Goal: Task Accomplishment & Management: Use online tool/utility

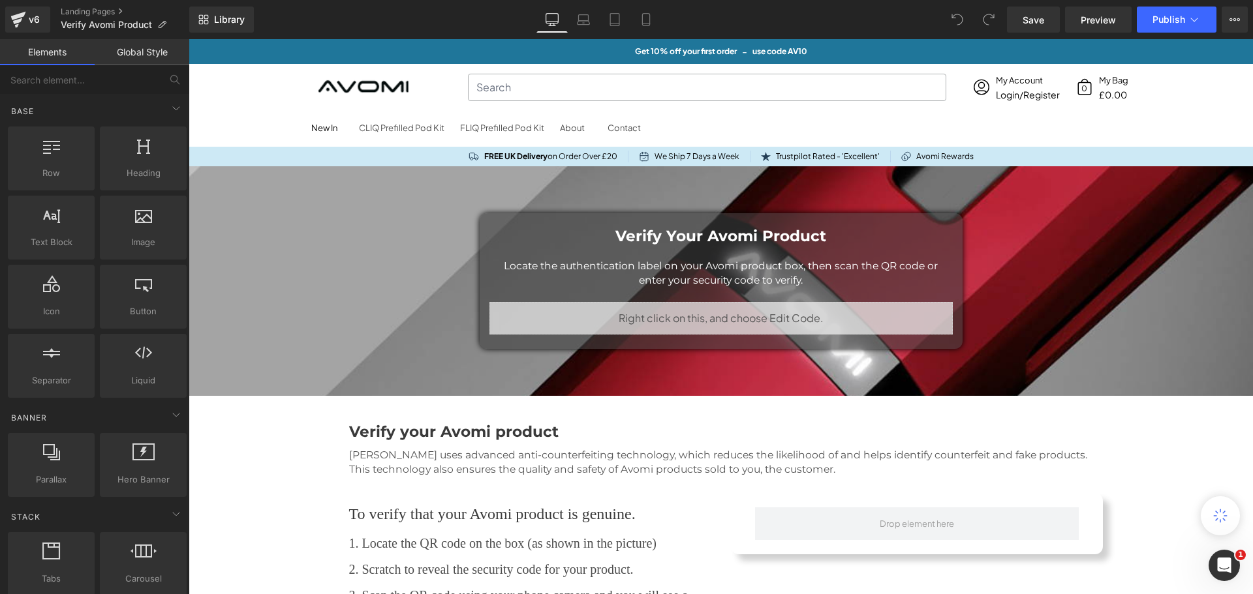
scroll to position [1359, 1054]
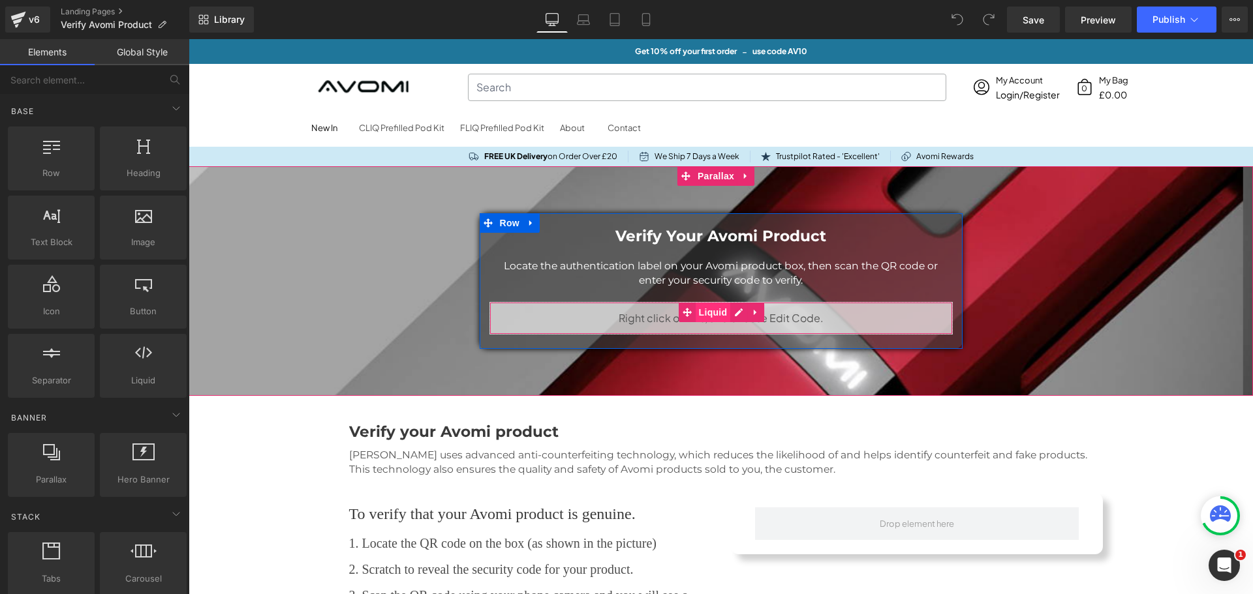
click at [713, 316] on span "Liquid" at bounding box center [712, 313] width 35 height 20
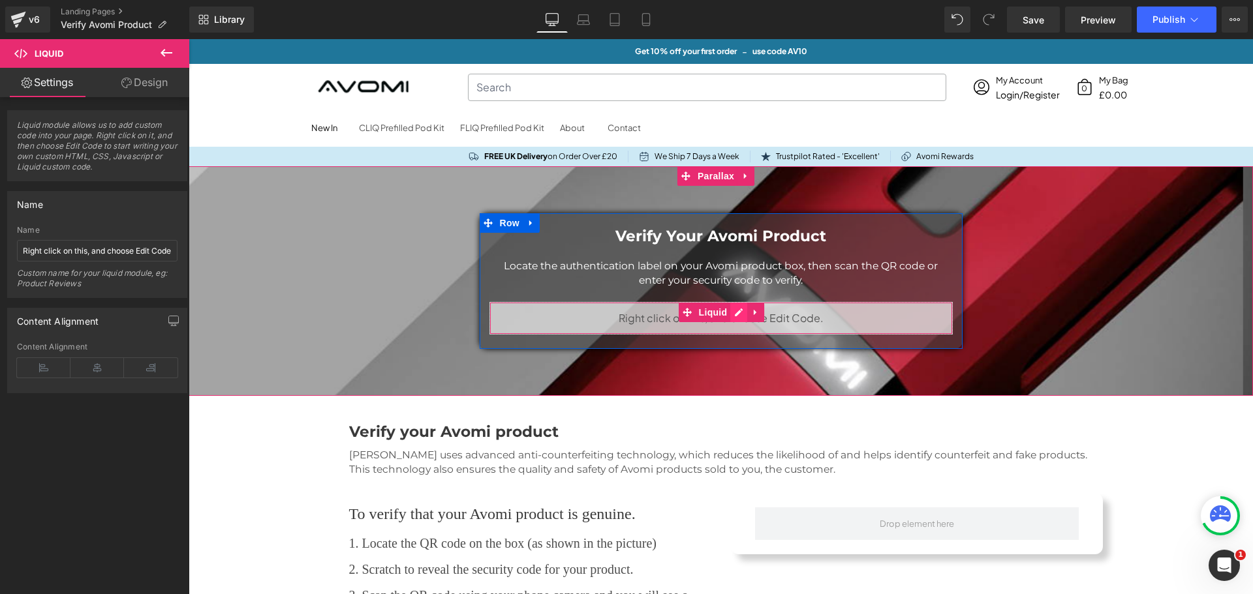
click at [732, 312] on div "Liquid" at bounding box center [720, 318] width 463 height 33
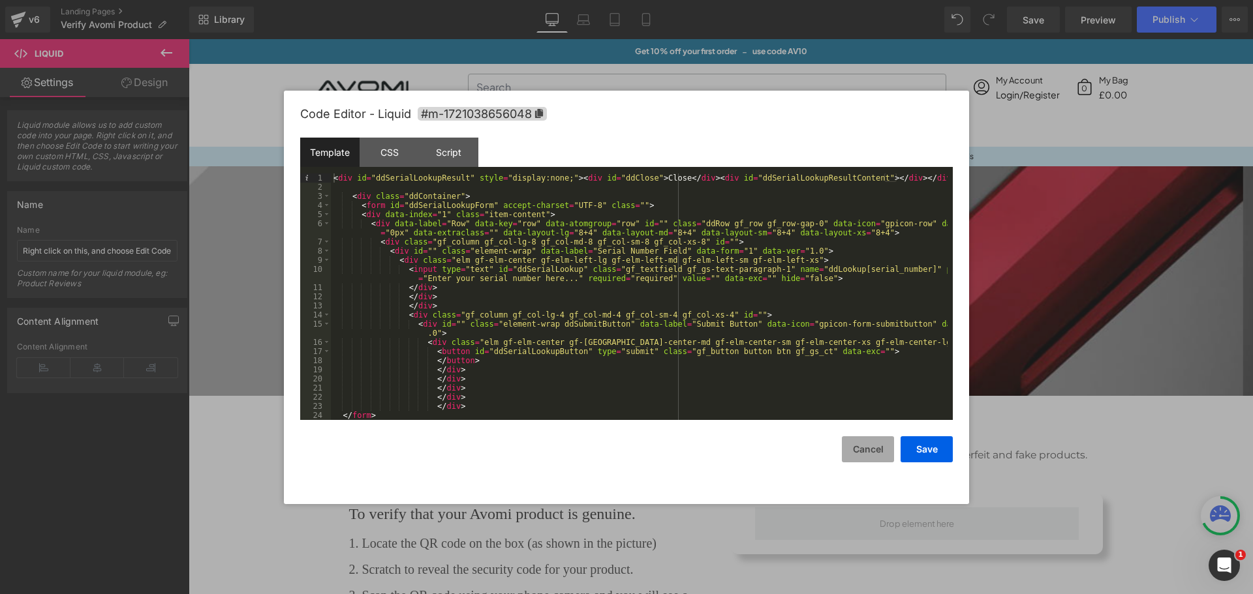
click at [855, 450] on button "Cancel" at bounding box center [868, 449] width 52 height 26
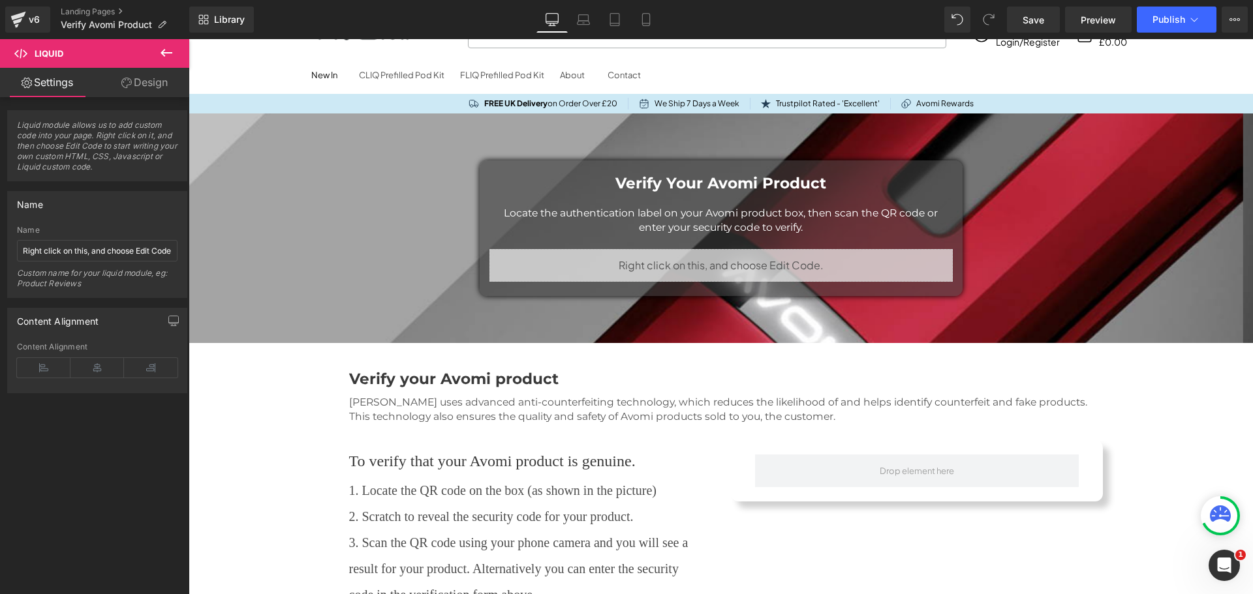
scroll to position [0, 0]
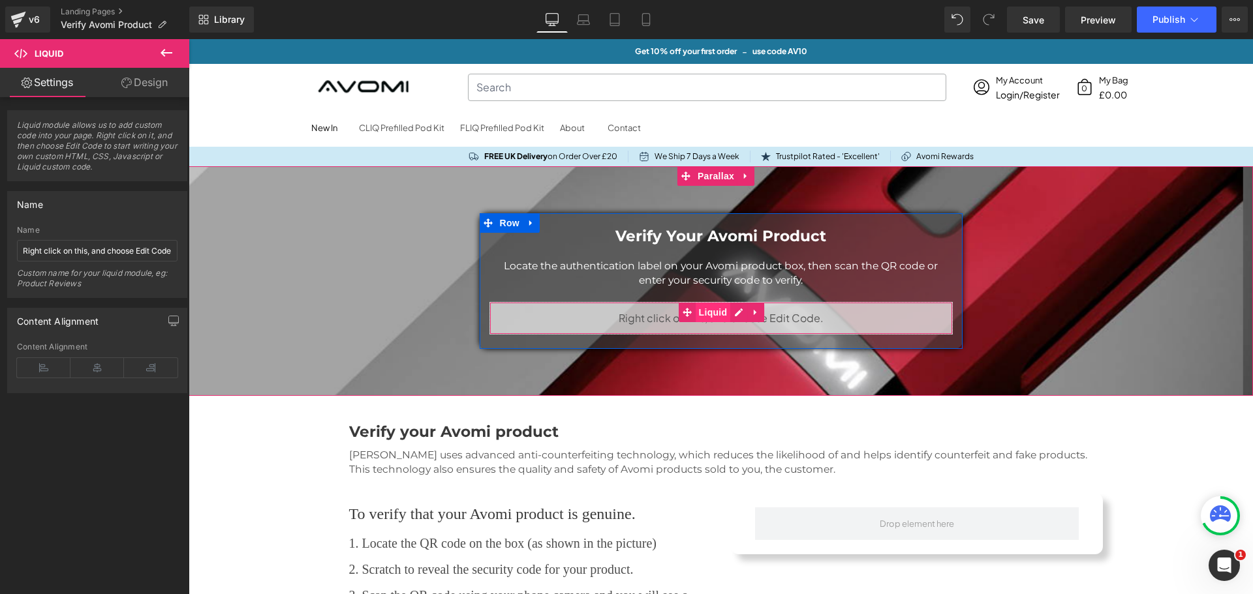
click at [706, 313] on span "Liquid" at bounding box center [712, 313] width 35 height 20
click at [729, 311] on div "Liquid" at bounding box center [720, 318] width 463 height 33
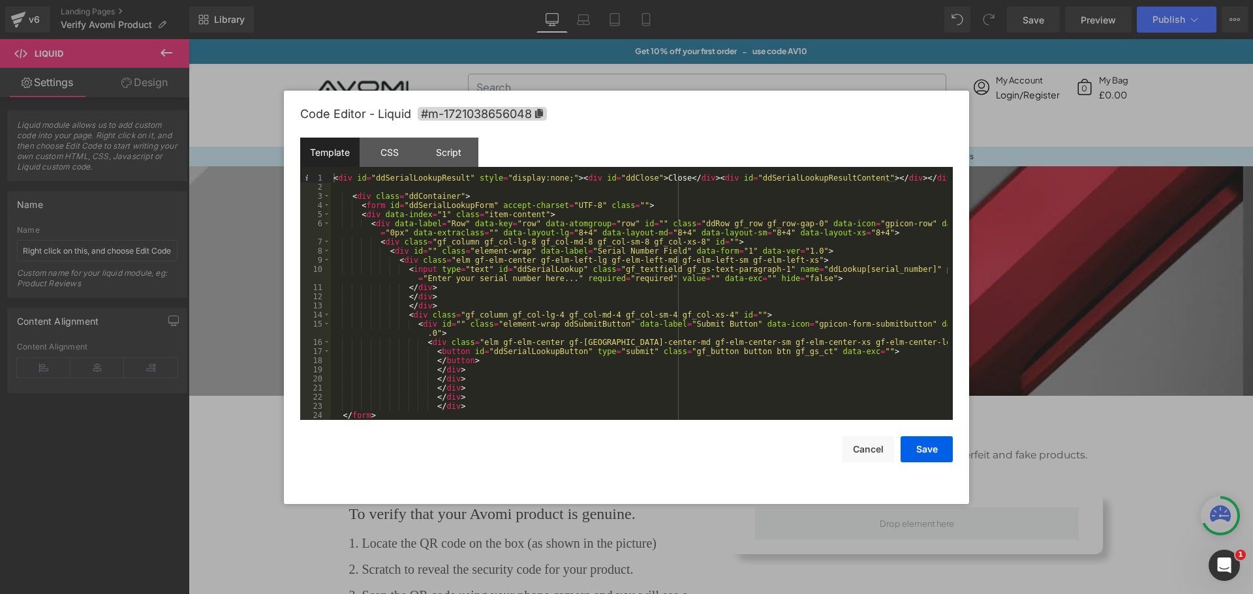
click at [592, 256] on div "< div id = "ddSerialLookupResult" style = "display:none;" > < div id = "ddClose…" at bounding box center [639, 306] width 616 height 265
click at [390, 152] on div "CSS" at bounding box center [388, 152] width 59 height 29
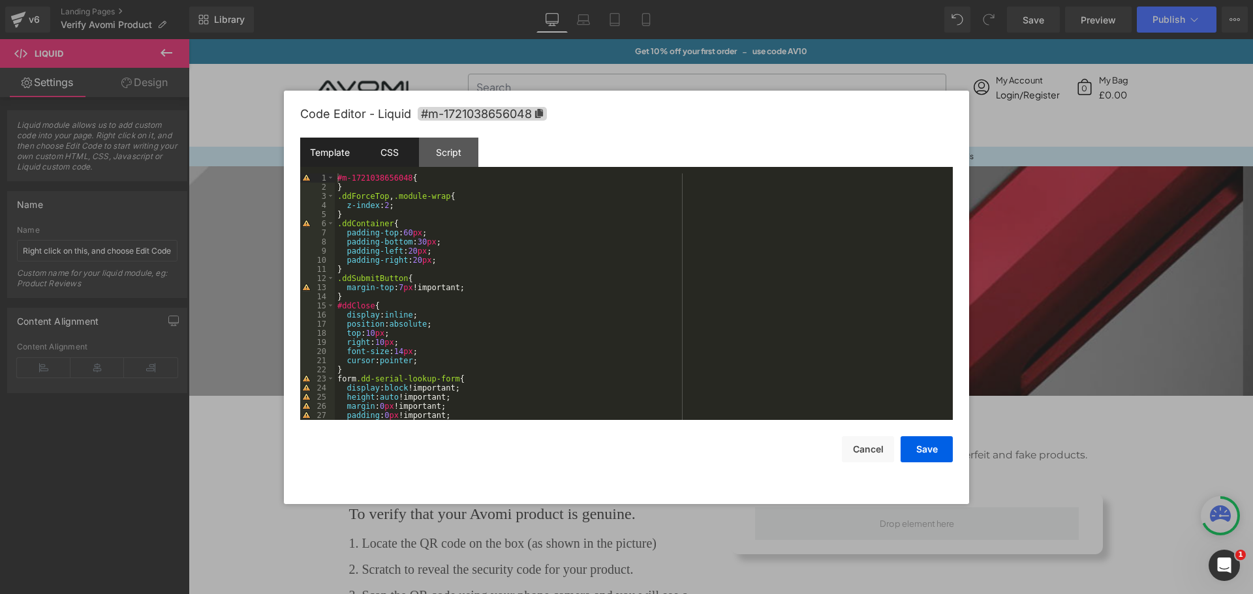
click at [316, 144] on div "Template" at bounding box center [329, 152] width 59 height 29
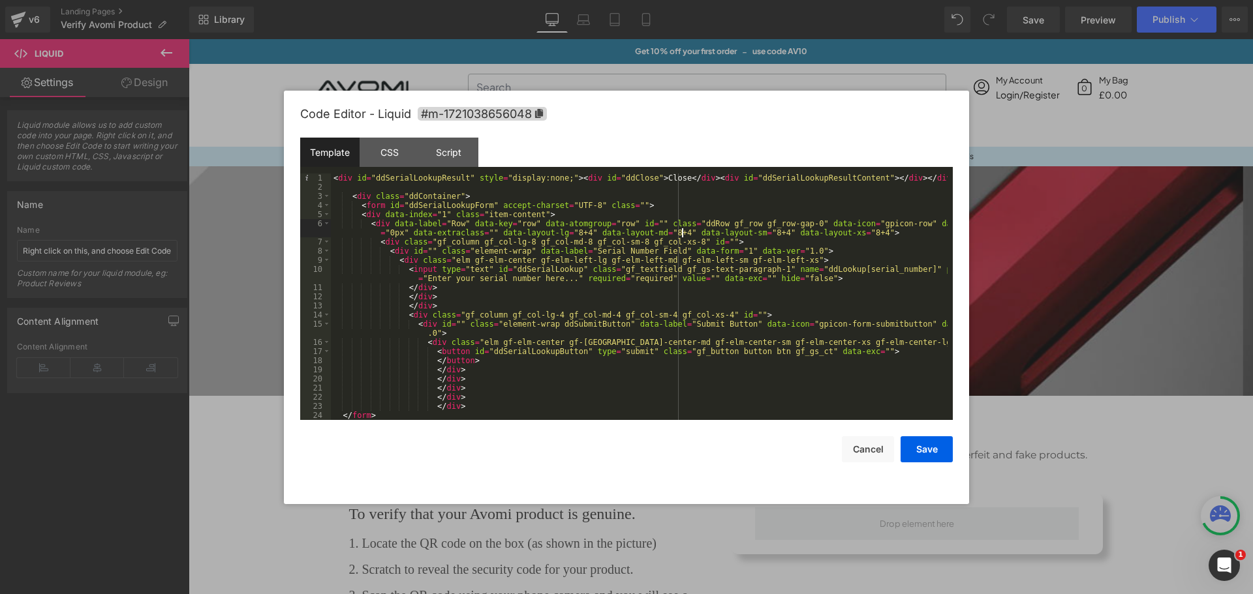
click at [683, 230] on div "< div id = "ddSerialLookupResult" style = "display:none;" > < div id = "ddClose…" at bounding box center [639, 306] width 616 height 265
click at [379, 146] on div "CSS" at bounding box center [388, 152] width 59 height 29
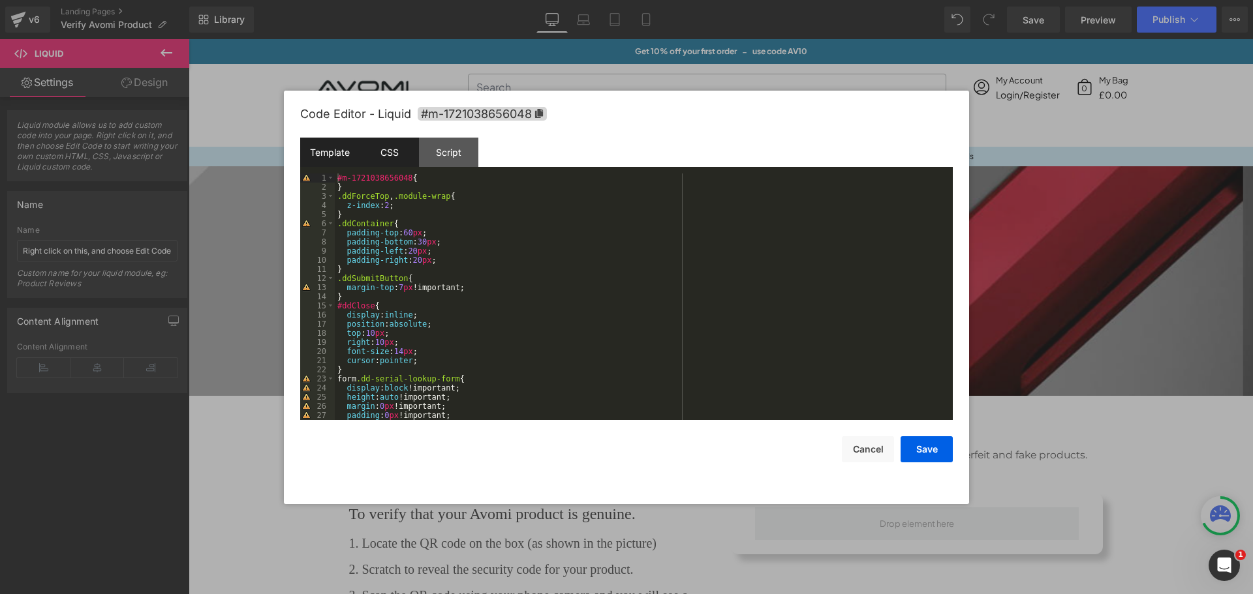
click at [331, 156] on div "Template" at bounding box center [329, 152] width 59 height 29
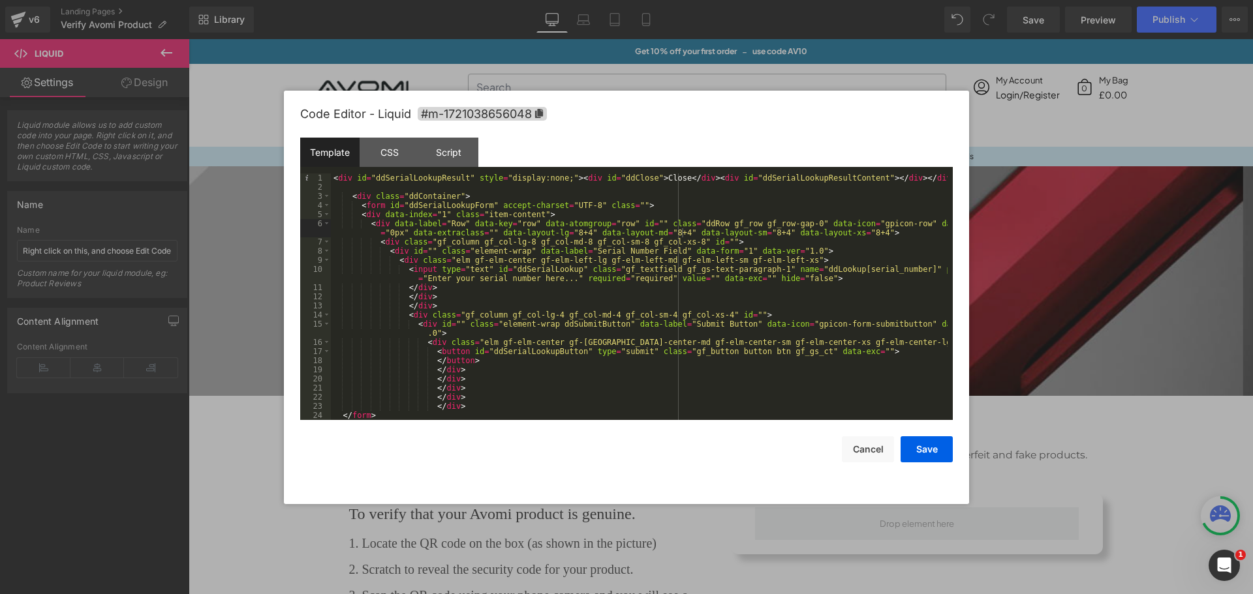
click at [554, 251] on div "< div id = "ddSerialLookupResult" style = "display:none;" > < div id = "ddClose…" at bounding box center [639, 306] width 616 height 265
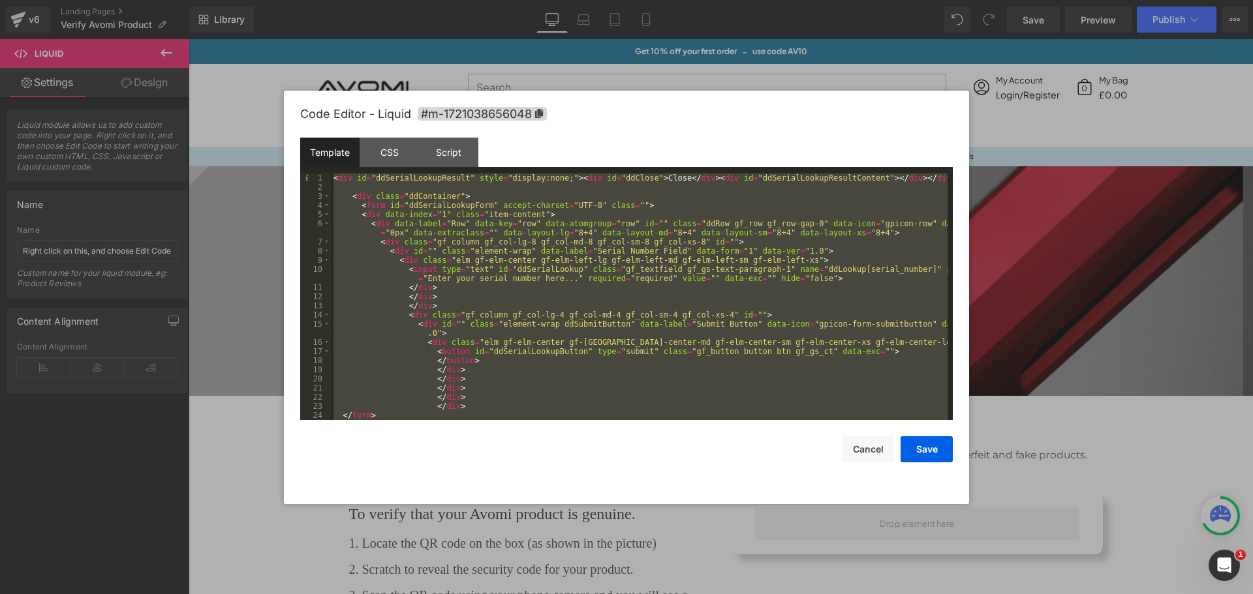
click at [590, 281] on div "< div id = "ddSerialLookupResult" style = "display:none;" > < div id = "ddClose…" at bounding box center [639, 297] width 616 height 247
click at [464, 149] on div "Script" at bounding box center [448, 152] width 59 height 29
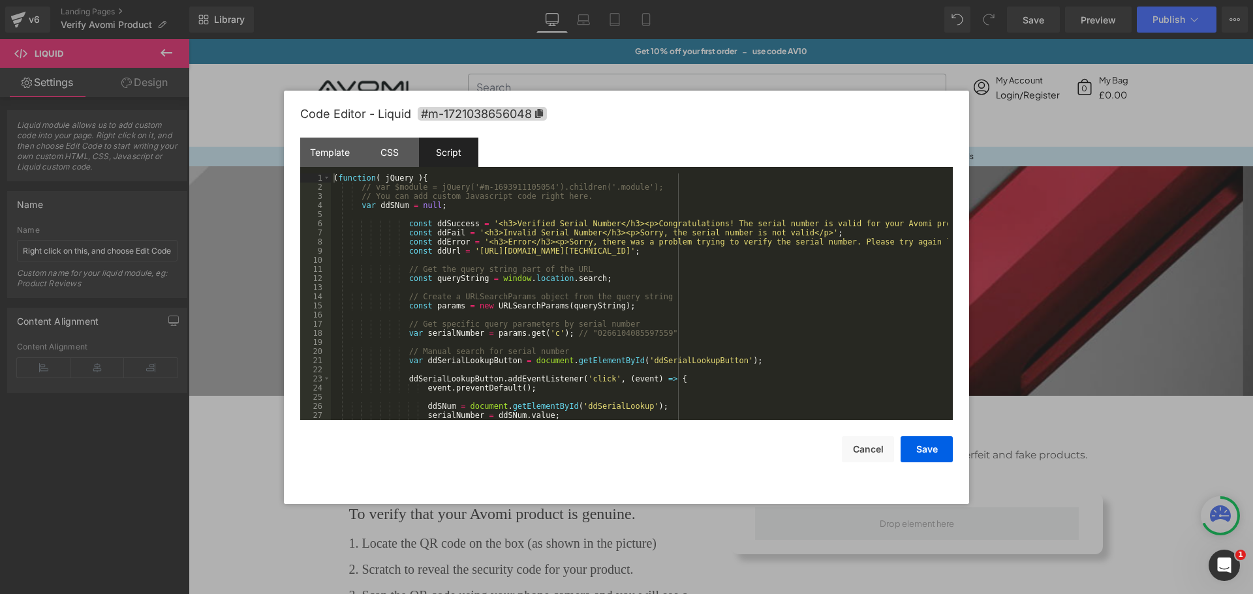
click at [605, 231] on div "( function ( jQuery ) { // var $module = jQuery('#m-1693911105054').children('.…" at bounding box center [639, 306] width 616 height 265
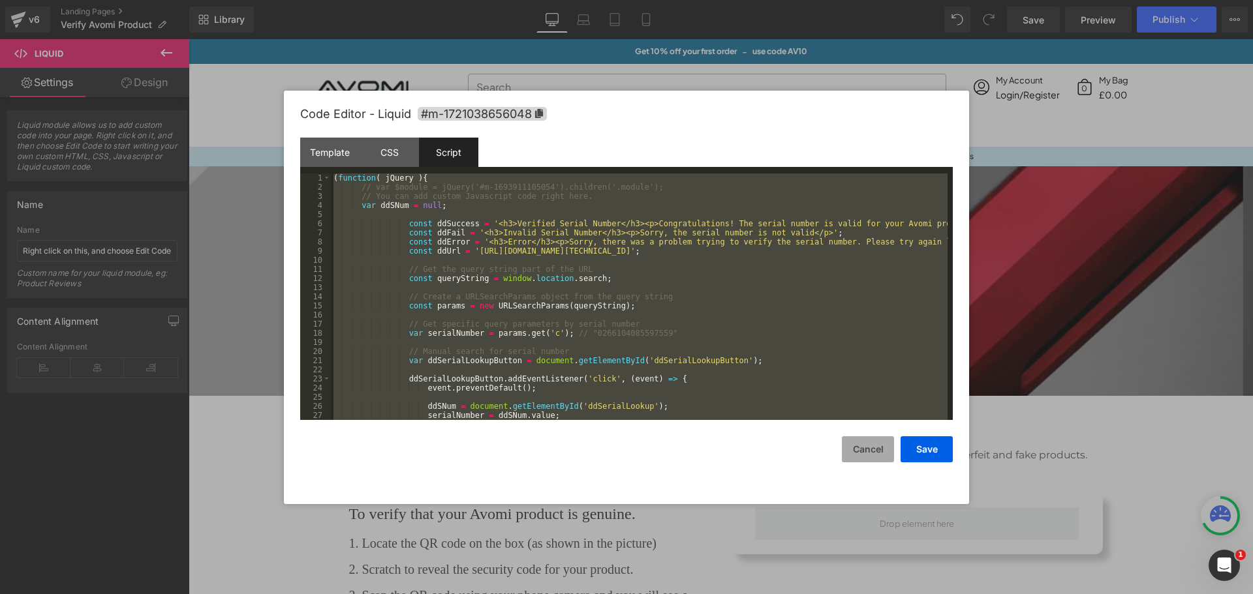
click at [873, 444] on button "Cancel" at bounding box center [868, 449] width 52 height 26
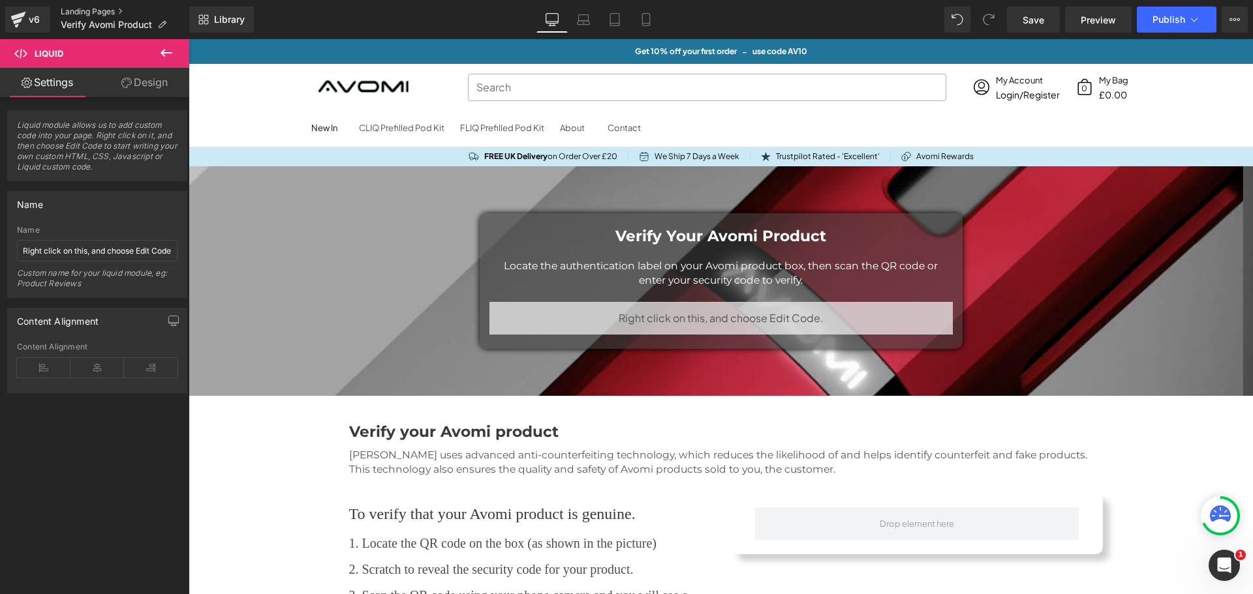
click at [69, 10] on link "Landing Pages" at bounding box center [125, 12] width 129 height 10
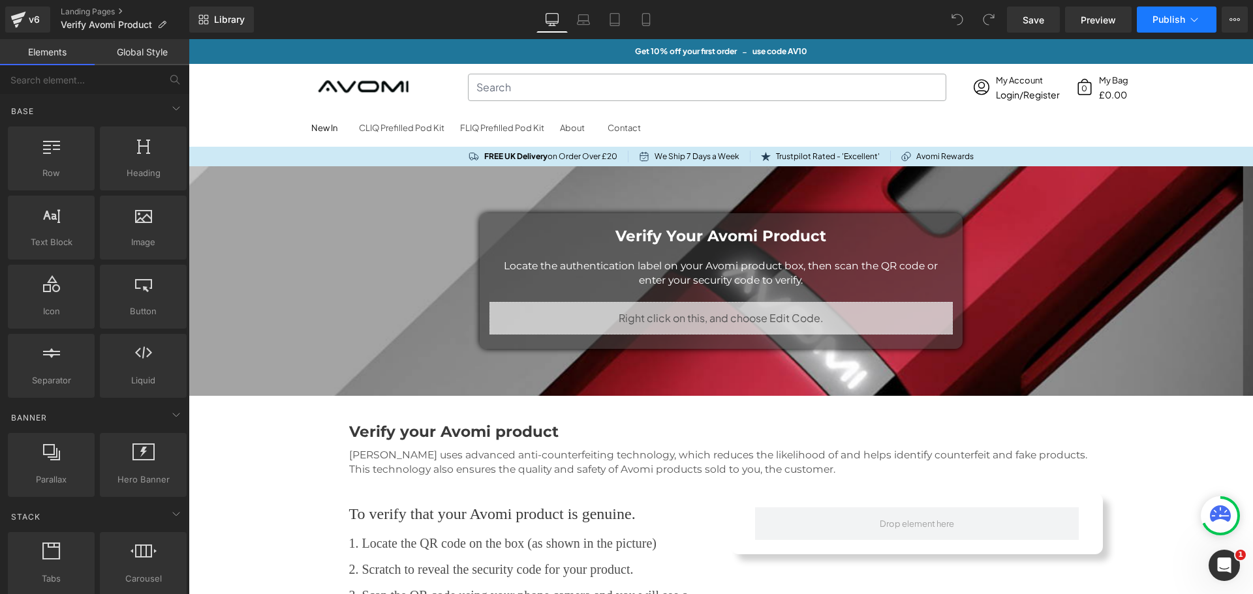
click at [1172, 17] on span "Publish" at bounding box center [1168, 19] width 33 height 10
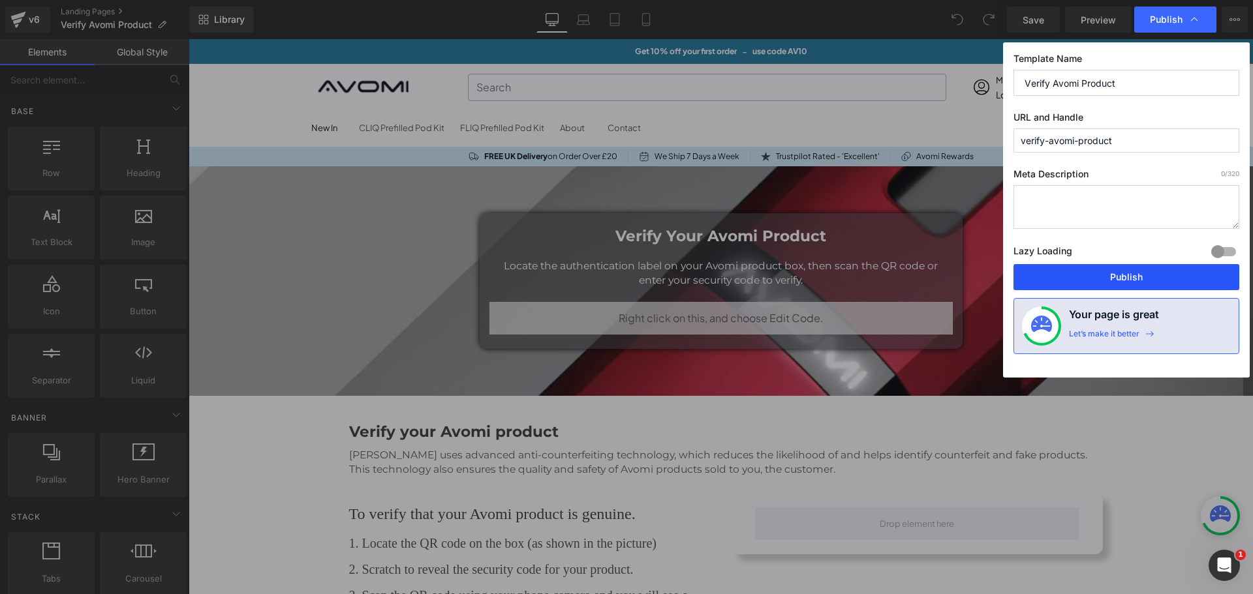
click at [1179, 282] on button "Publish" at bounding box center [1126, 277] width 226 height 26
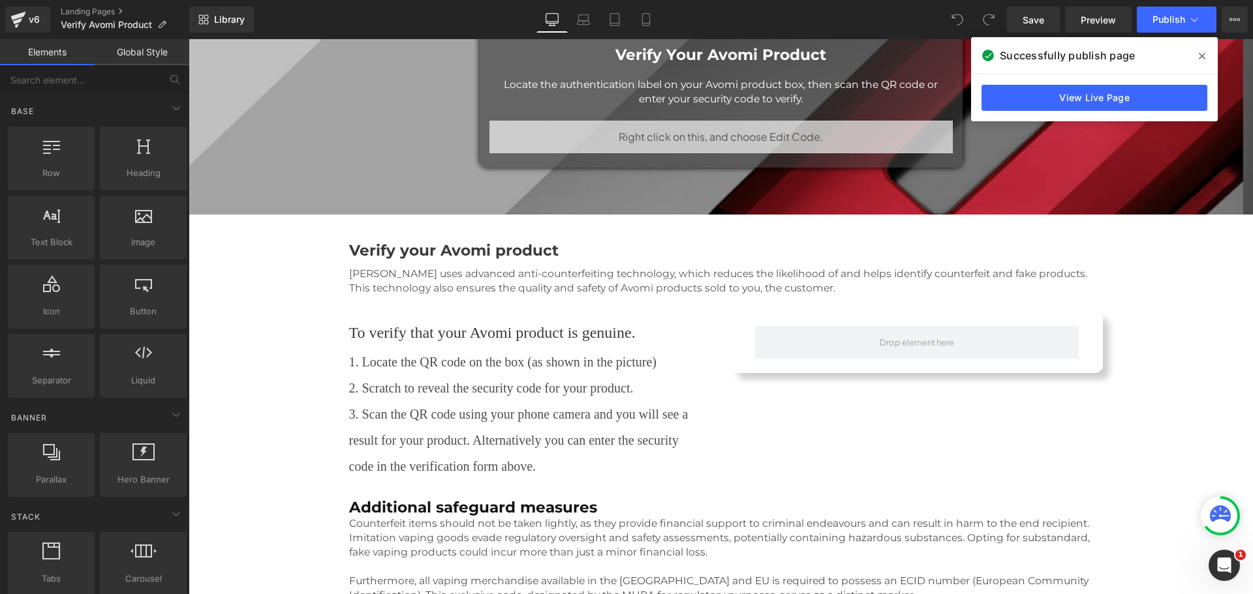
scroll to position [196, 0]
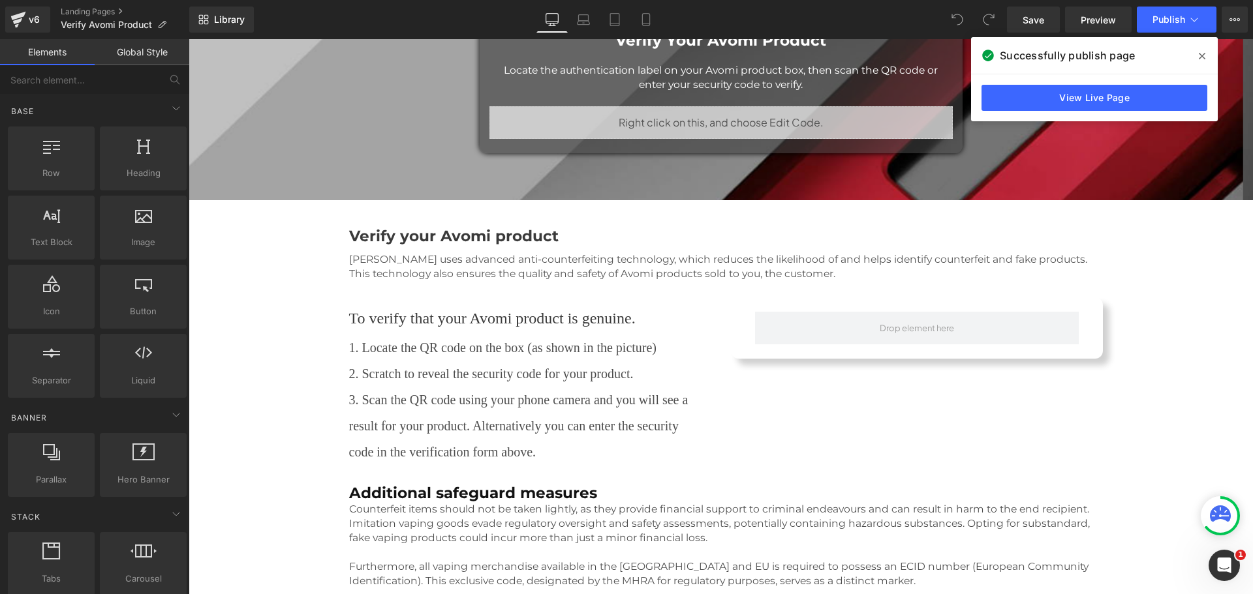
click at [189, 39] on div at bounding box center [189, 39] width 0 height 0
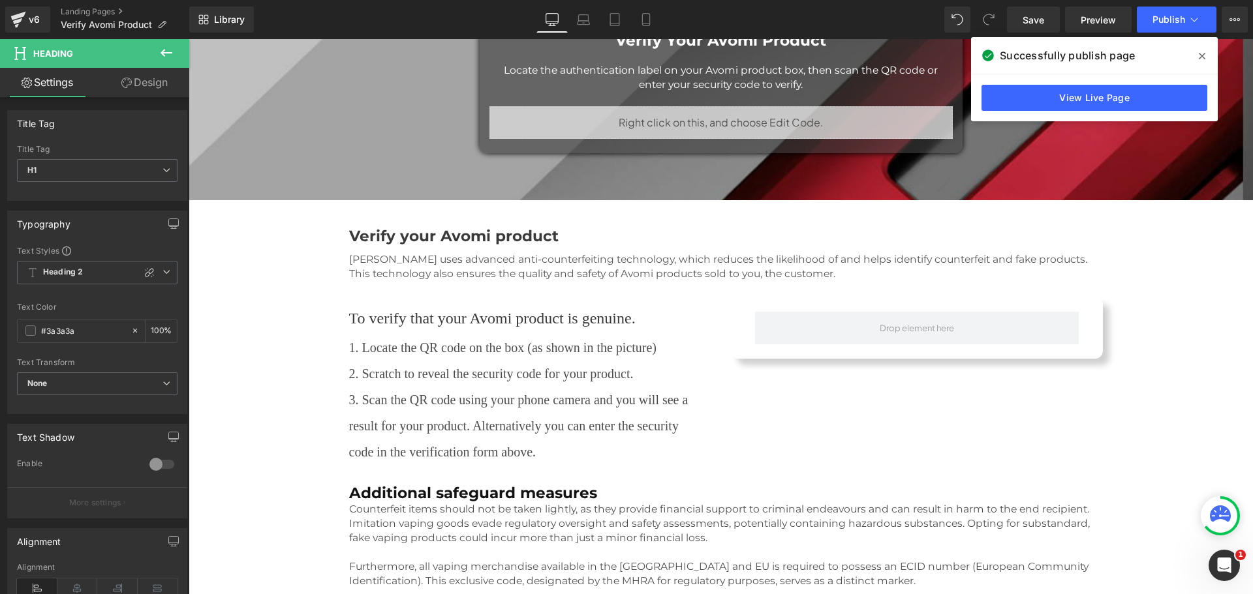
click at [147, 86] on link "Design" at bounding box center [144, 82] width 95 height 29
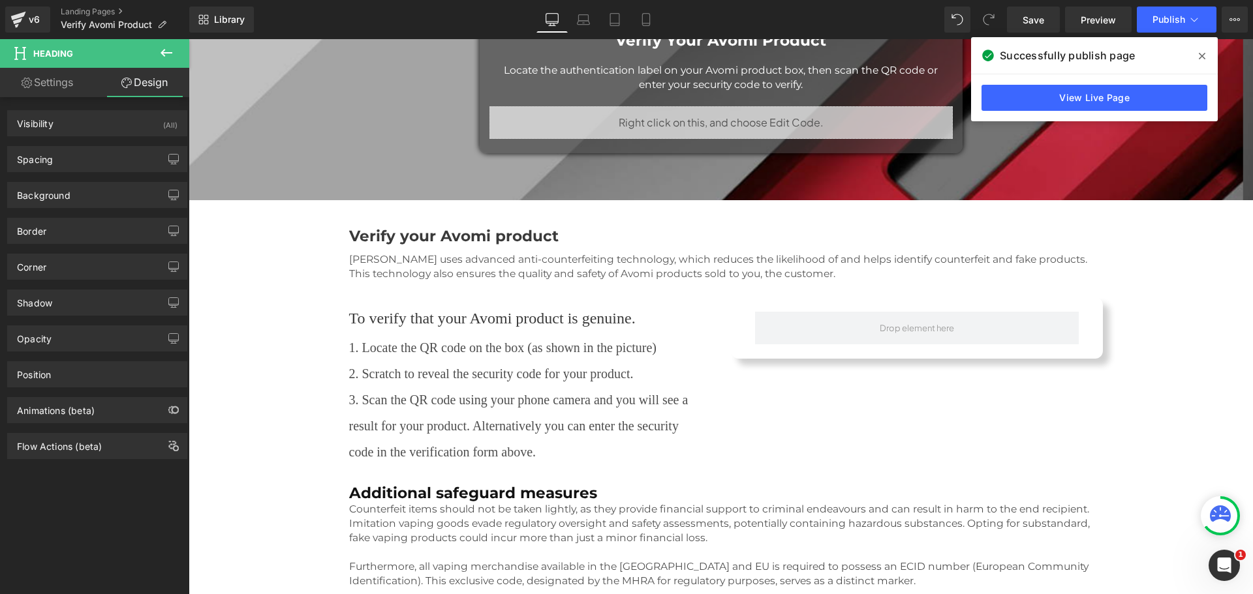
click at [165, 57] on icon at bounding box center [167, 53] width 16 height 16
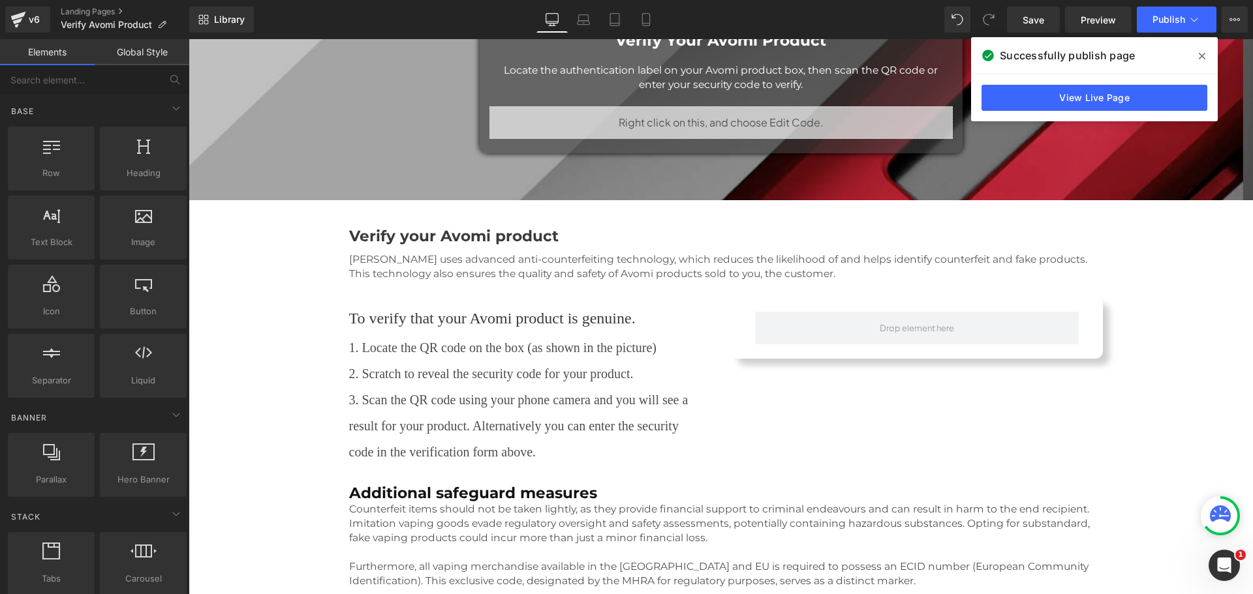
click at [151, 51] on link "Global Style" at bounding box center [142, 52] width 95 height 26
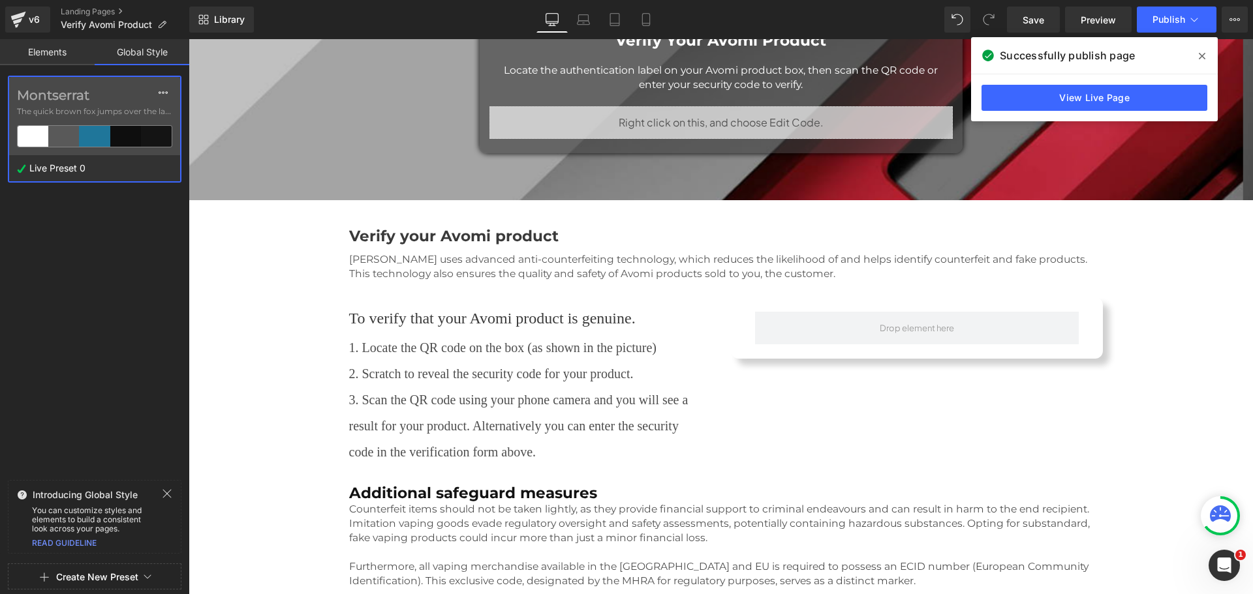
click at [90, 105] on div "Montserrat The quick brown fox jumps over the lazy..." at bounding box center [94, 116] width 171 height 78
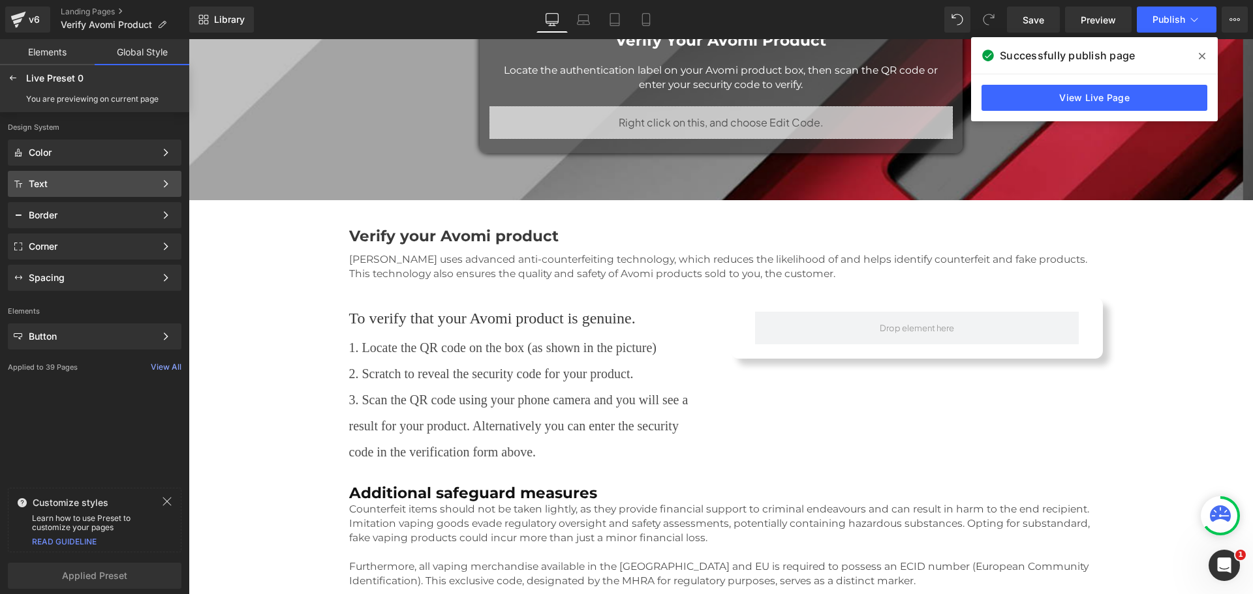
click at [85, 182] on div "Text" at bounding box center [92, 184] width 127 height 10
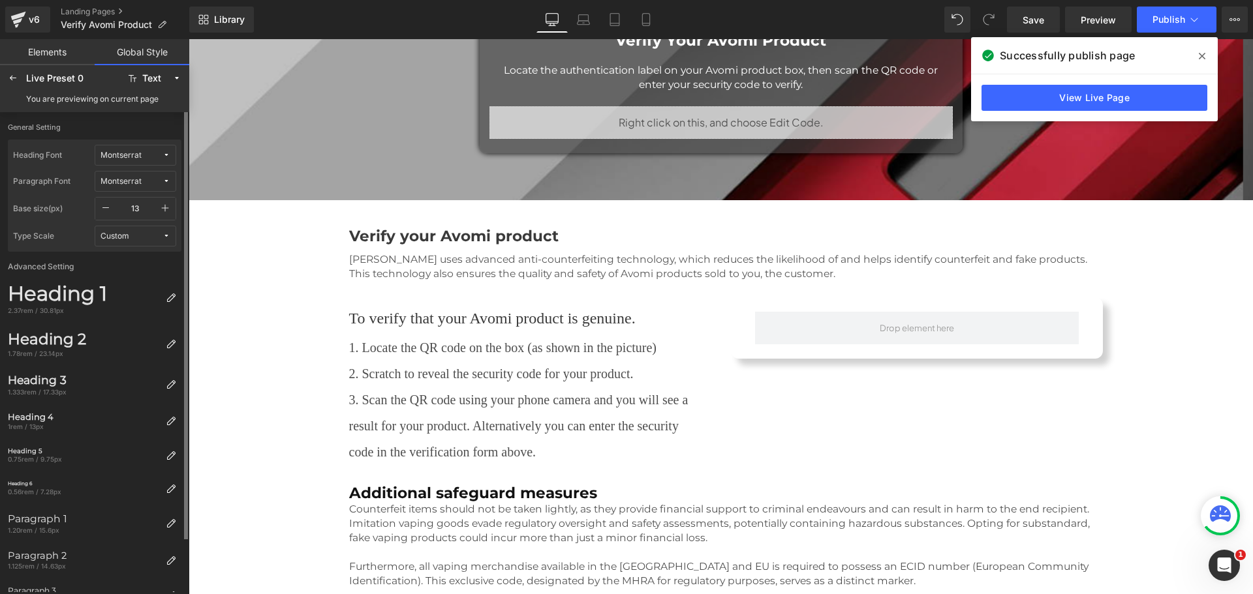
click at [123, 157] on div "Montserrat" at bounding box center [120, 156] width 41 height 10
click at [140, 242] on div "Manage Fonts" at bounding box center [122, 243] width 97 height 18
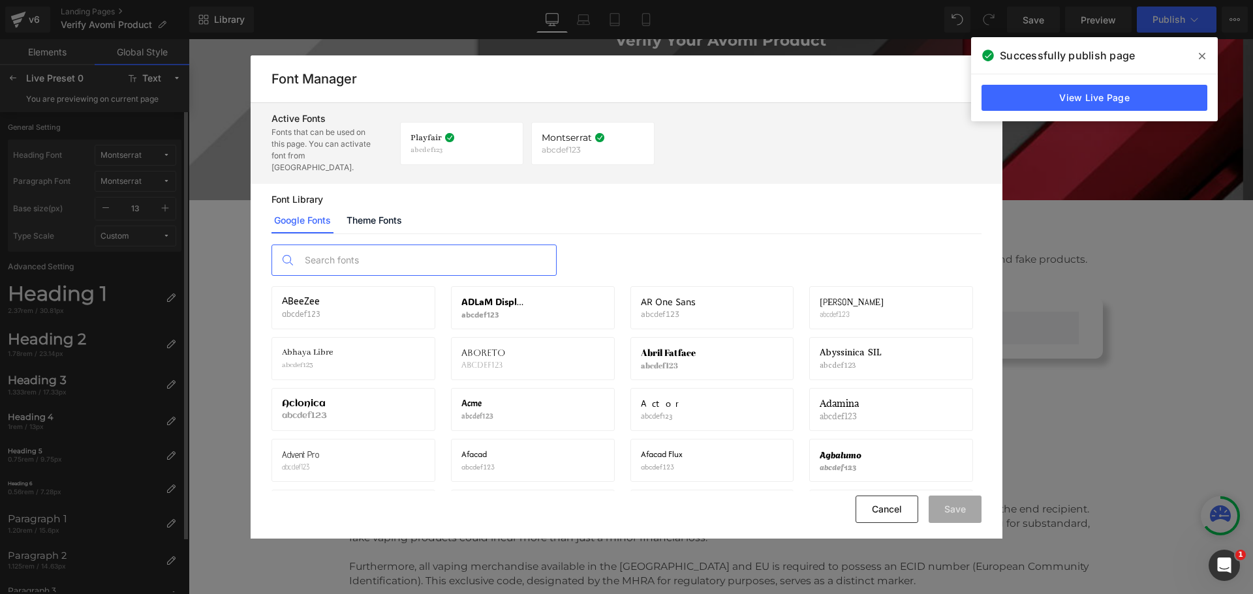
click at [380, 247] on input "text" at bounding box center [427, 260] width 258 height 30
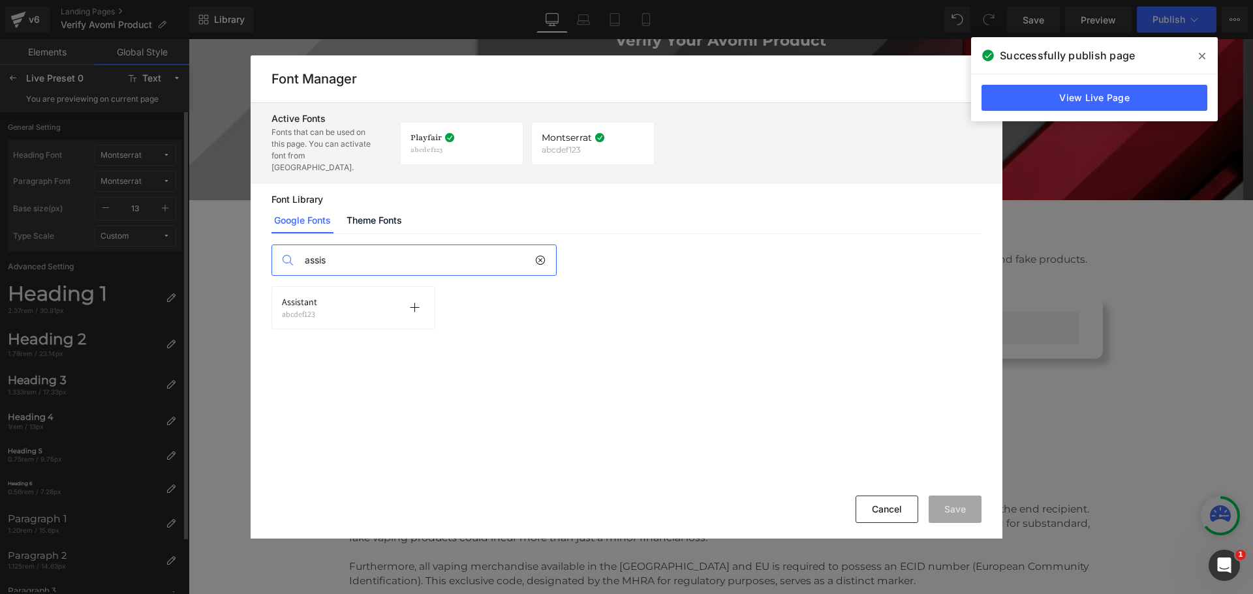
type input "assis"
click at [350, 297] on div "Assistant abcdef123 Activate font" at bounding box center [353, 308] width 143 height 22
click at [411, 303] on icon at bounding box center [414, 308] width 10 height 10
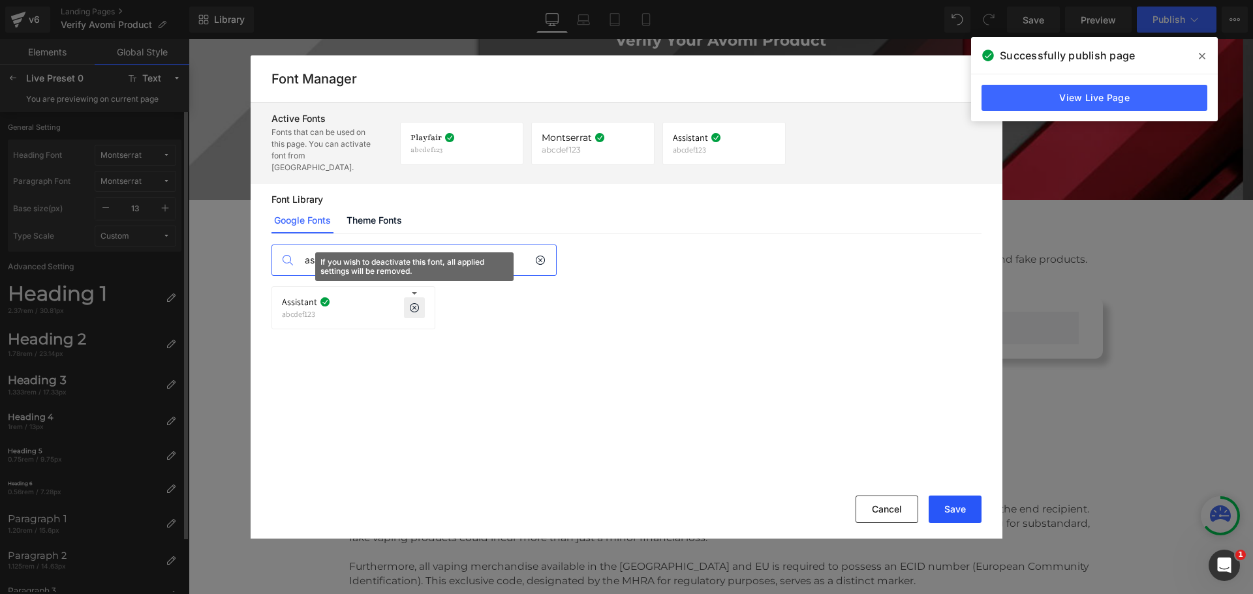
click at [934, 502] on button "Save" at bounding box center [954, 509] width 53 height 27
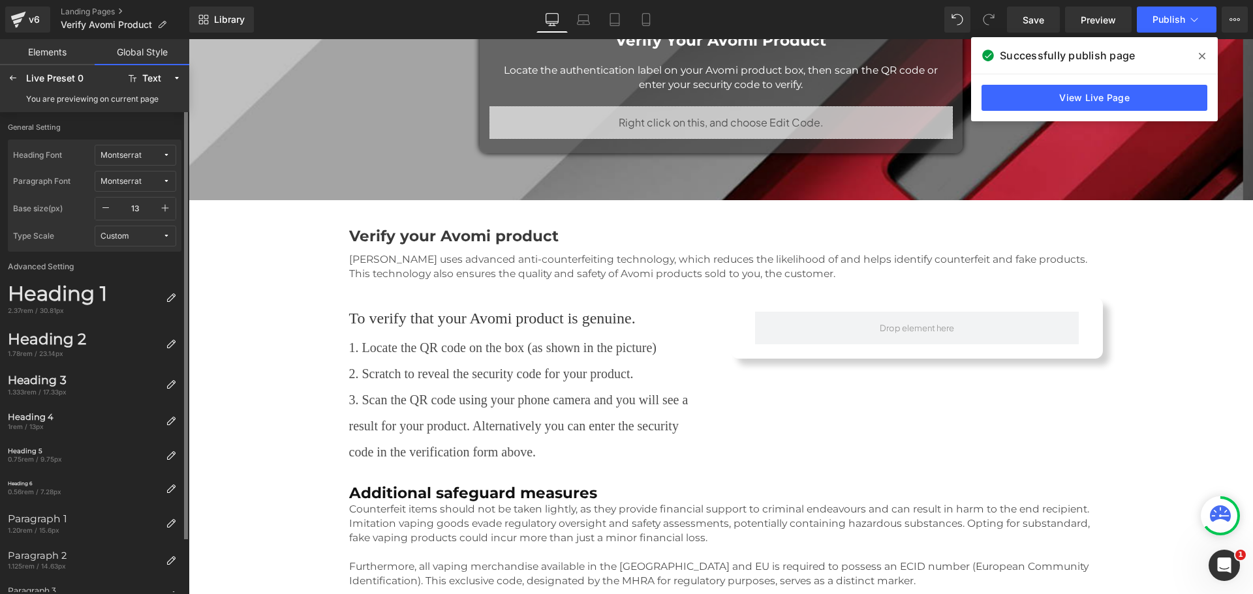
click at [150, 157] on span "Montserrat" at bounding box center [131, 156] width 62 height 10
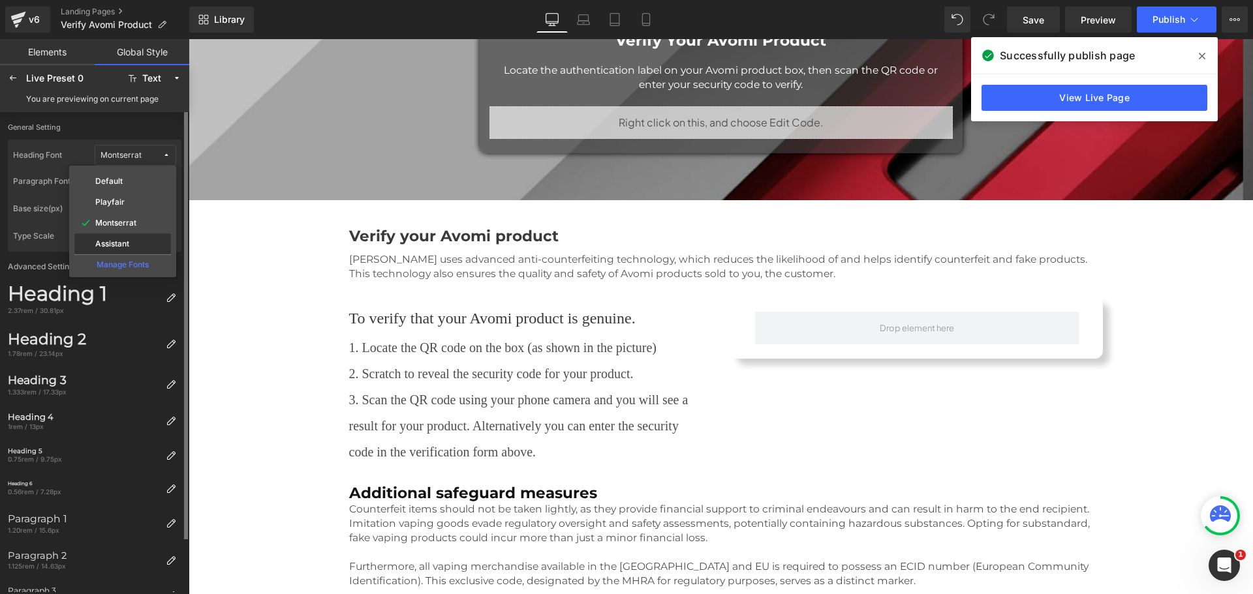
click at [128, 241] on label "Assistant" at bounding box center [112, 243] width 34 height 9
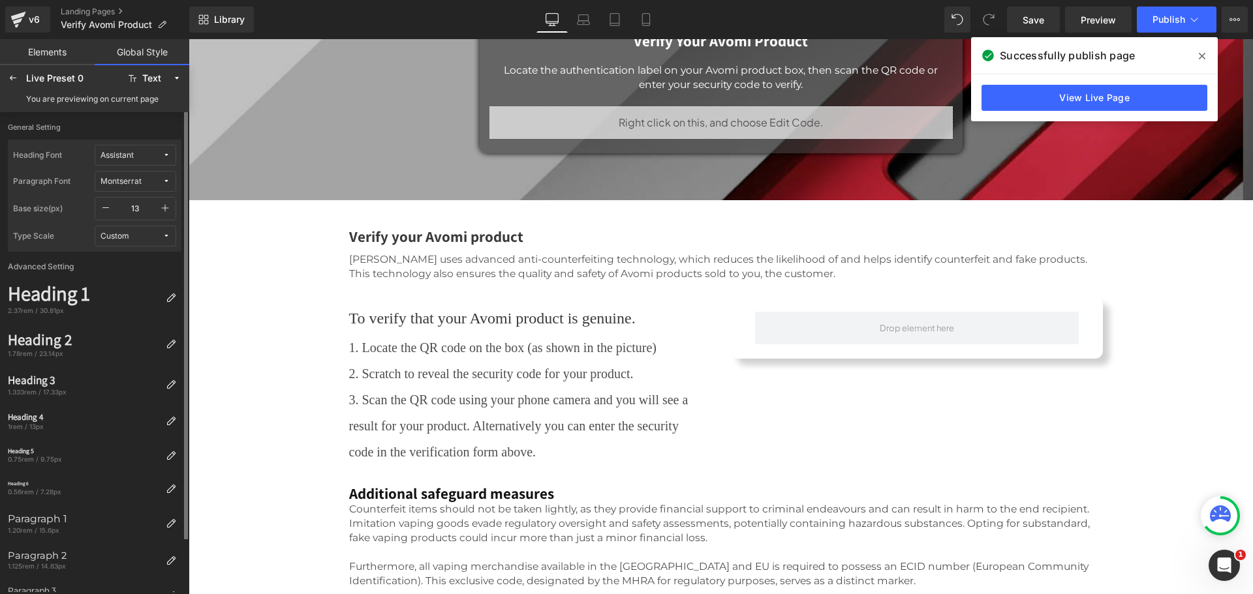
click at [147, 183] on span "Montserrat" at bounding box center [131, 182] width 62 height 10
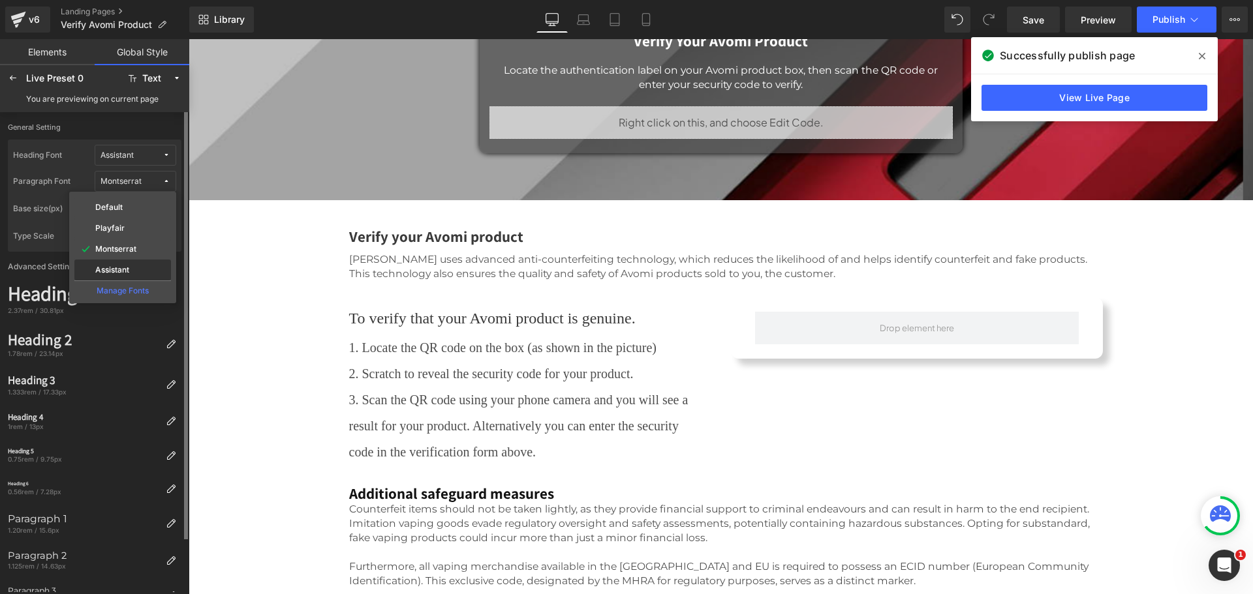
click at [122, 267] on label "Assistant" at bounding box center [112, 270] width 34 height 9
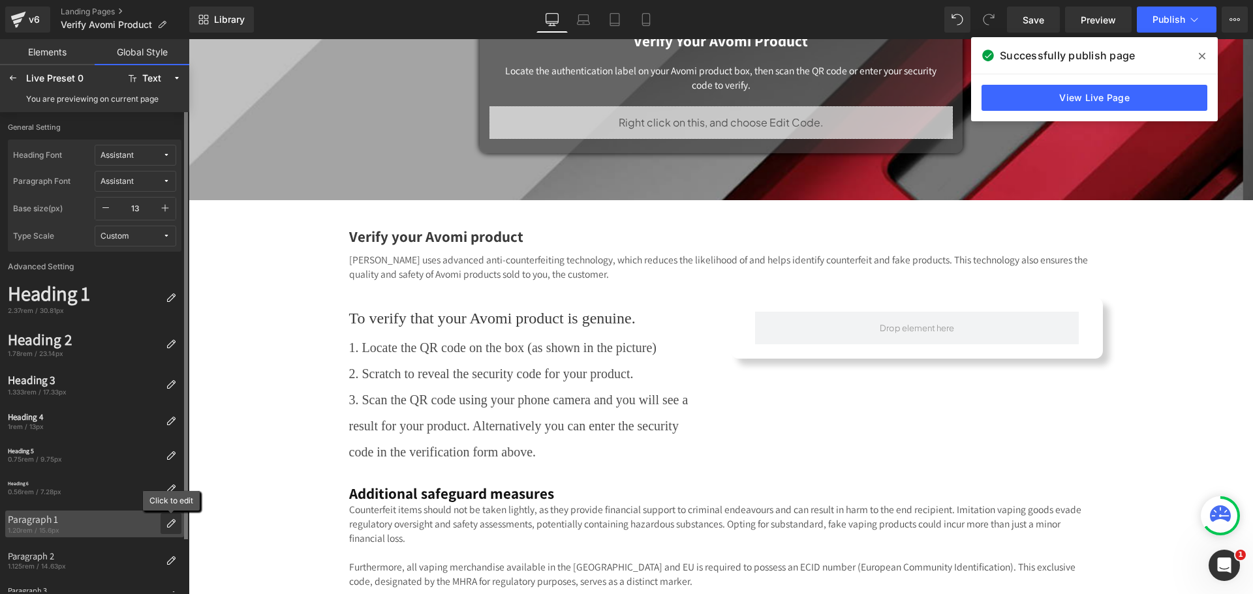
click at [165, 522] on div at bounding box center [170, 523] width 21 height 21
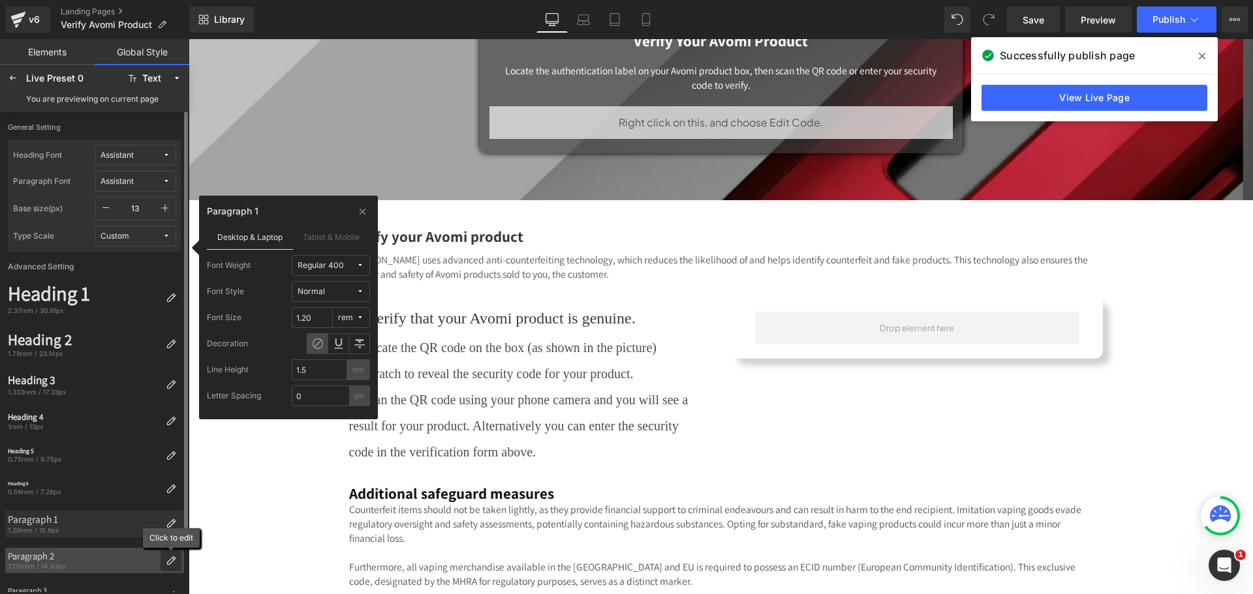
click at [171, 560] on icon at bounding box center [171, 561] width 10 height 10
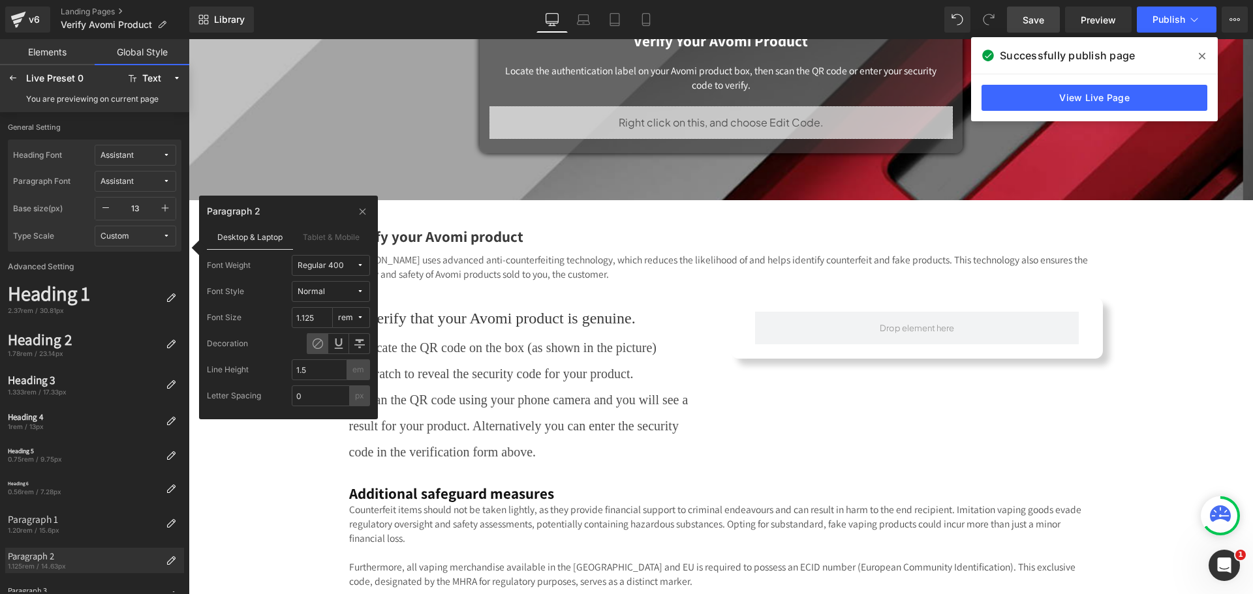
click at [1040, 13] on span "Save" at bounding box center [1033, 20] width 22 height 14
click at [524, 365] on body "Get 10% off your first order - use code AV10 My Account Login/Register Account …" at bounding box center [721, 532] width 1064 height 1378
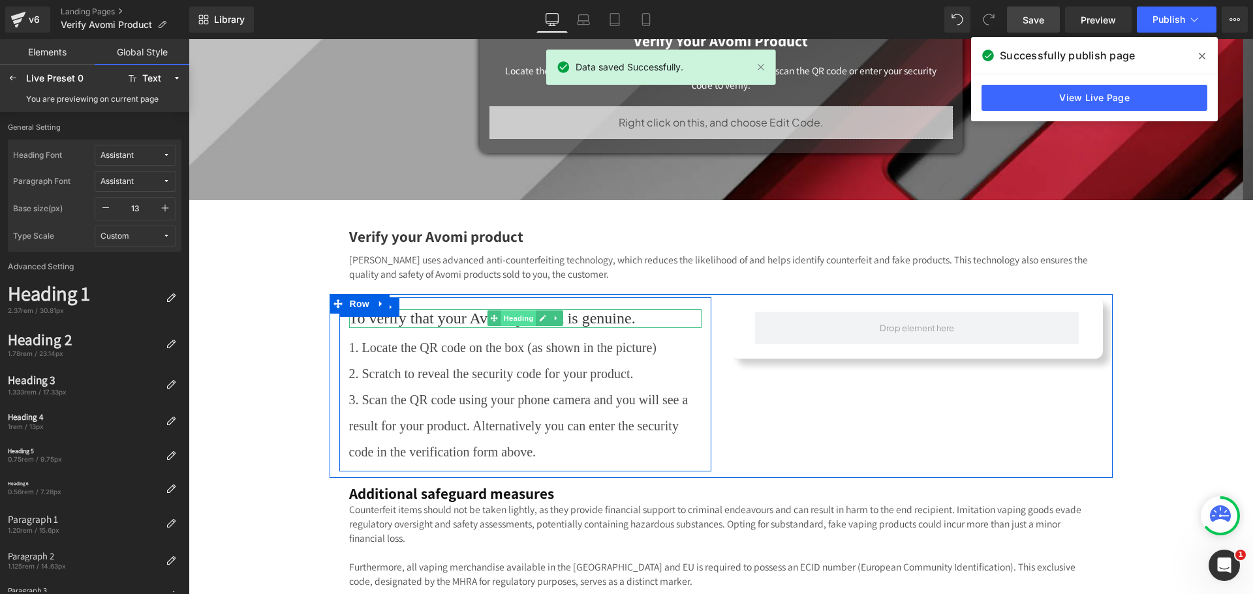
click at [521, 318] on span "Heading" at bounding box center [517, 319] width 35 height 16
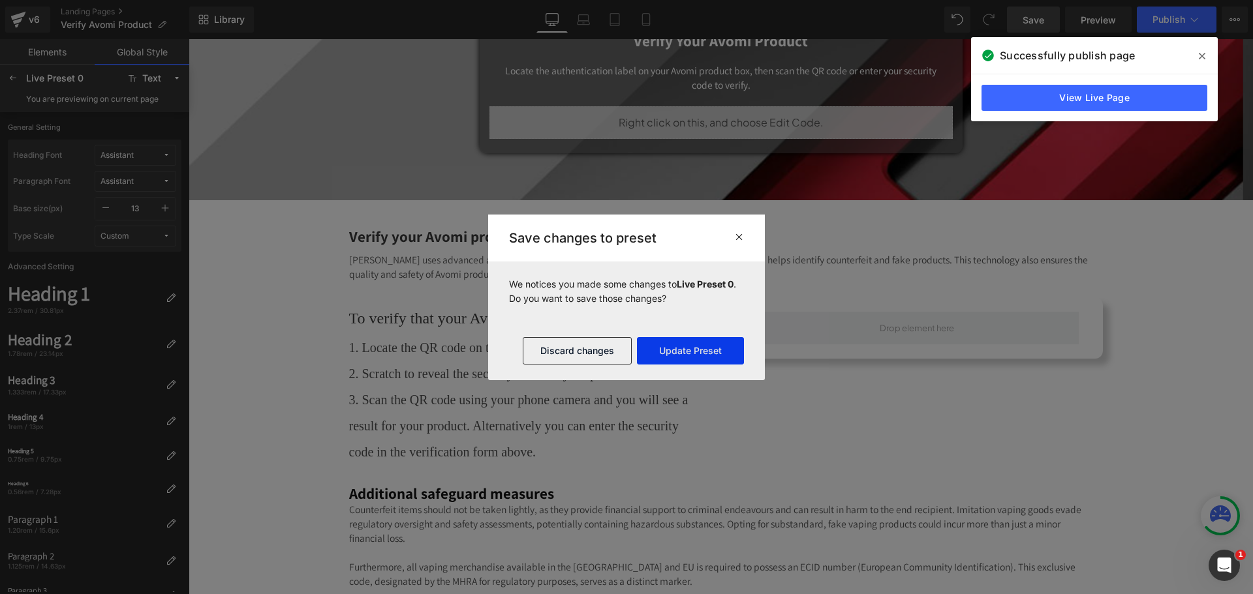
click at [685, 357] on button "Update Preset" at bounding box center [690, 350] width 107 height 27
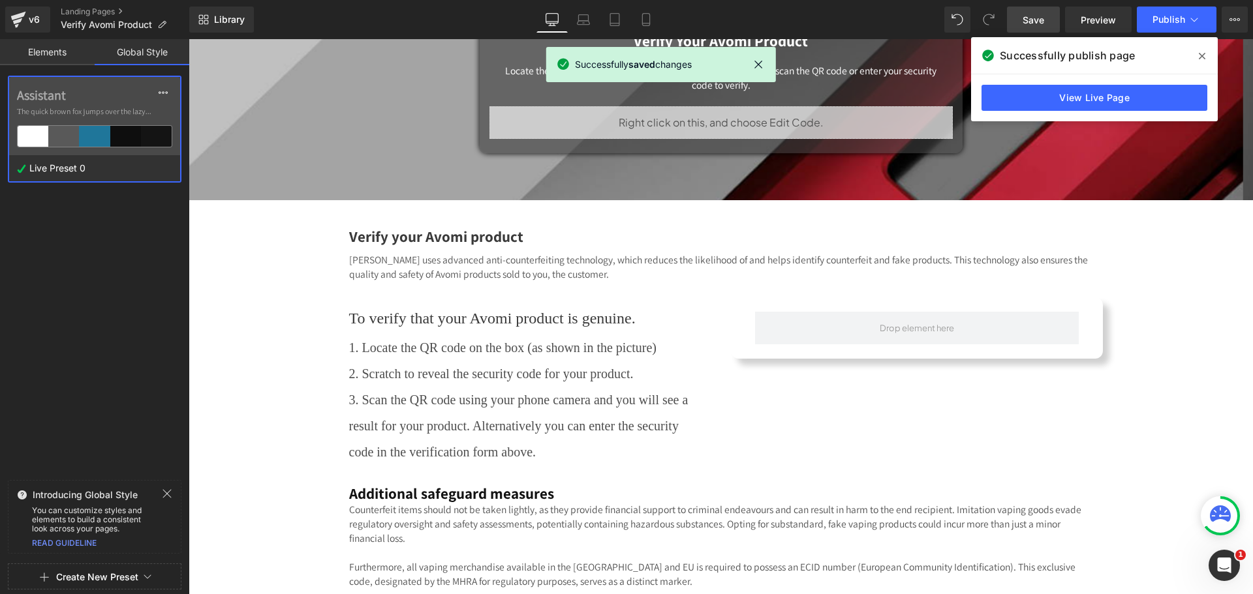
click at [67, 102] on label "Assistant" at bounding box center [94, 95] width 155 height 16
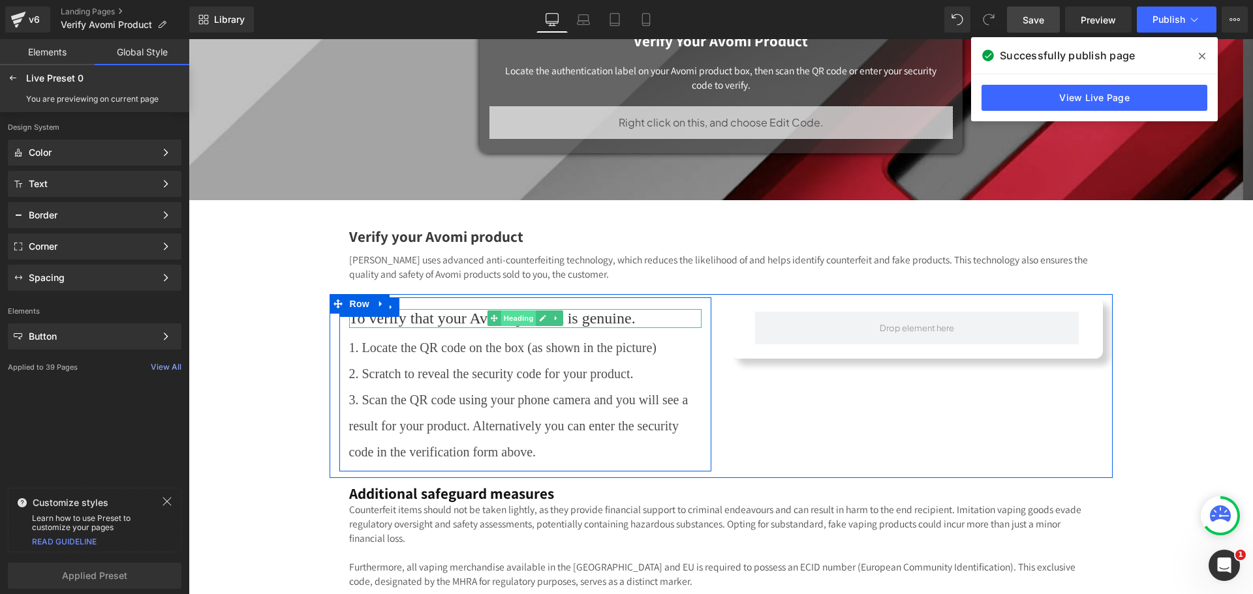
click at [512, 318] on span "Heading" at bounding box center [517, 319] width 35 height 16
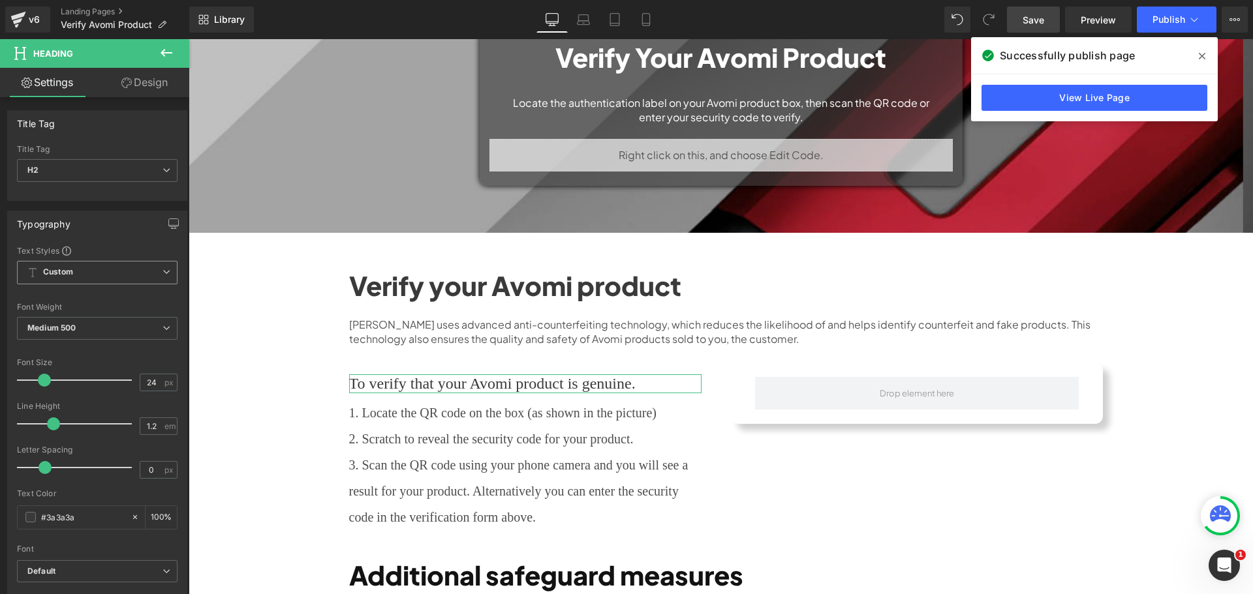
click at [89, 267] on span "Custom" at bounding box center [97, 272] width 160 height 23
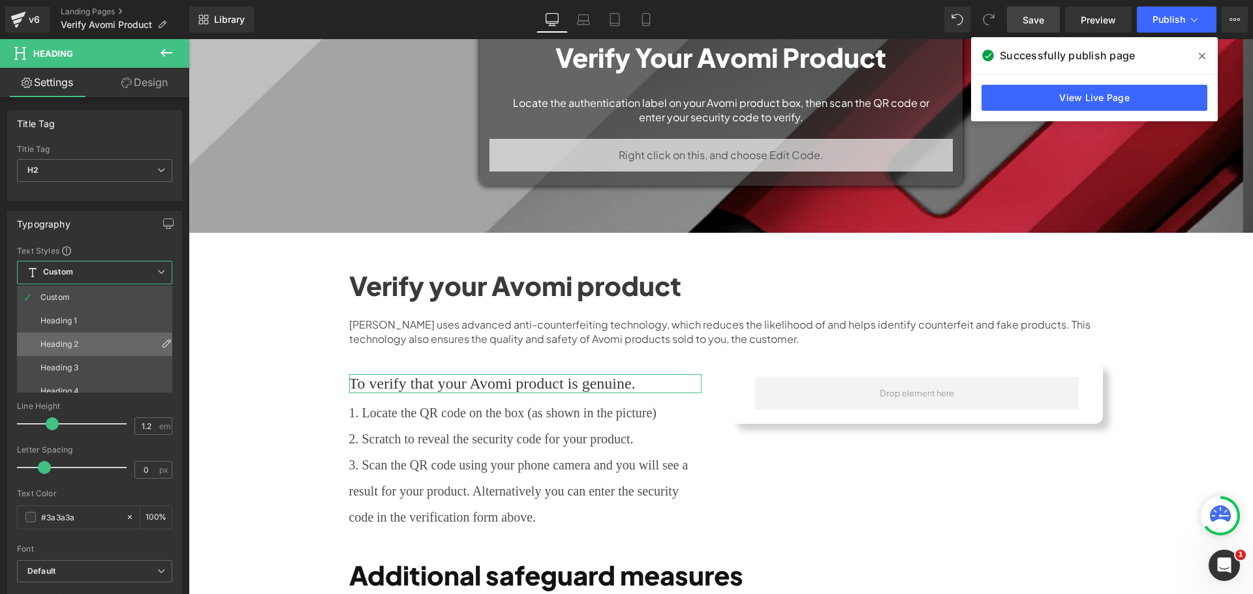
click at [95, 341] on li "Heading 2" at bounding box center [97, 344] width 161 height 23
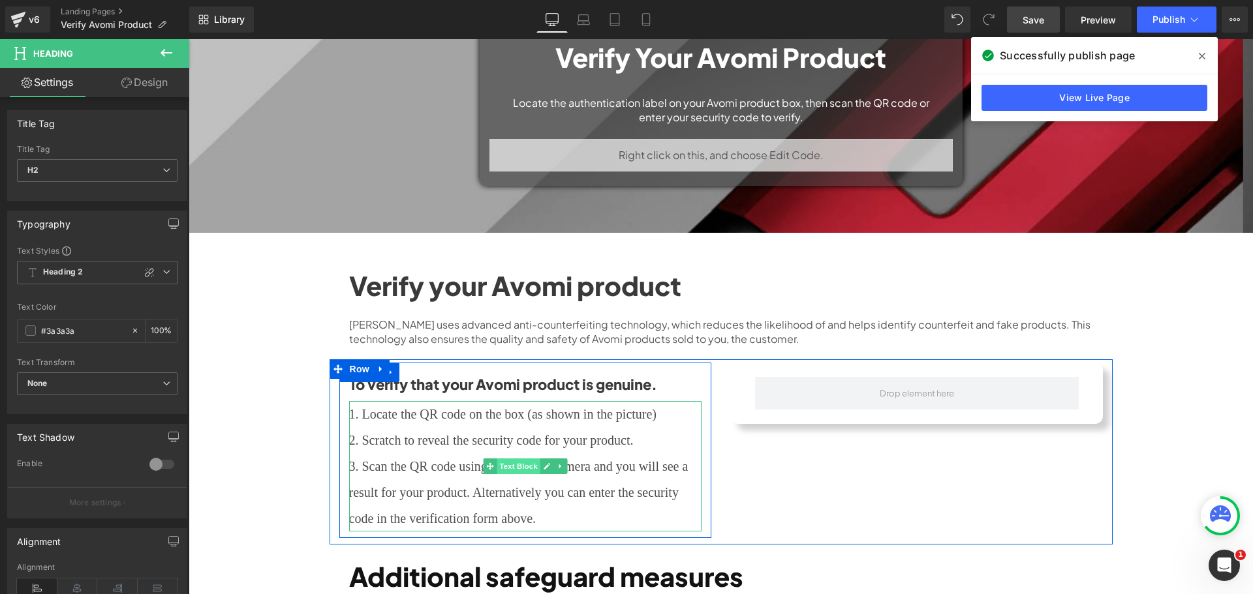
click at [528, 459] on span "Text Block" at bounding box center [517, 467] width 43 height 16
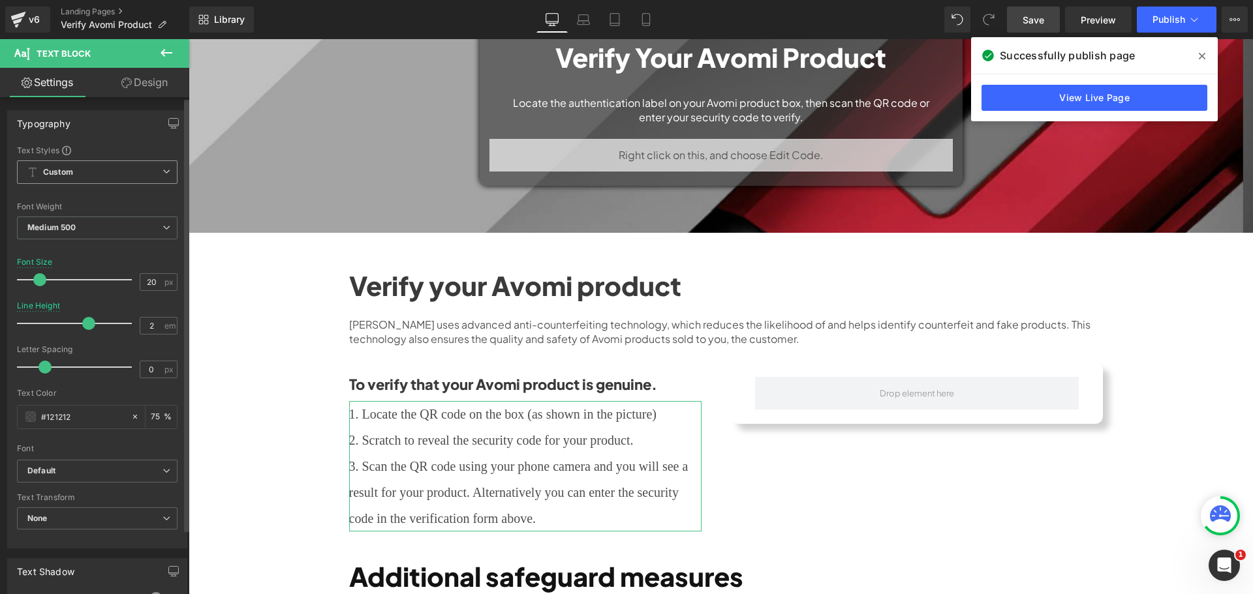
click at [106, 172] on span "Custom" at bounding box center [97, 171] width 160 height 23
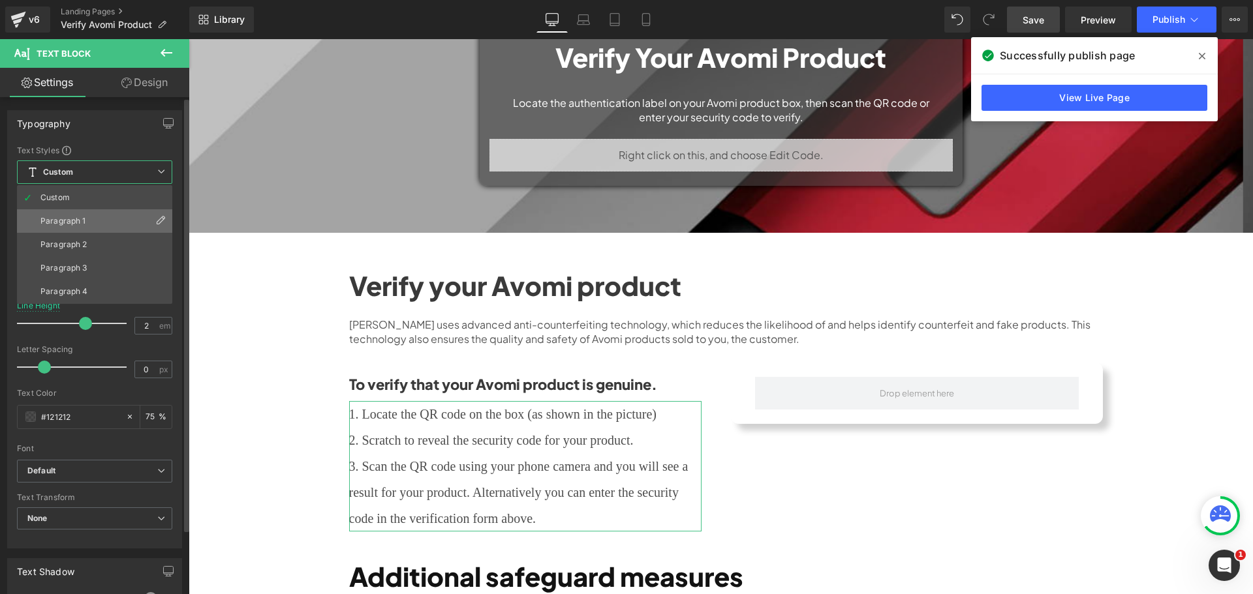
click at [95, 214] on li "Paragraph 1" at bounding box center [94, 220] width 155 height 23
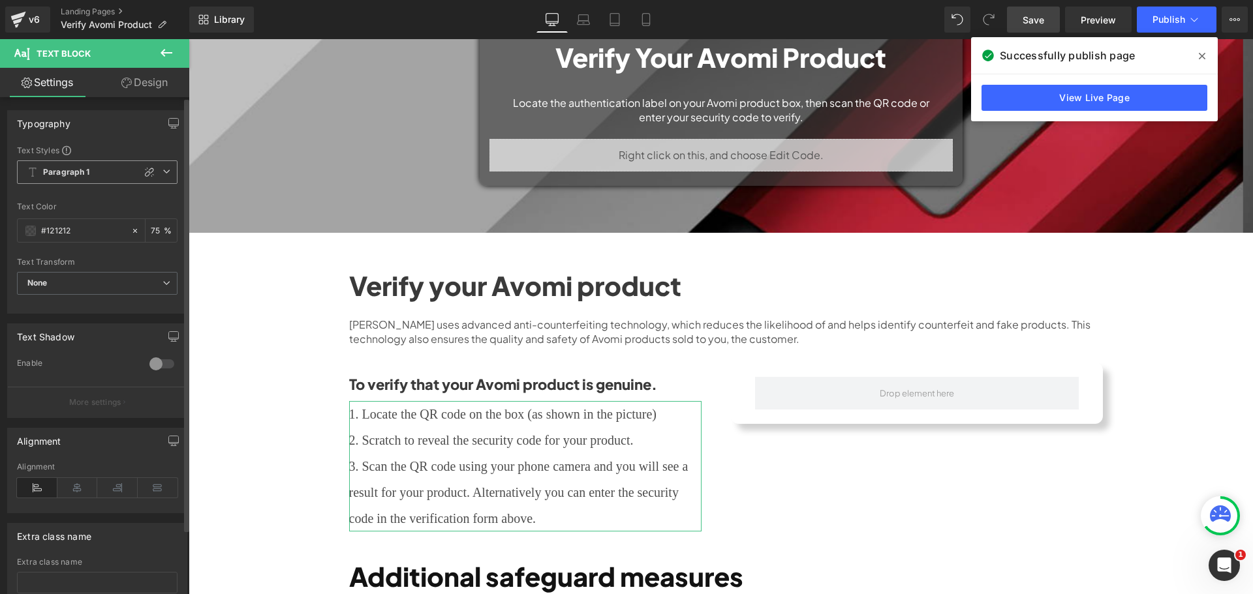
scroll to position [1288, 1054]
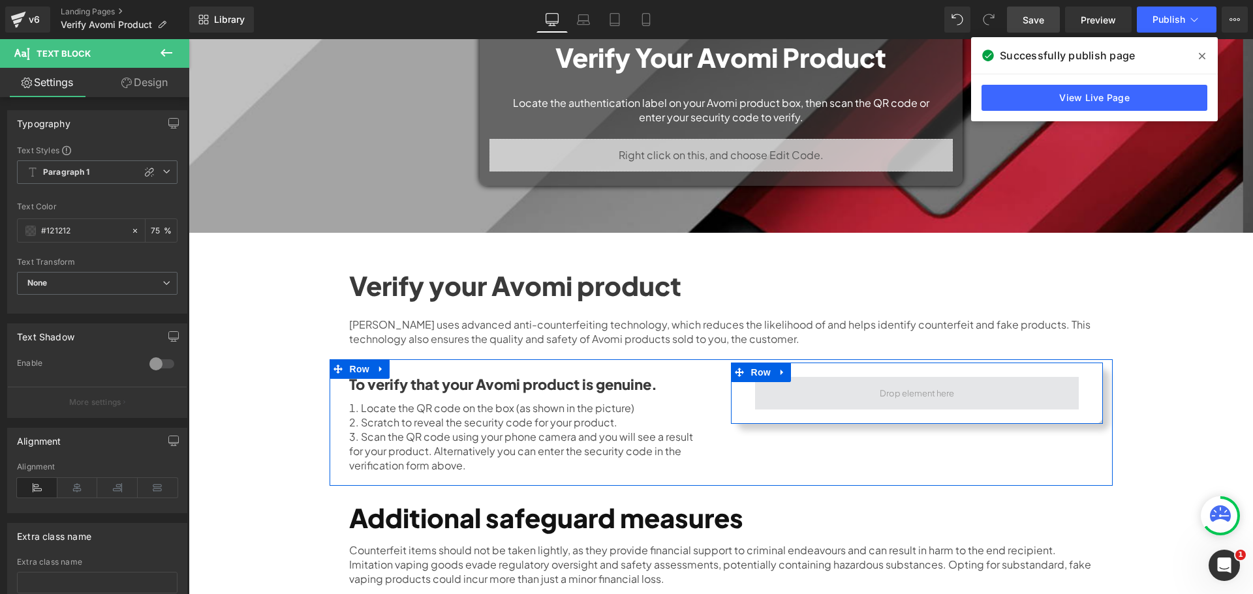
click at [909, 383] on span at bounding box center [917, 393] width 84 height 21
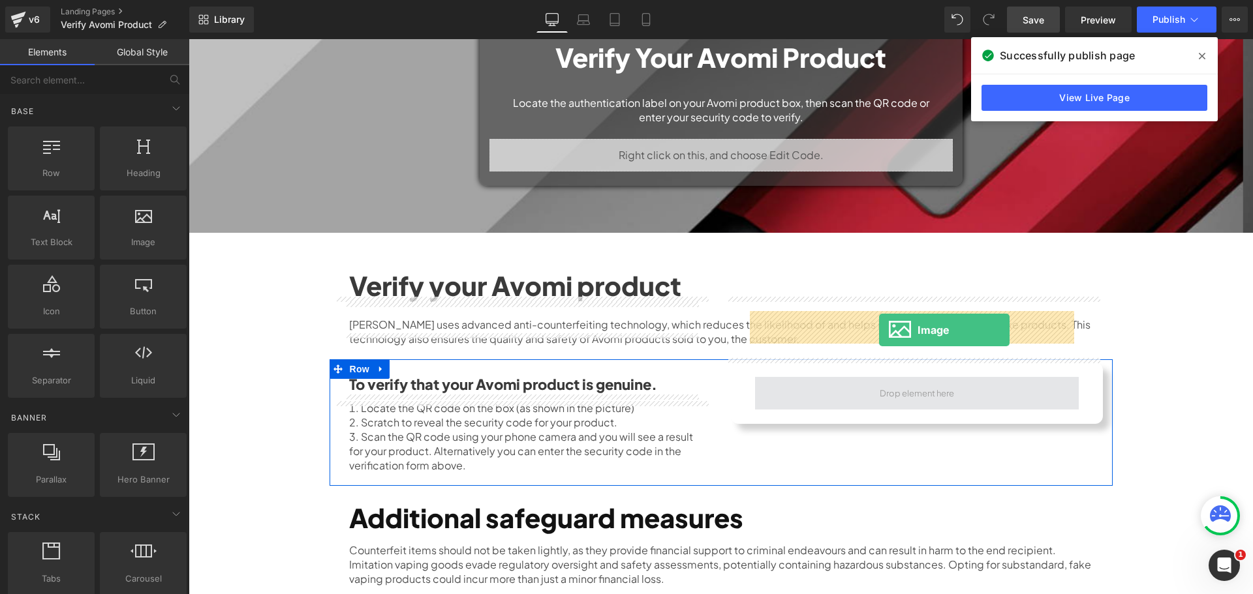
drag, startPoint x: 323, startPoint y: 257, endPoint x: 879, endPoint y: 330, distance: 560.6
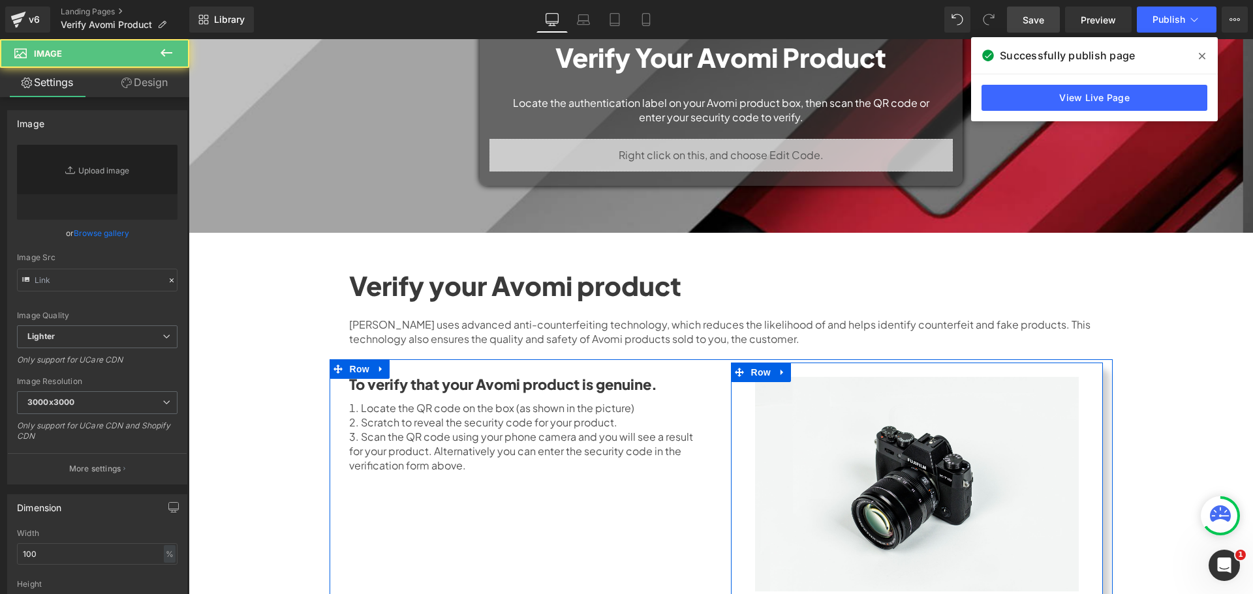
type input "//d1um8515vdn9kb.cloudfront.net/images/parallax.jpg"
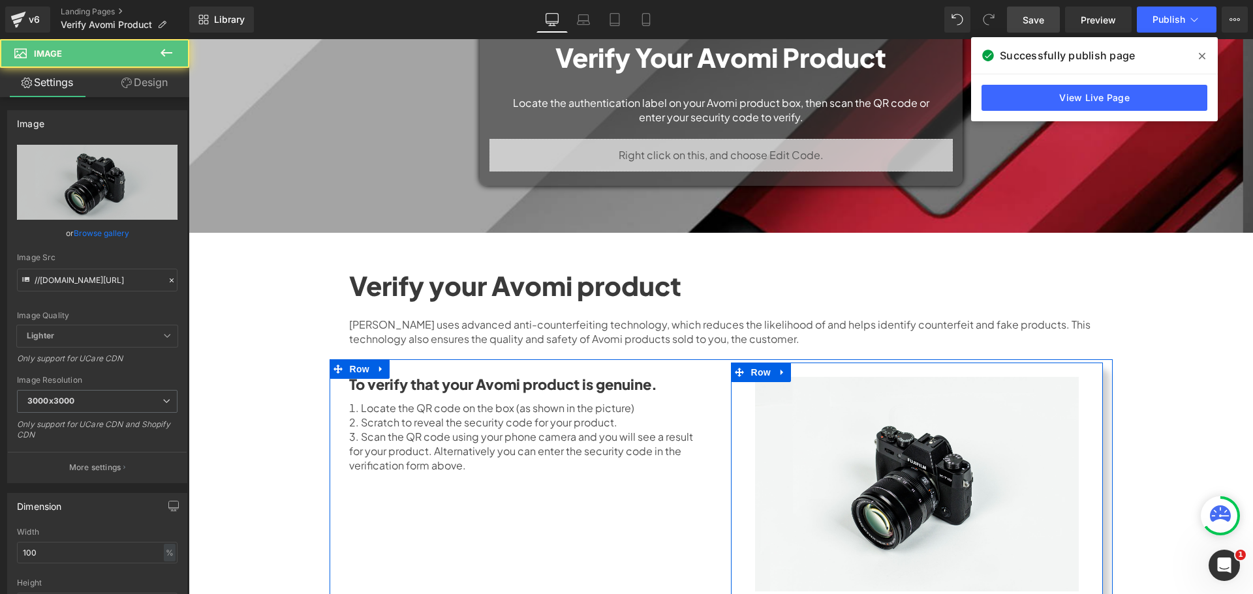
scroll to position [1428, 1054]
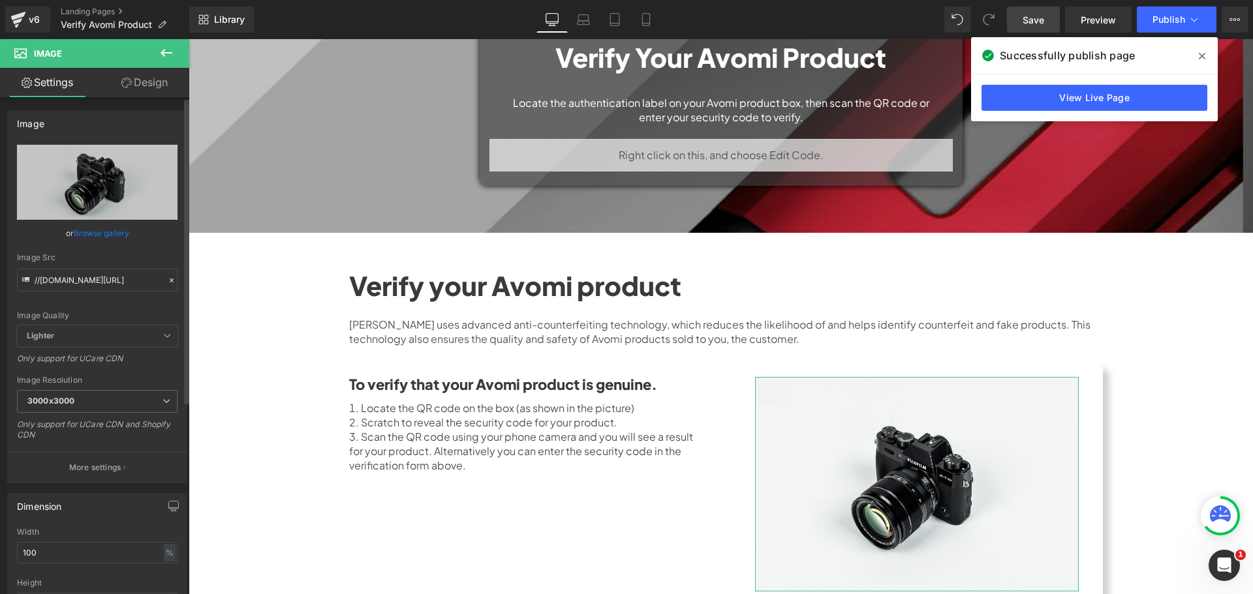
click at [98, 239] on link "Browse gallery" at bounding box center [101, 233] width 55 height 23
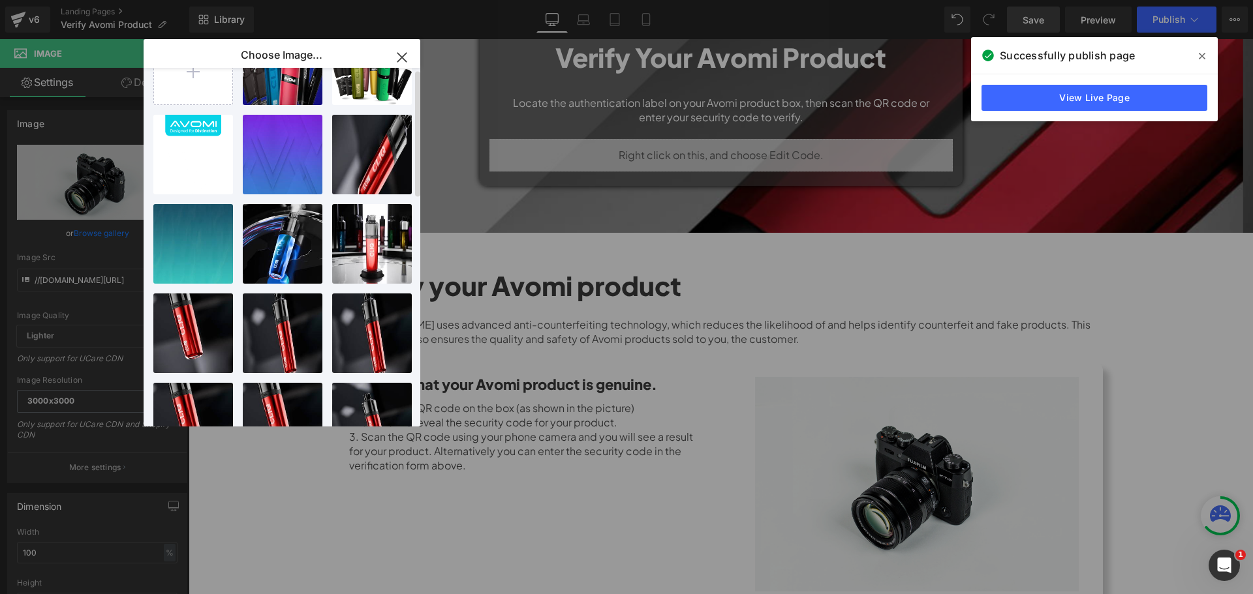
scroll to position [0, 0]
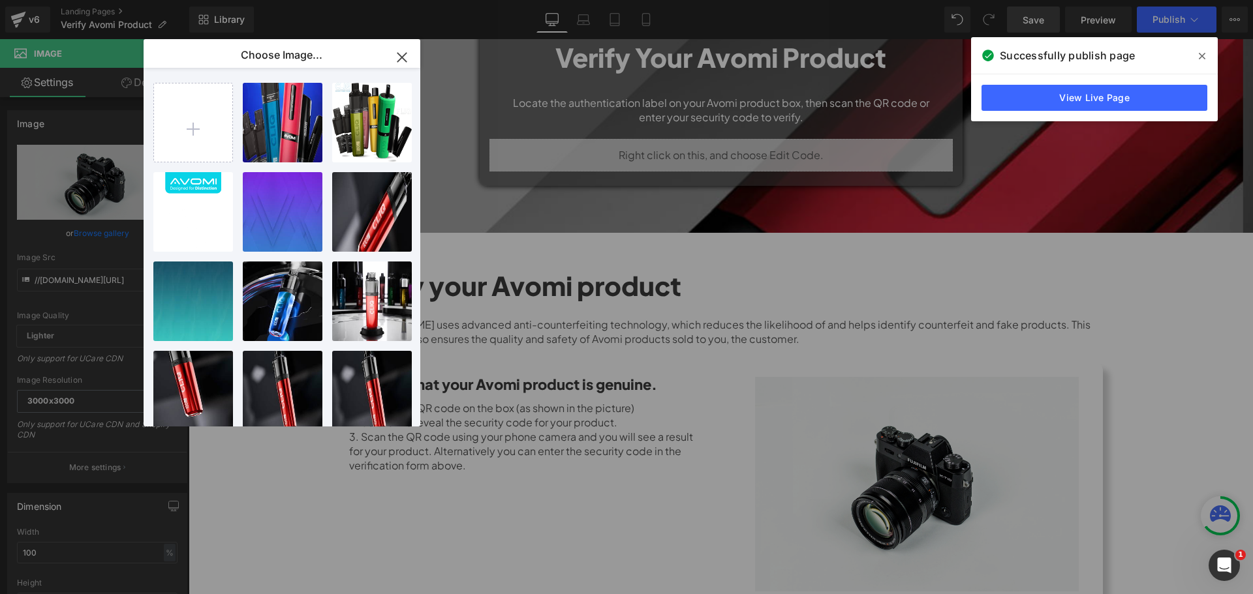
click at [399, 55] on icon "button" at bounding box center [401, 57] width 8 height 8
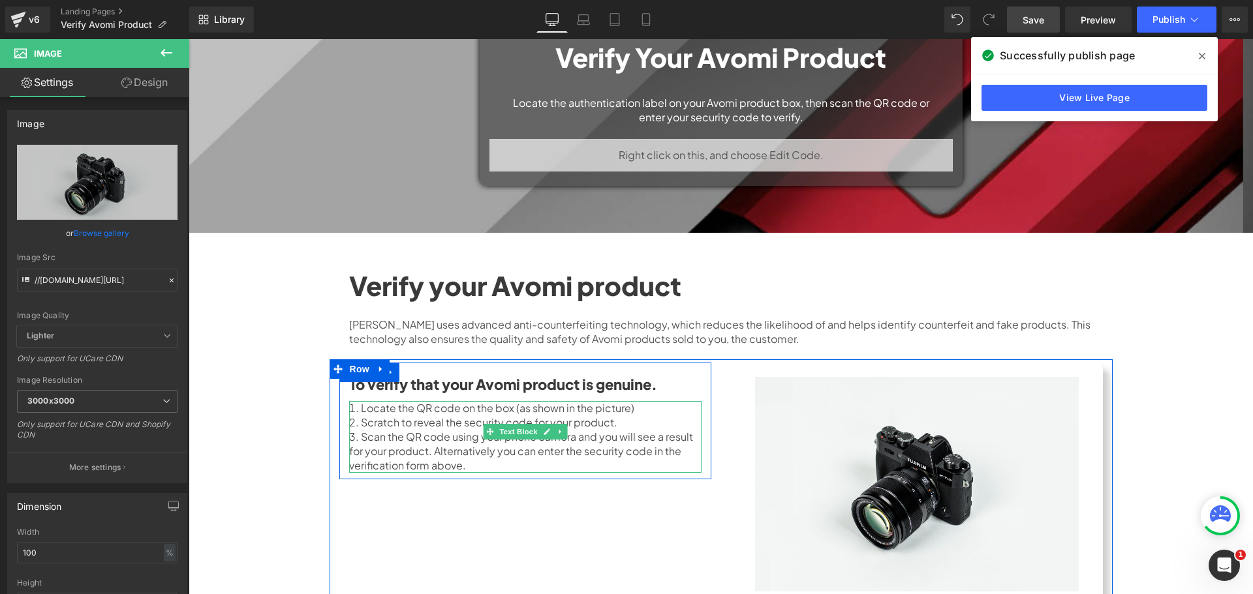
click at [585, 401] on li "Locate the QR code on the box (as shown in the picture)" at bounding box center [525, 408] width 352 height 14
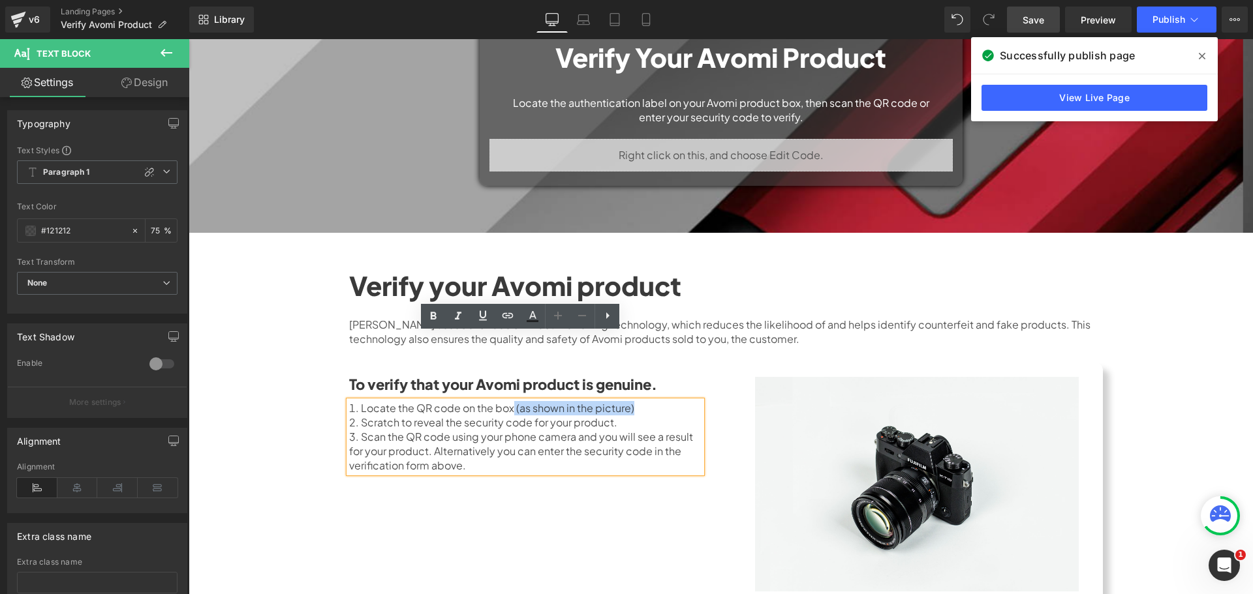
drag, startPoint x: 586, startPoint y: 342, endPoint x: 480, endPoint y: 343, distance: 105.7
click at [480, 401] on li "Locate the QR code on the box (as shown in the picture)" at bounding box center [525, 408] width 352 height 14
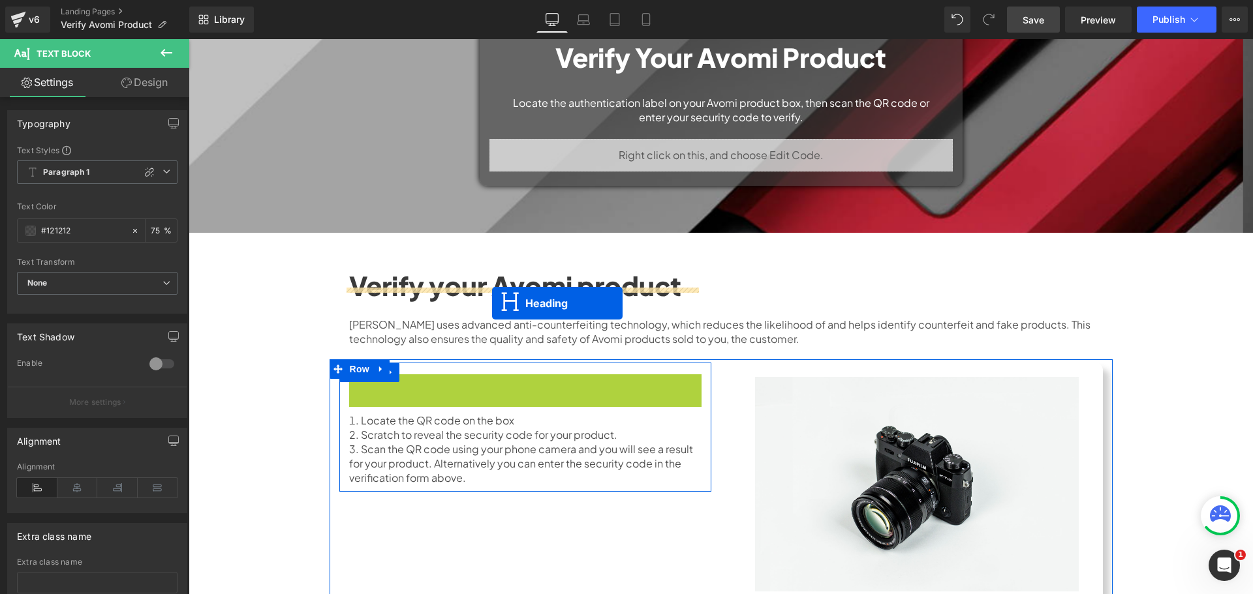
scroll to position [210, 0]
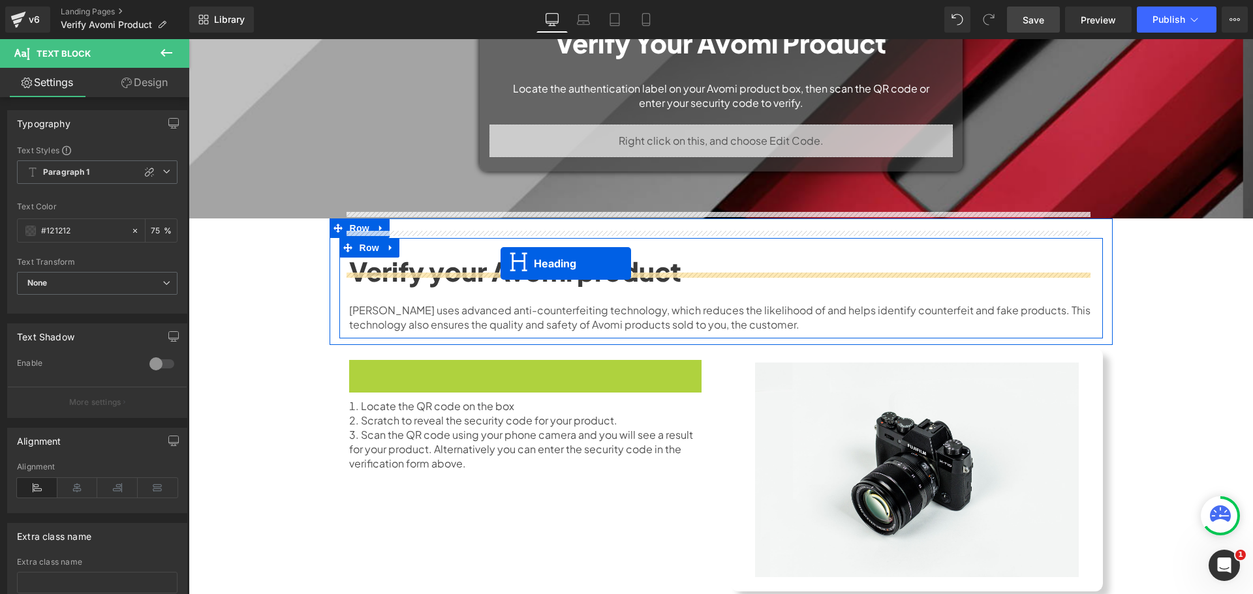
drag, startPoint x: 489, startPoint y: 320, endPoint x: 500, endPoint y: 264, distance: 57.2
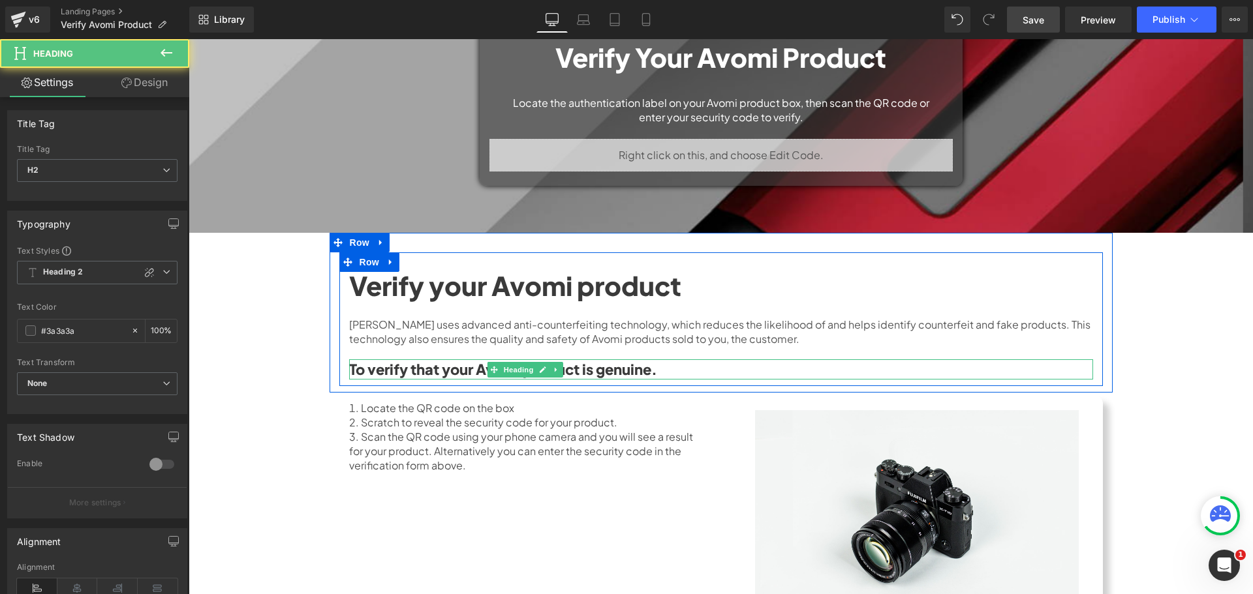
scroll to position [1459, 1054]
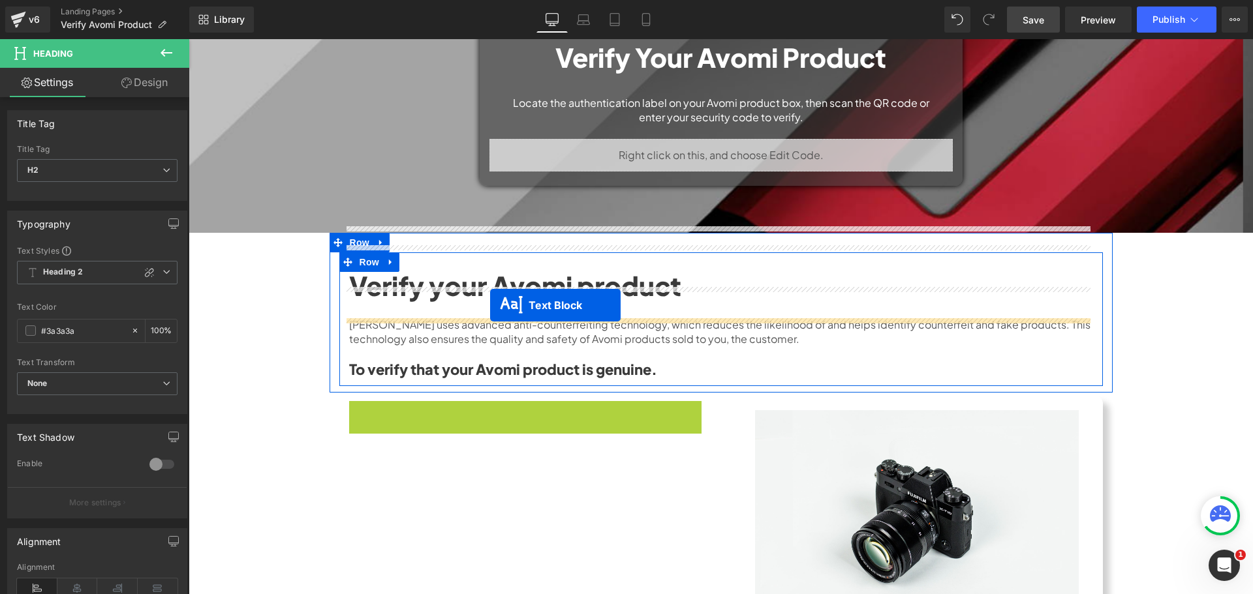
drag, startPoint x: 487, startPoint y: 366, endPoint x: 490, endPoint y: 305, distance: 60.7
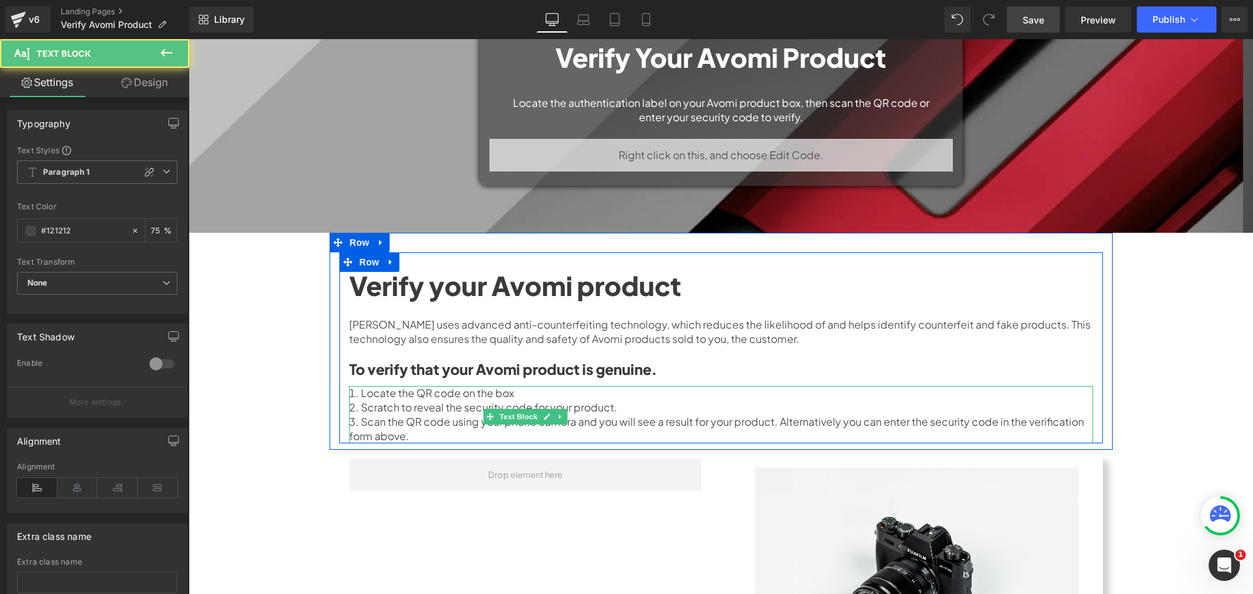
scroll to position [1504, 1054]
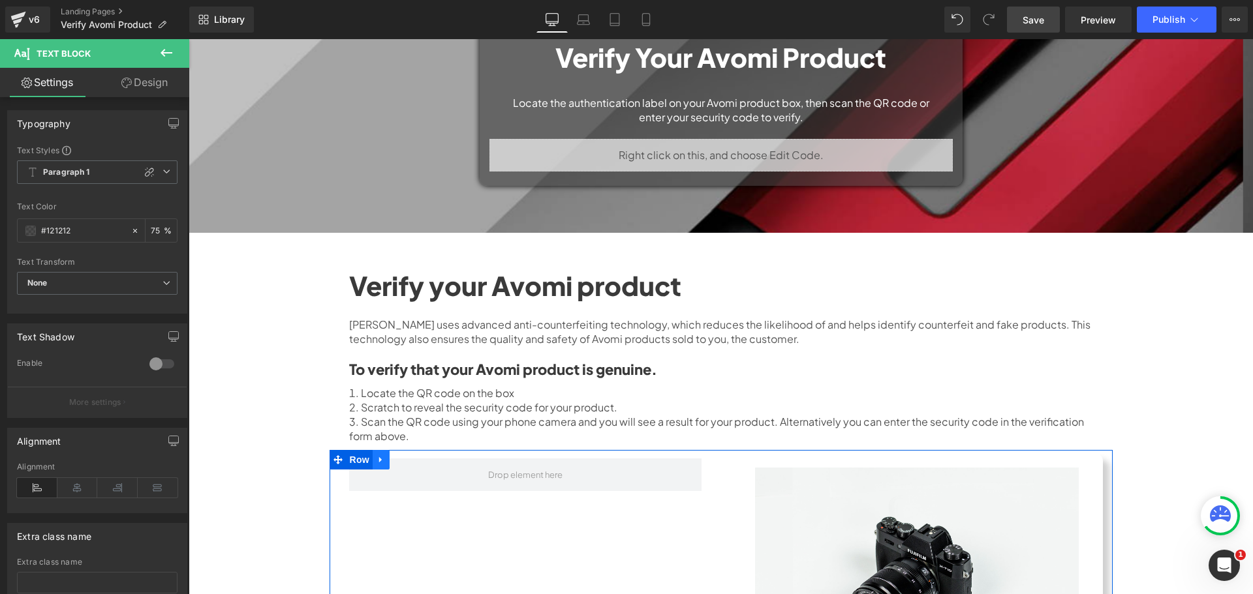
click at [382, 450] on link at bounding box center [380, 460] width 17 height 20
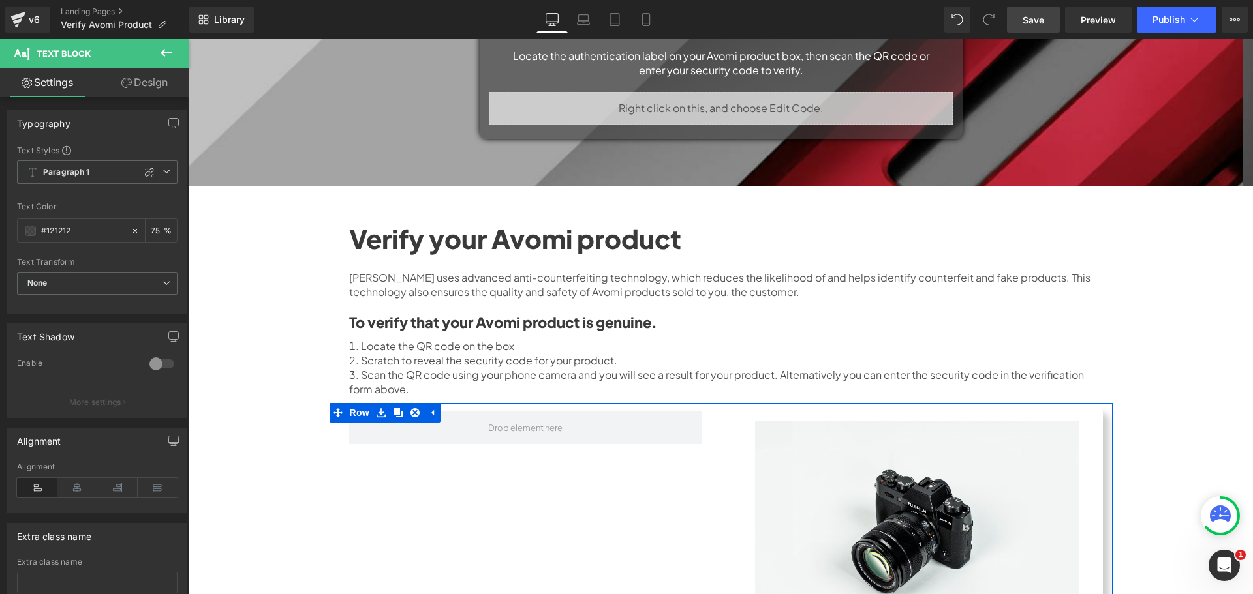
scroll to position [391, 0]
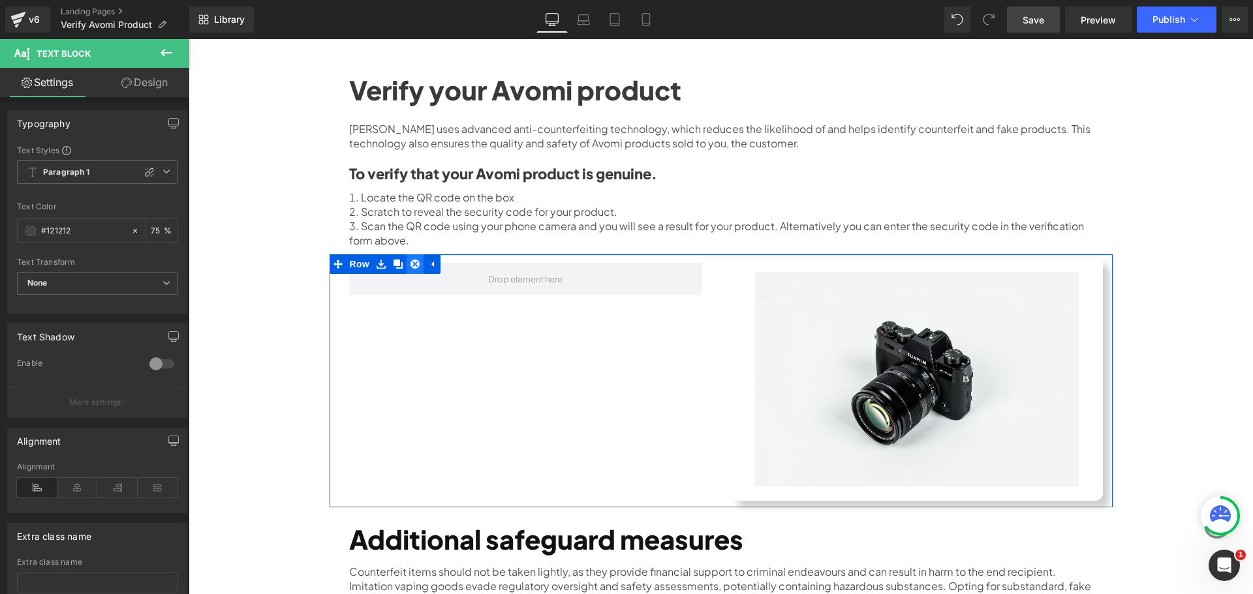
click at [412, 260] on icon at bounding box center [414, 264] width 9 height 9
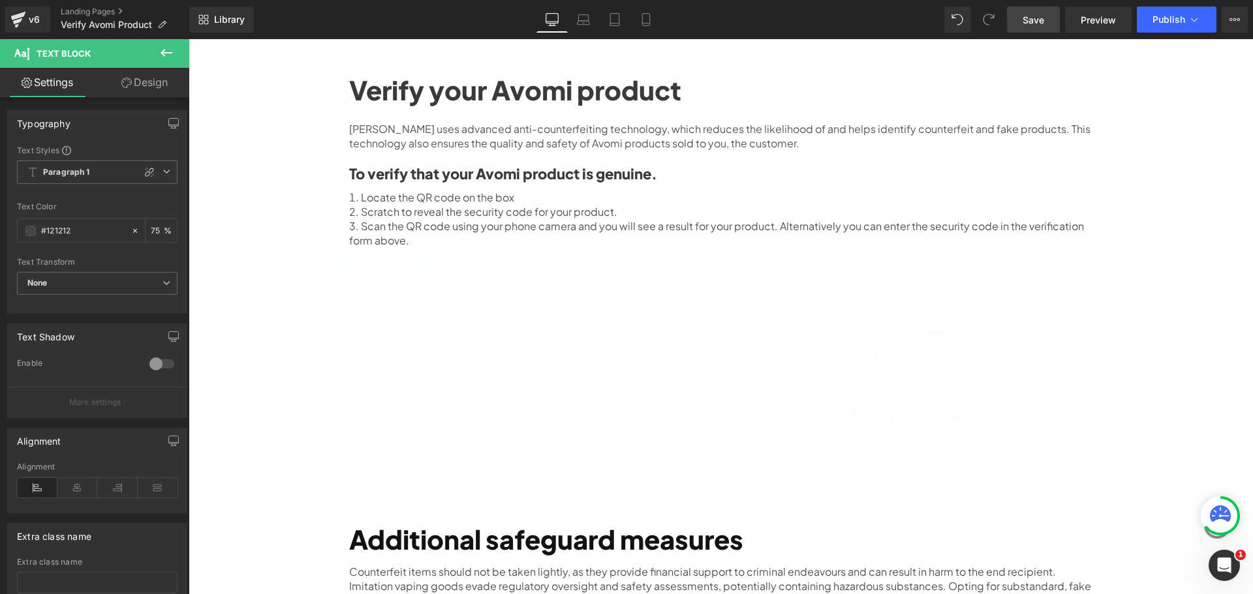
scroll to position [1251, 1054]
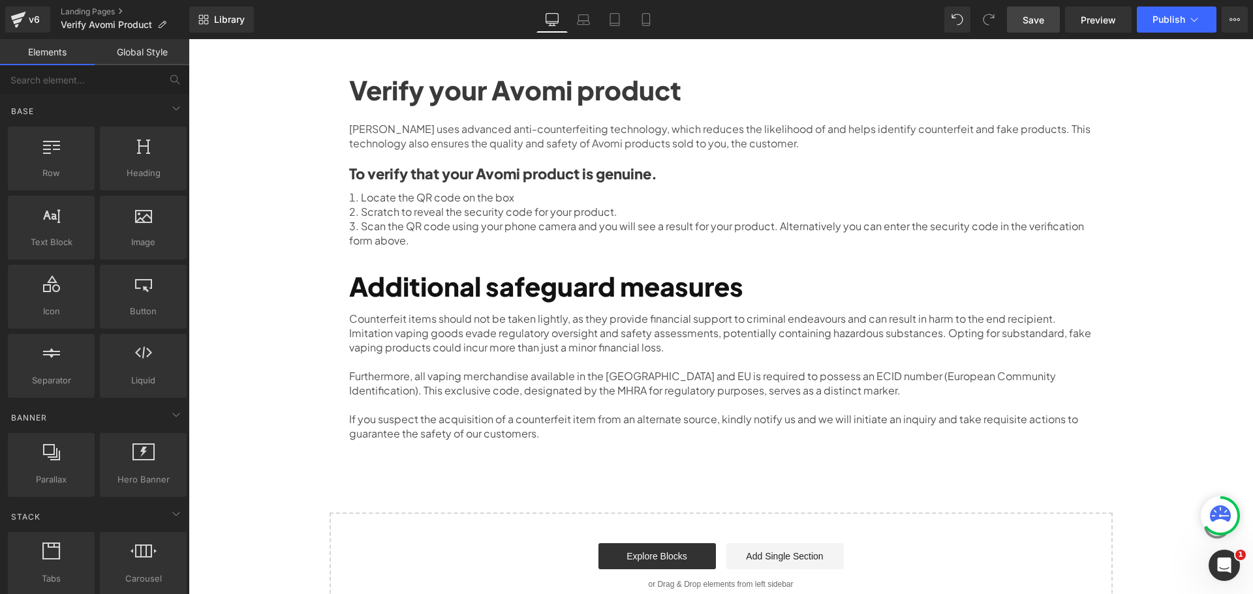
click at [1220, 177] on div "Verify your Avomi Product Heading Locate the authentication label on your Avomi…" at bounding box center [721, 197] width 1064 height 845
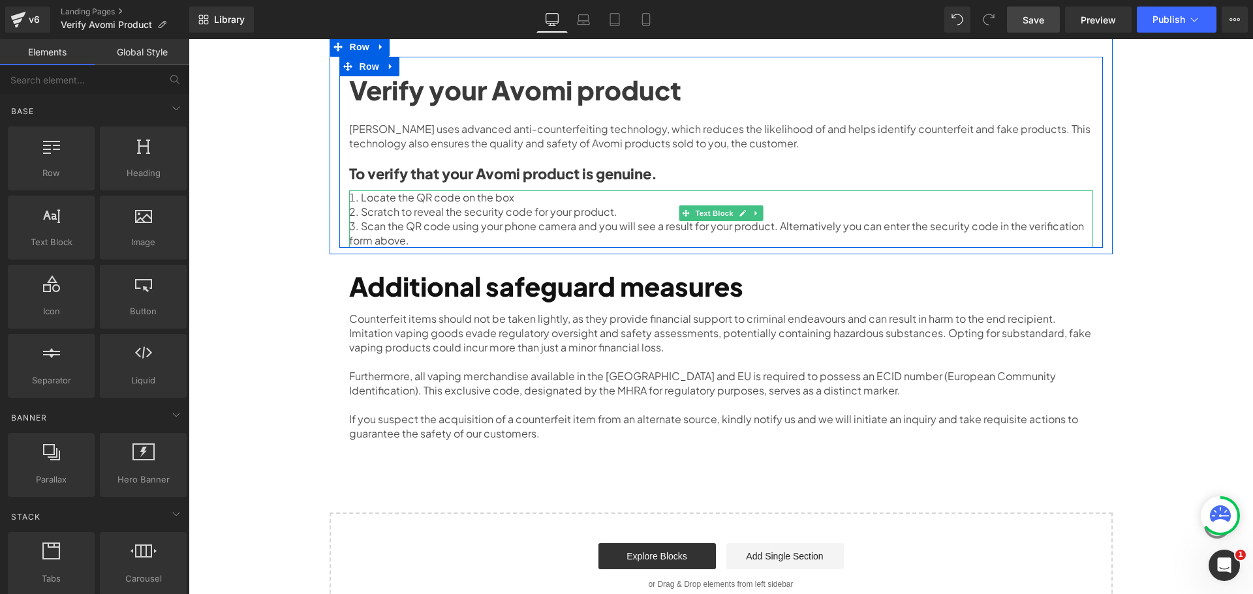
click at [712, 205] on span "Text Block" at bounding box center [713, 213] width 43 height 16
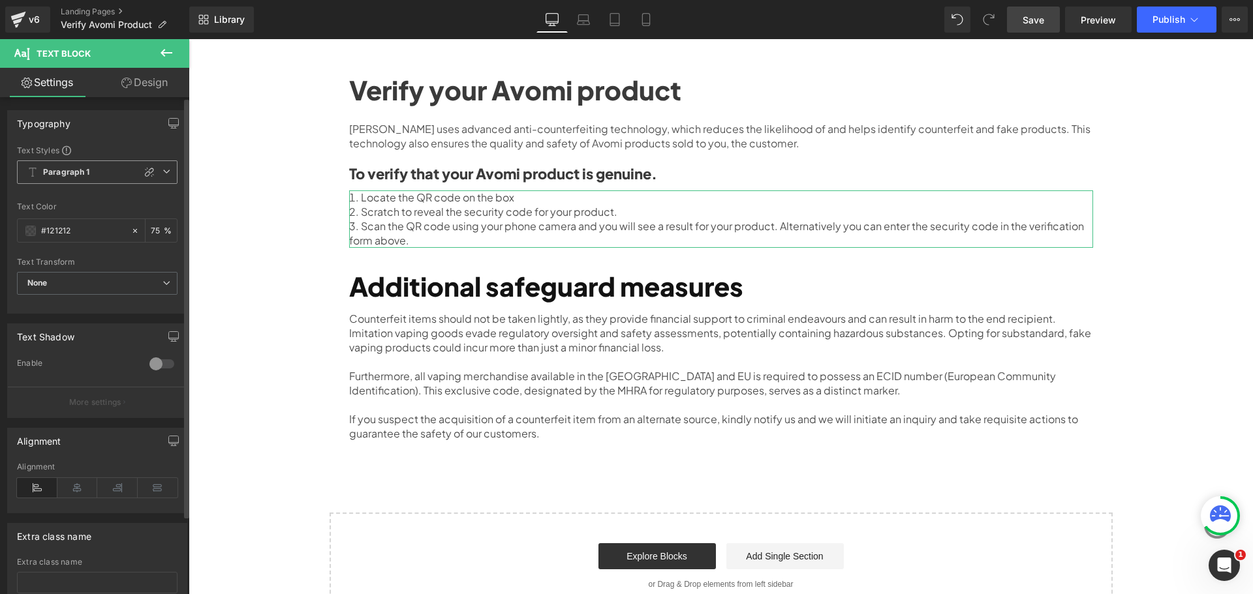
click at [104, 172] on span "Paragraph 1" at bounding box center [97, 171] width 160 height 23
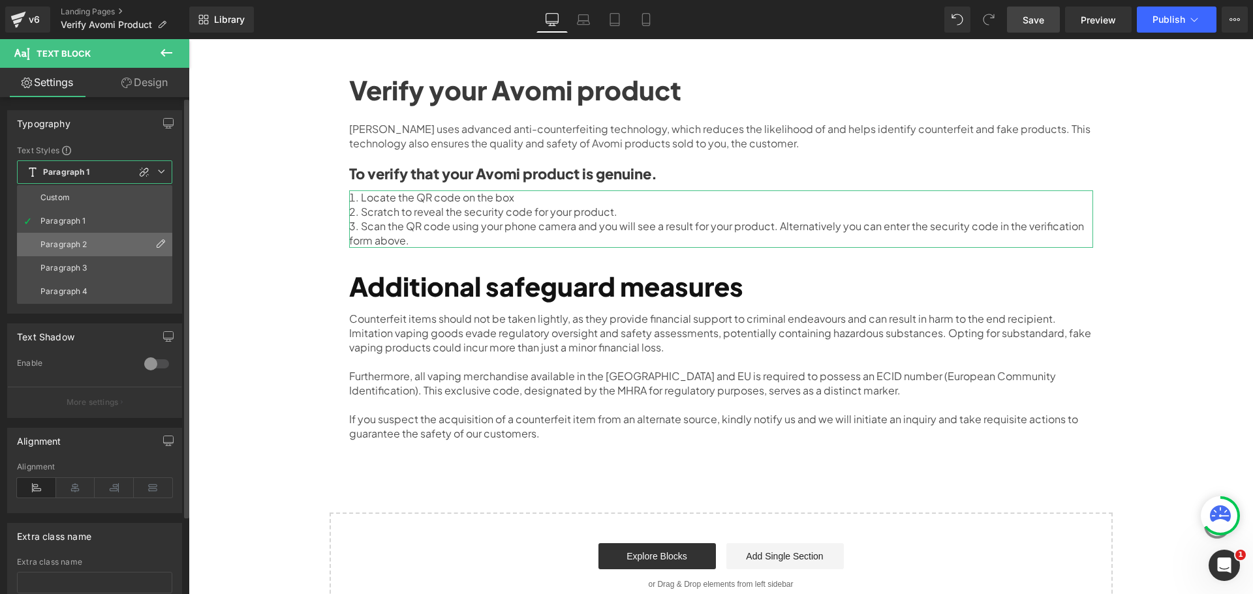
click at [89, 239] on li "Paragraph 2" at bounding box center [94, 244] width 155 height 23
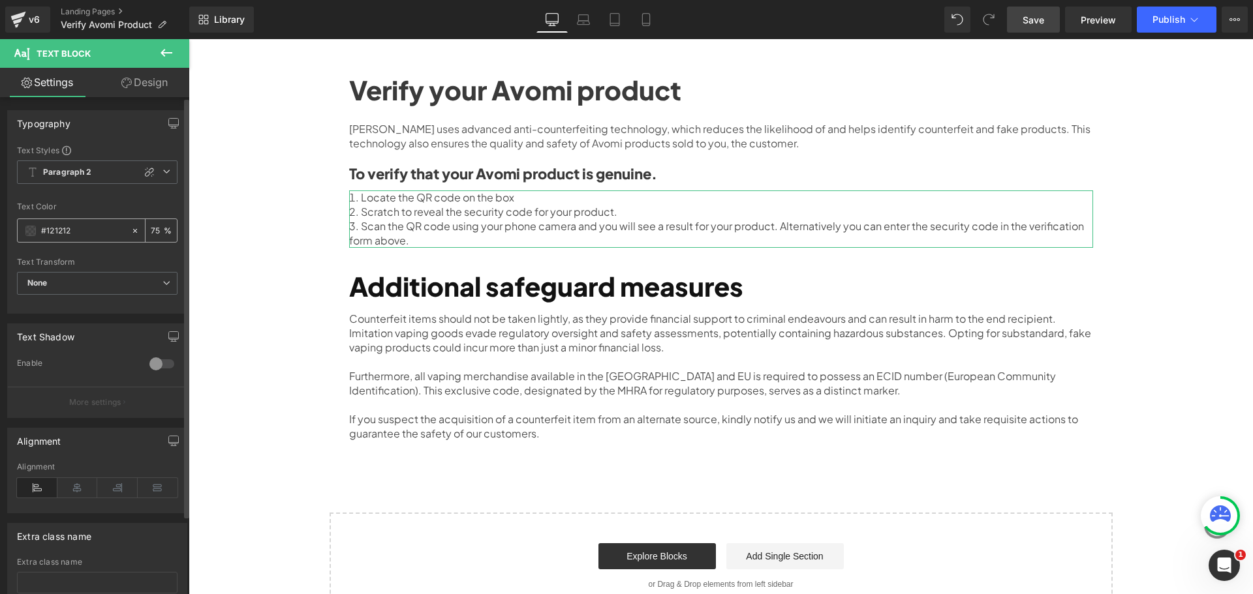
scroll to position [1249, 1054]
click at [82, 173] on b "Paragraph 2" at bounding box center [67, 172] width 49 height 11
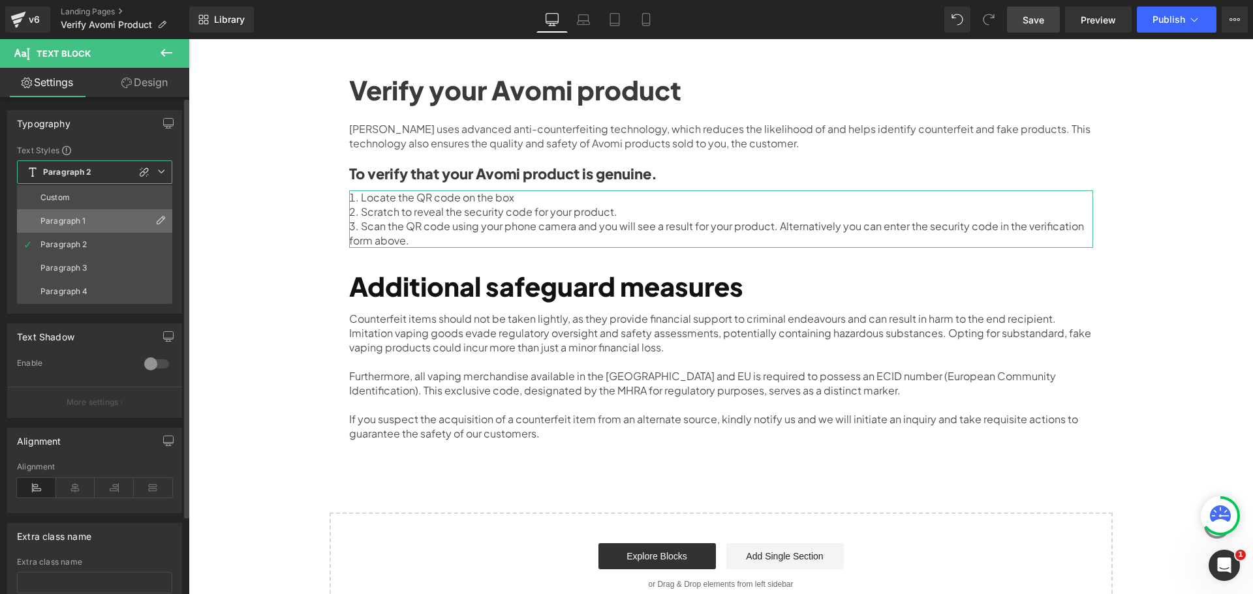
click at [67, 218] on div "Paragraph 1" at bounding box center [63, 221] width 46 height 9
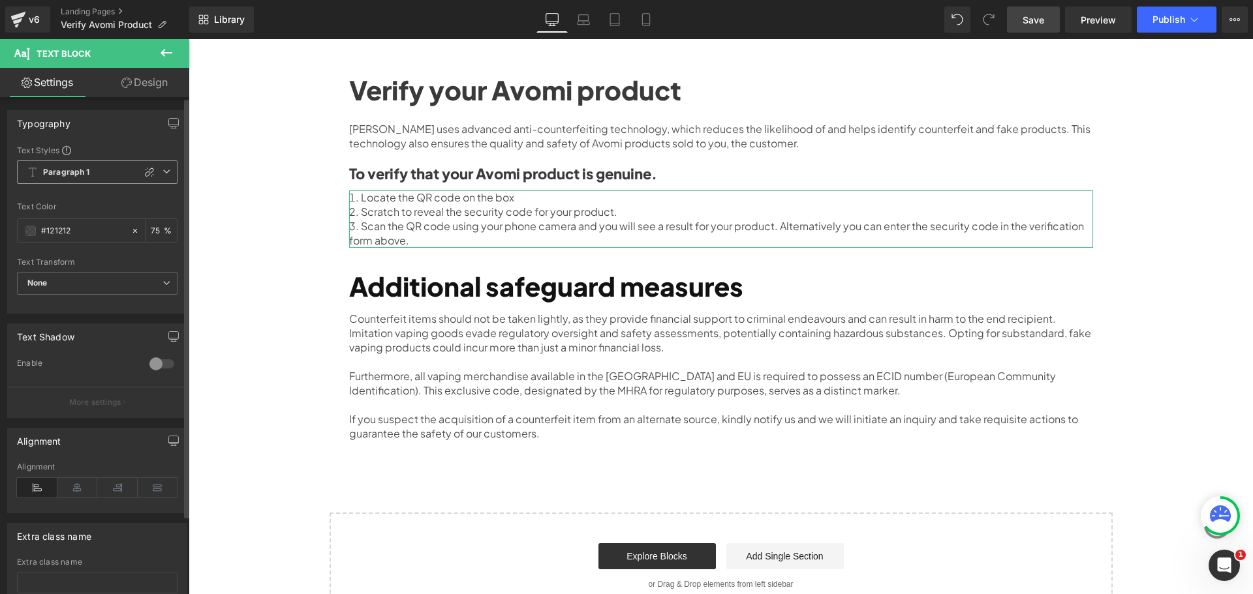
click at [72, 177] on b "Paragraph 1" at bounding box center [66, 172] width 47 height 11
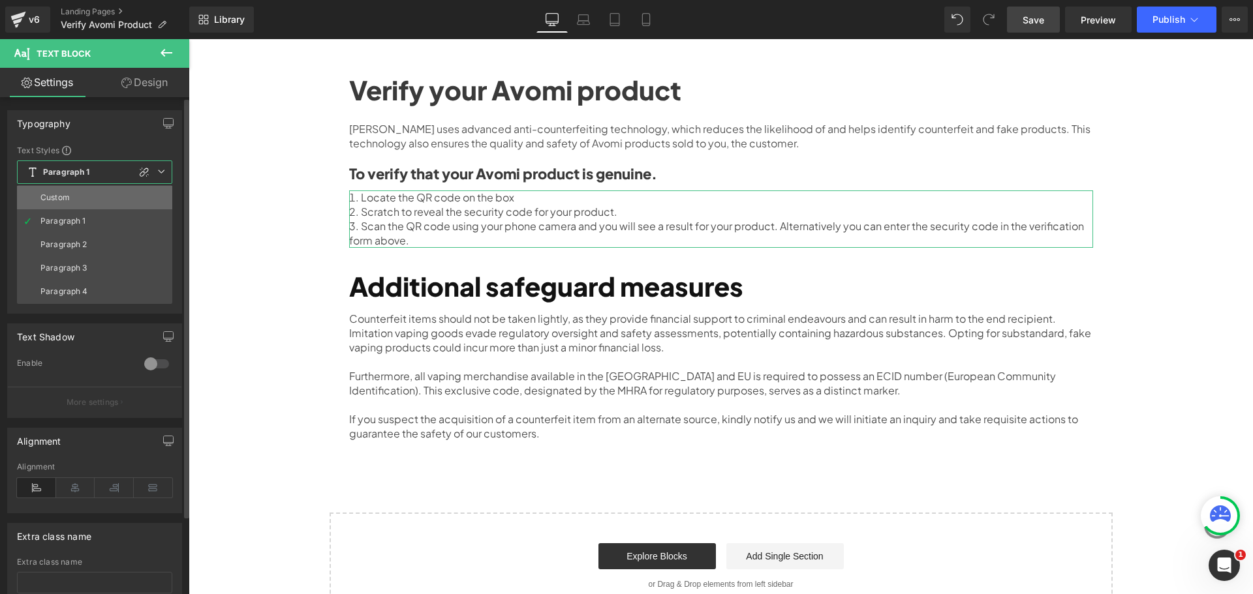
click at [67, 199] on div "Custom" at bounding box center [54, 197] width 29 height 9
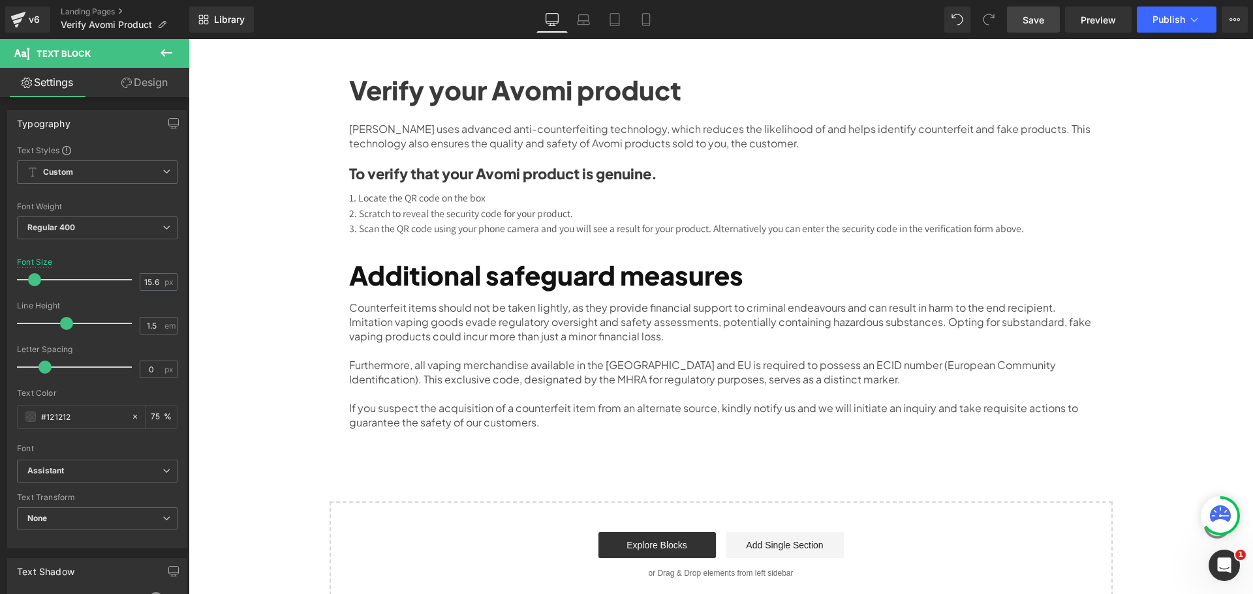
click at [1164, 189] on div "Verify your Avomi Product Heading Locate the authentication label on your Avomi…" at bounding box center [721, 191] width 1064 height 833
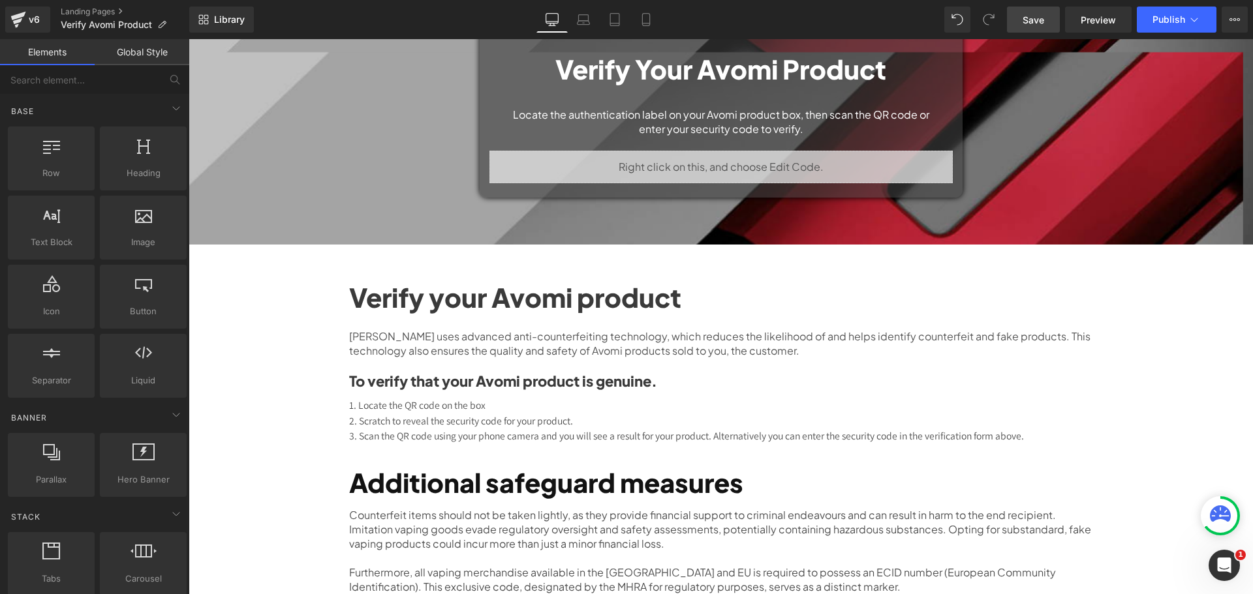
scroll to position [0, 0]
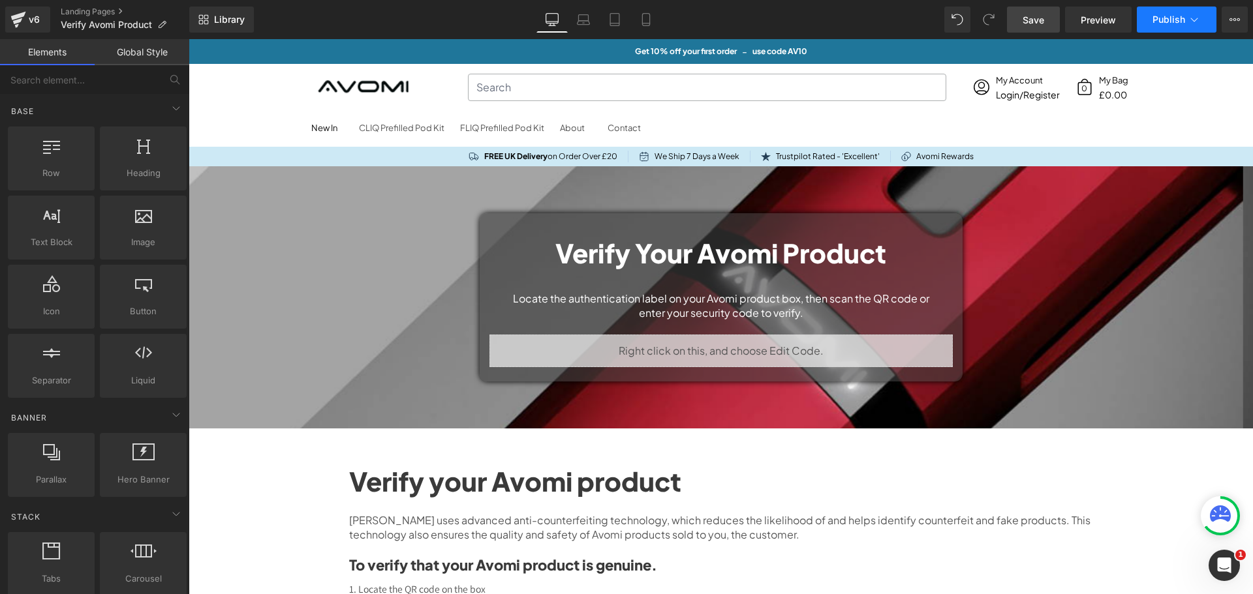
click at [1174, 19] on span "Publish" at bounding box center [1168, 19] width 33 height 10
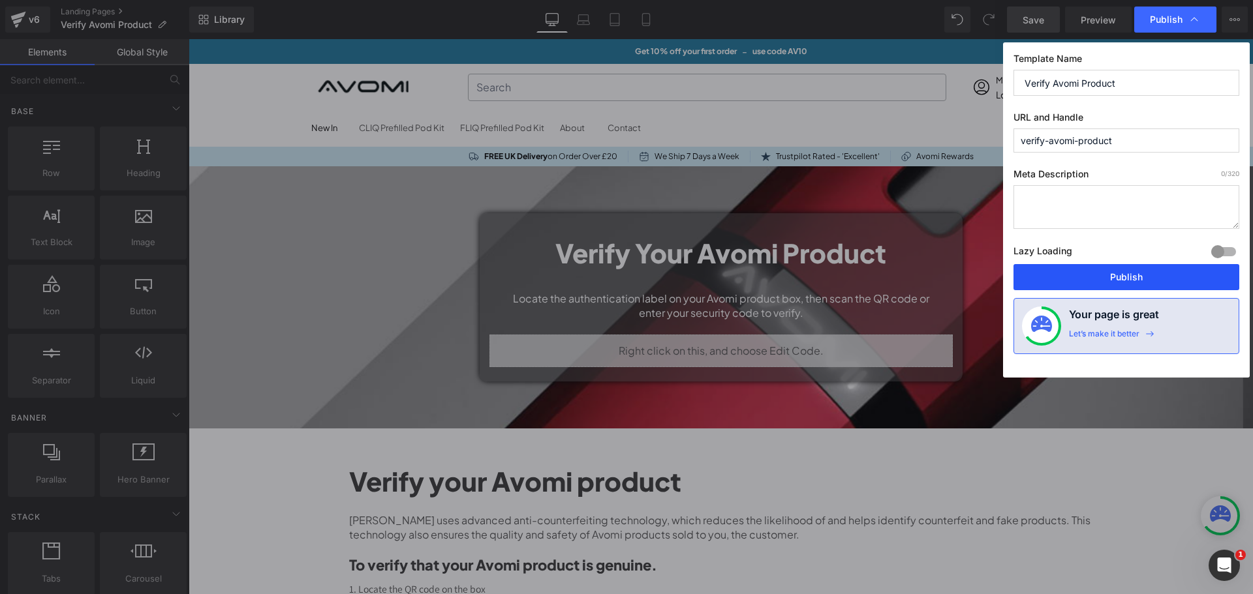
click at [1115, 281] on button "Publish" at bounding box center [1126, 277] width 226 height 26
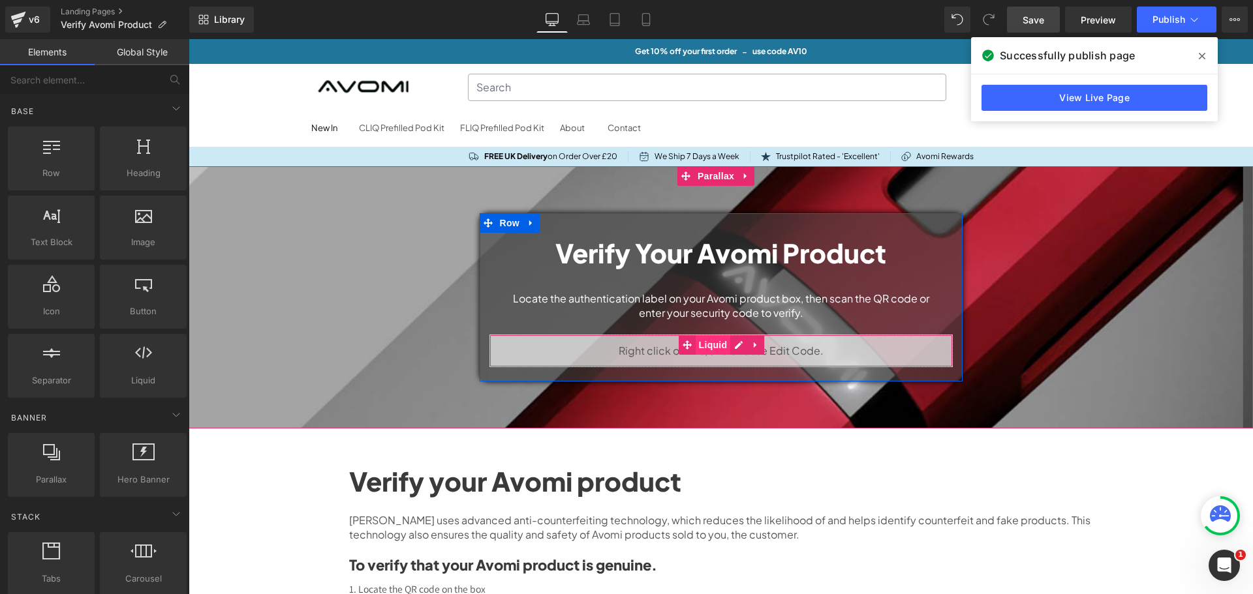
click at [703, 335] on span "Liquid" at bounding box center [712, 345] width 35 height 20
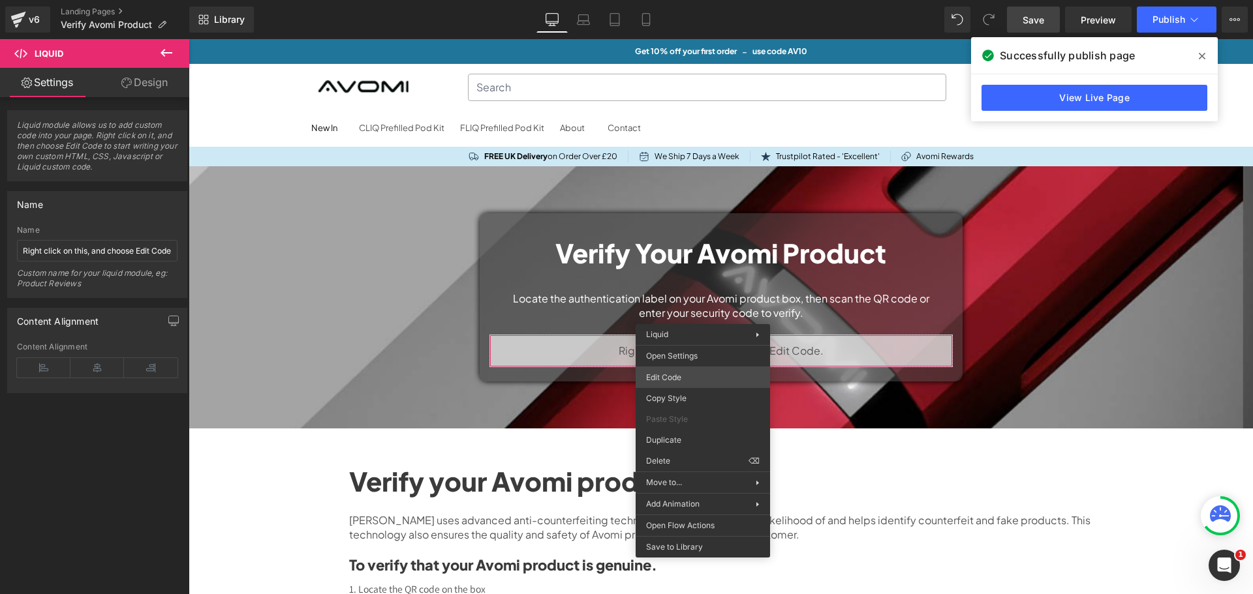
click at [682, 0] on div "Liquid You are previewing how the Live Preset 0 will restyle your page. You can…" at bounding box center [626, 0] width 1253 height 0
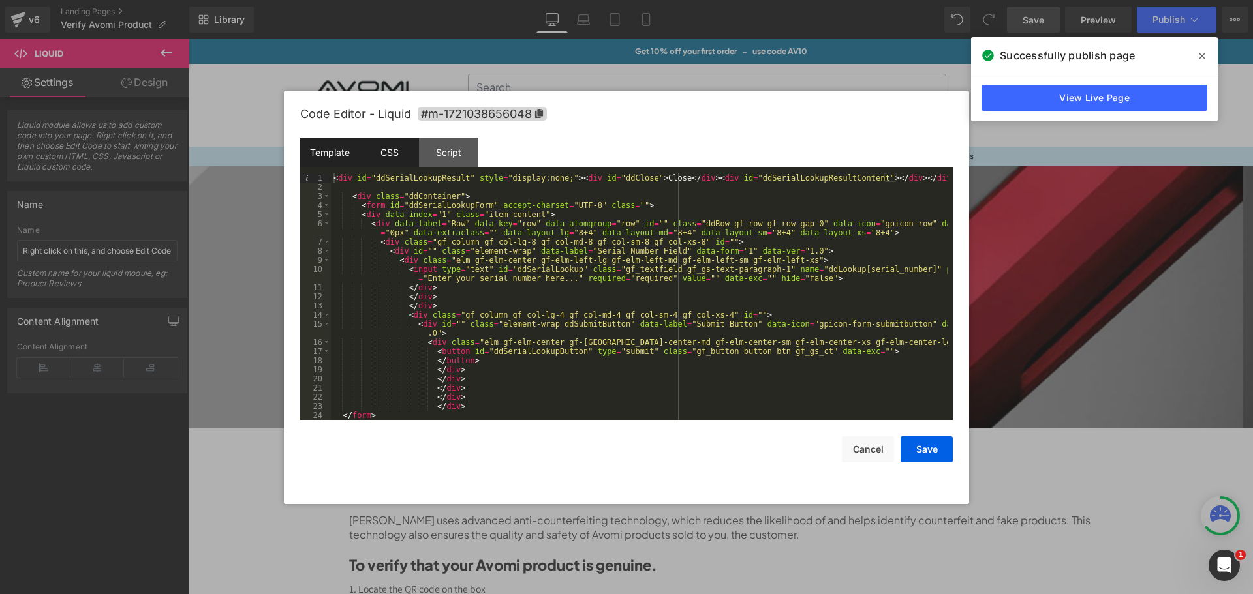
click at [385, 157] on div "CSS" at bounding box center [388, 152] width 59 height 29
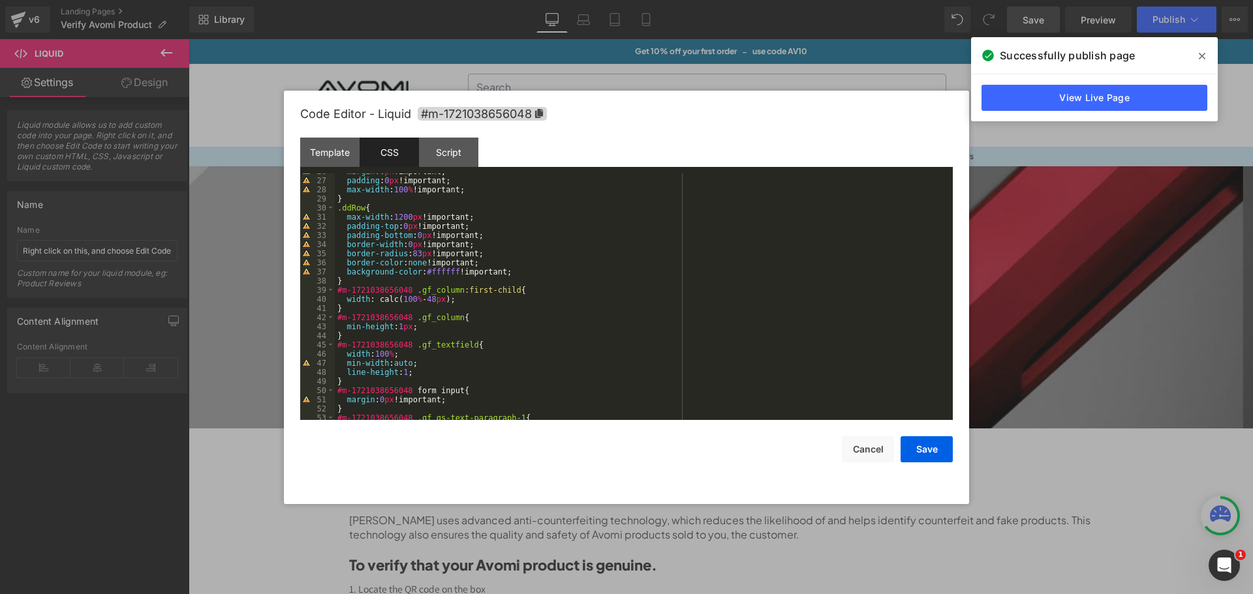
scroll to position [313, 0]
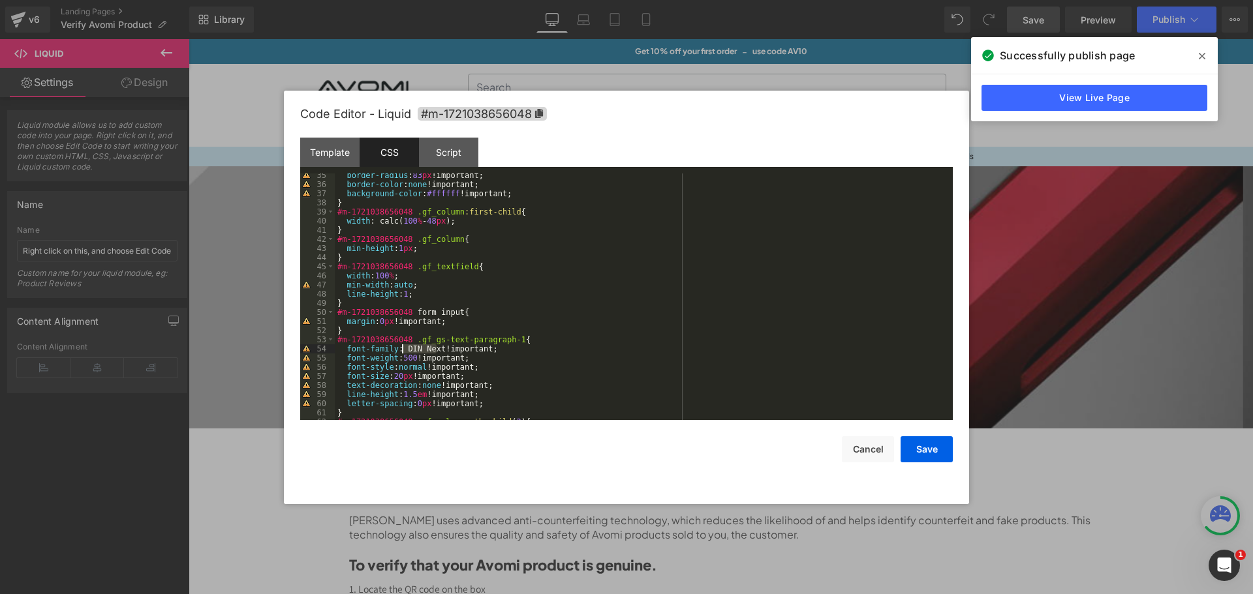
drag, startPoint x: 435, startPoint y: 348, endPoint x: 402, endPoint y: 349, distance: 32.6
click at [402, 349] on div "border-radius : 83 px !important; border-color : none !important; background-co…" at bounding box center [641, 303] width 613 height 265
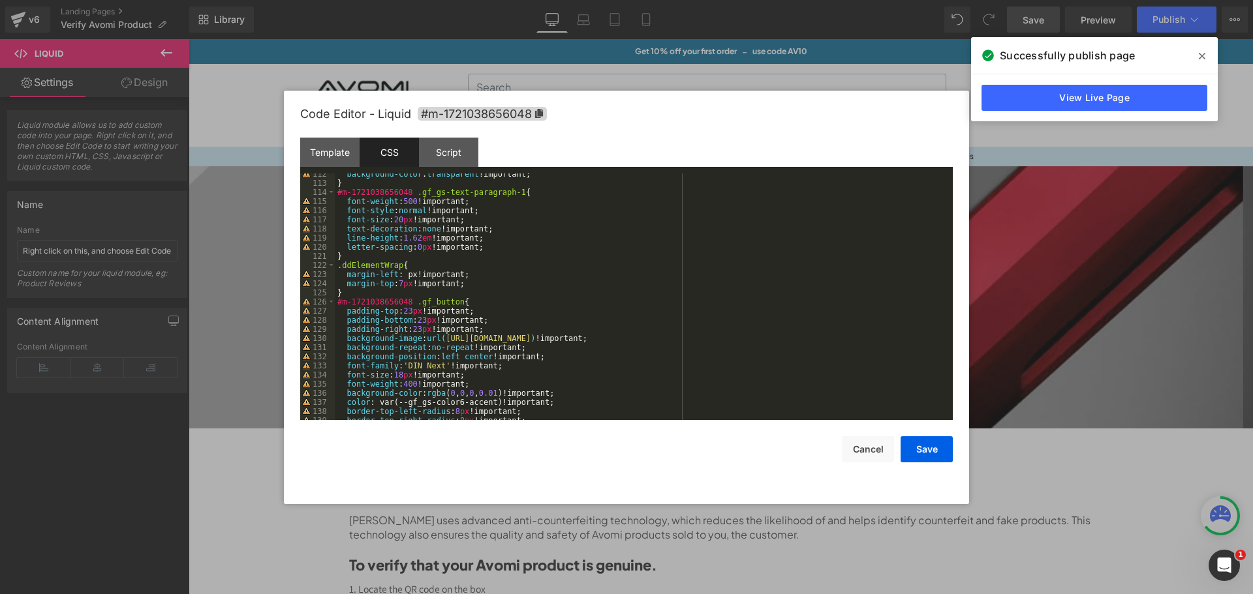
scroll to position [1018, 0]
drag, startPoint x: 440, startPoint y: 367, endPoint x: 405, endPoint y: 368, distance: 35.3
click at [405, 368] on div "background-color : transparent !important; } #m-1721038656048 .gf_gs-text-parag…" at bounding box center [641, 302] width 613 height 265
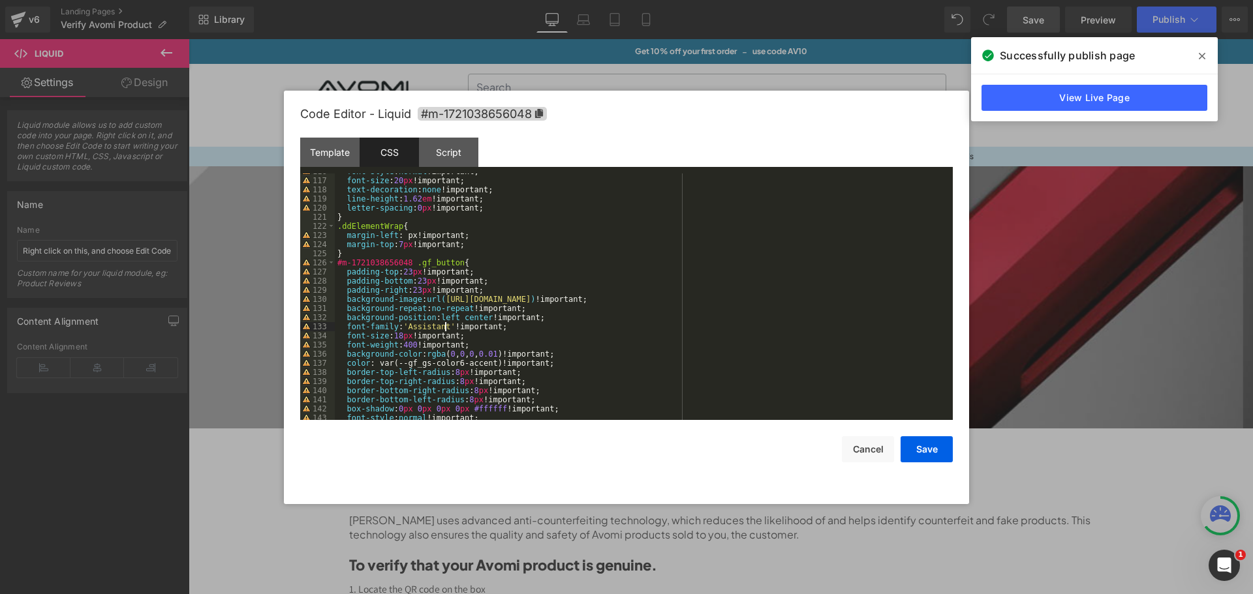
scroll to position [1096, 0]
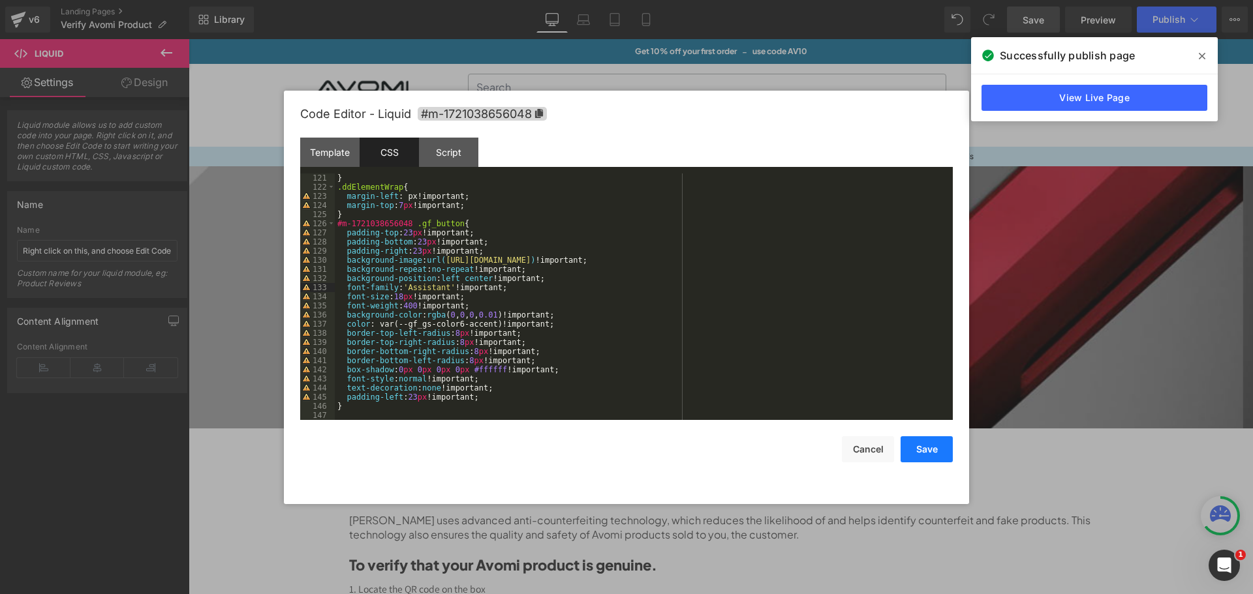
click at [927, 448] on button "Save" at bounding box center [926, 449] width 52 height 26
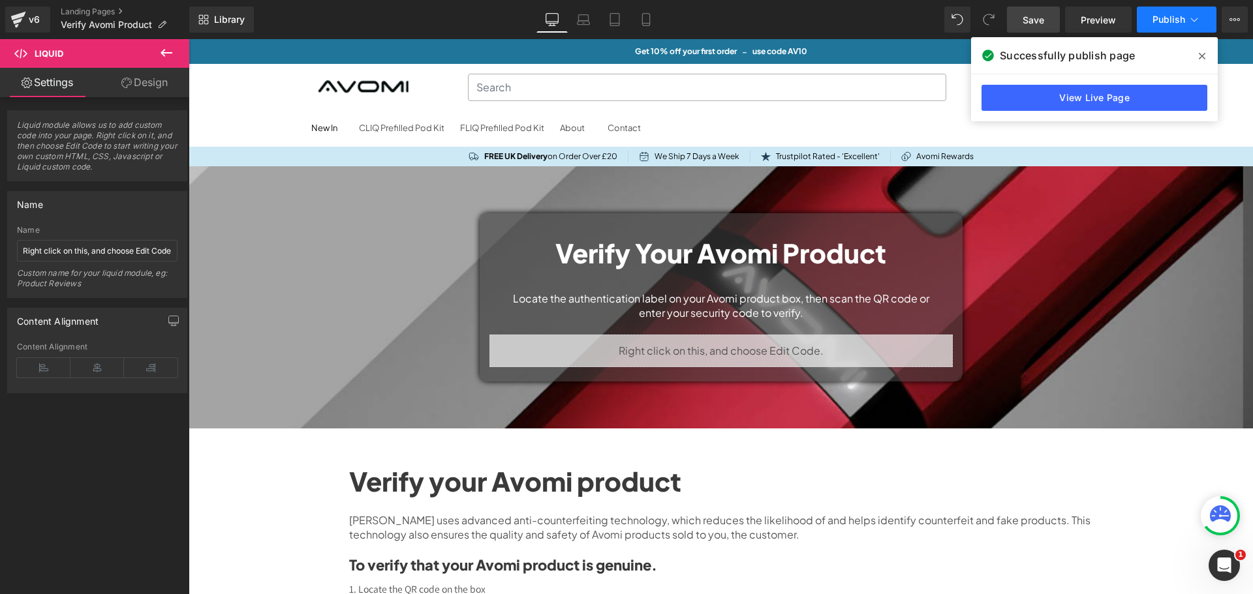
click at [1182, 17] on span "Publish" at bounding box center [1168, 19] width 33 height 10
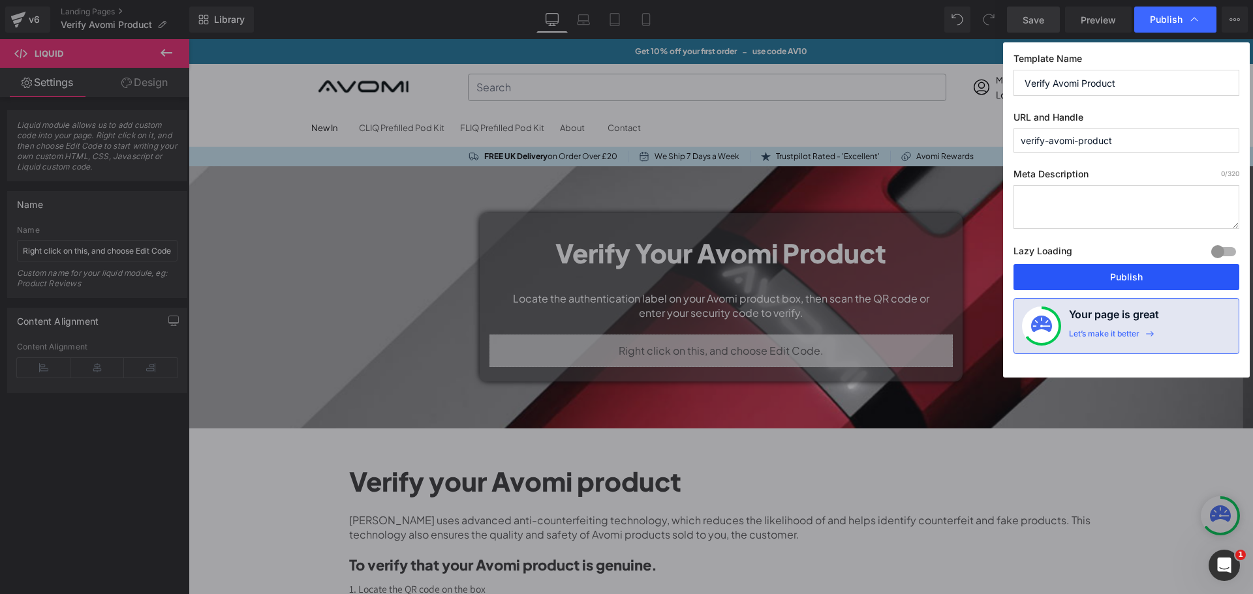
click at [1123, 281] on button "Publish" at bounding box center [1126, 277] width 226 height 26
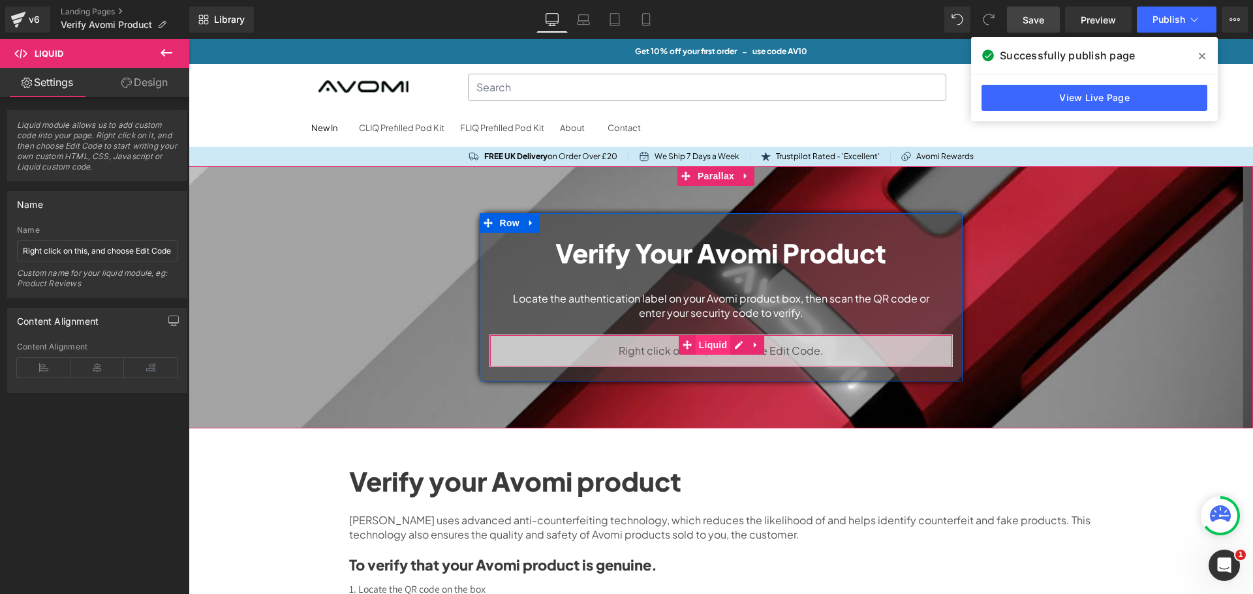
click at [707, 335] on span "Liquid" at bounding box center [712, 345] width 35 height 20
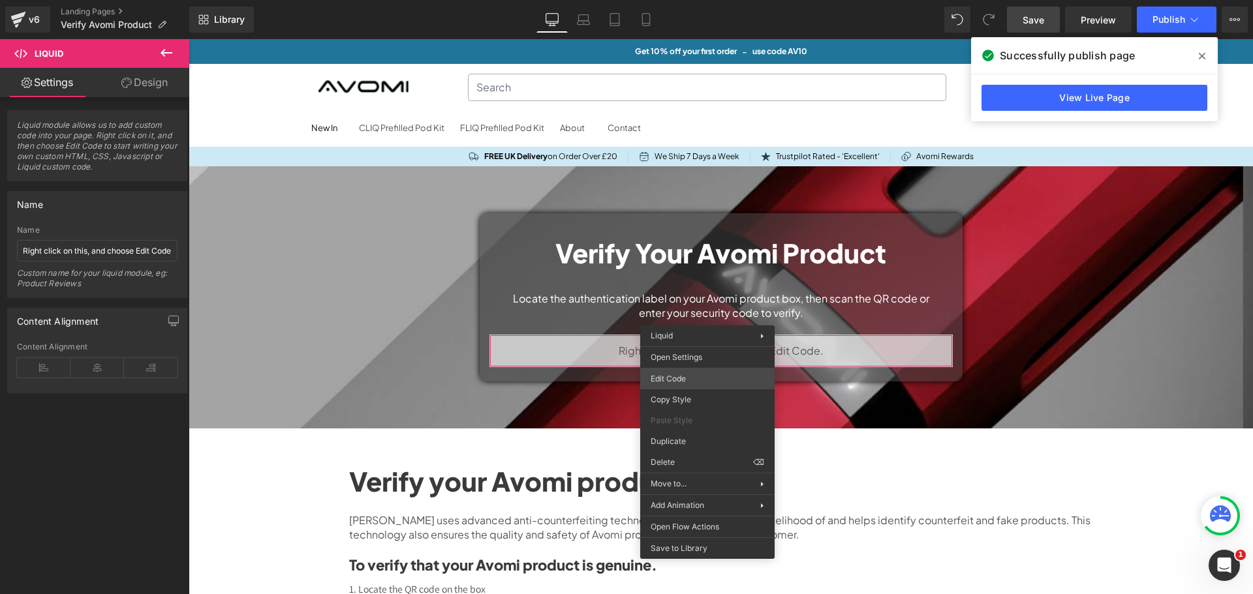
click at [708, 0] on div "Liquid You are previewing how the Live Preset 0 will restyle your page. You can…" at bounding box center [626, 0] width 1253 height 0
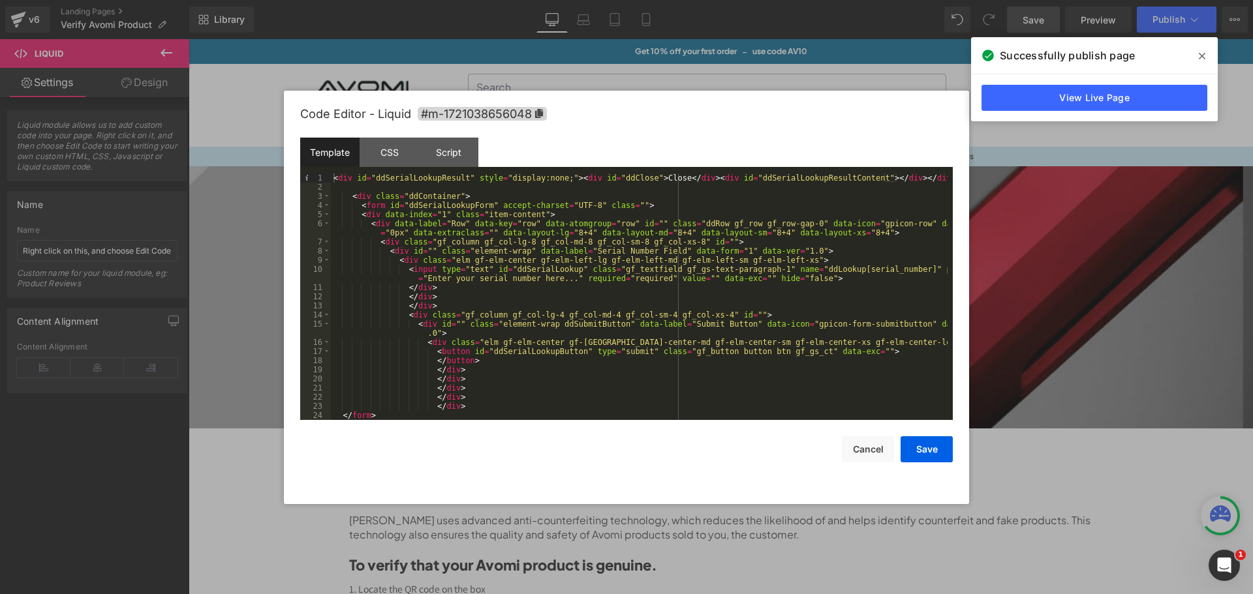
click at [399, 133] on div "Code Editor - Liquid #m-1721038656048" at bounding box center [626, 114] width 652 height 47
click at [393, 146] on div "CSS" at bounding box center [388, 152] width 59 height 29
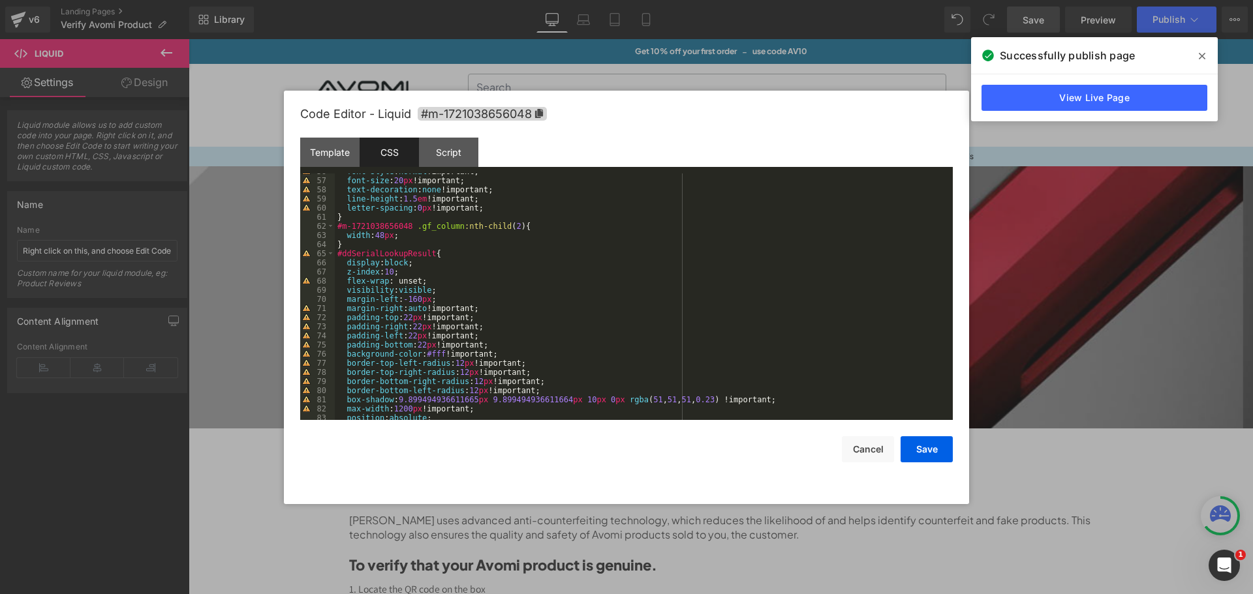
scroll to position [548, 0]
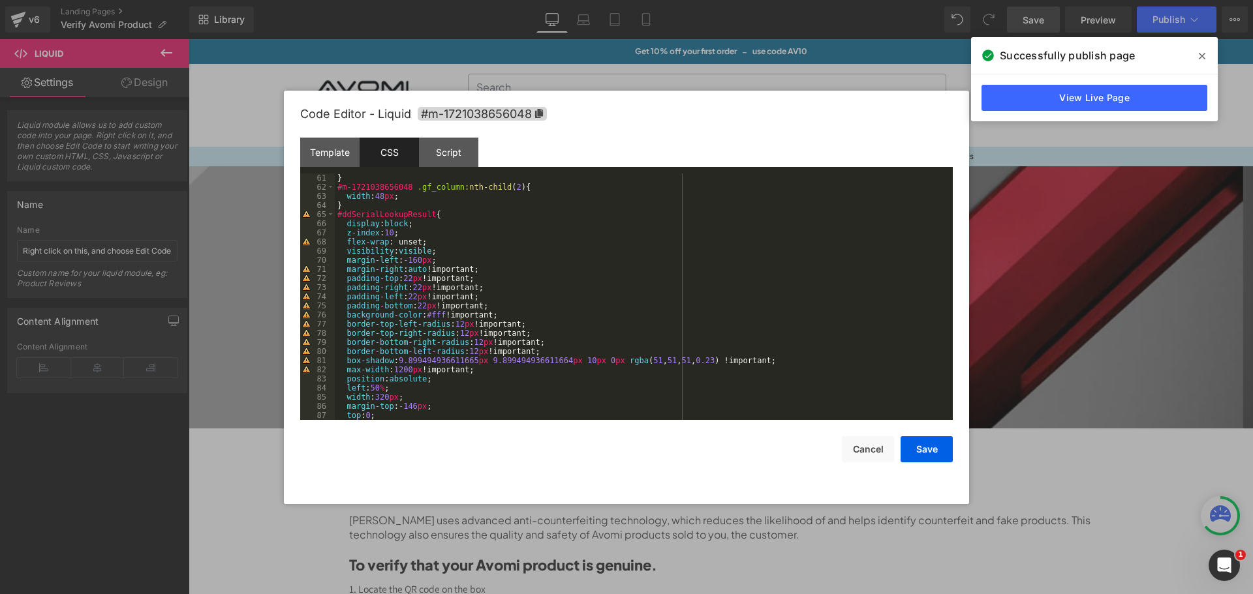
click at [457, 324] on div "} #m-1721038656048 .gf_column :nth-child ( 2 ) { width : 48 px ; } #ddSerialLoo…" at bounding box center [641, 306] width 613 height 265
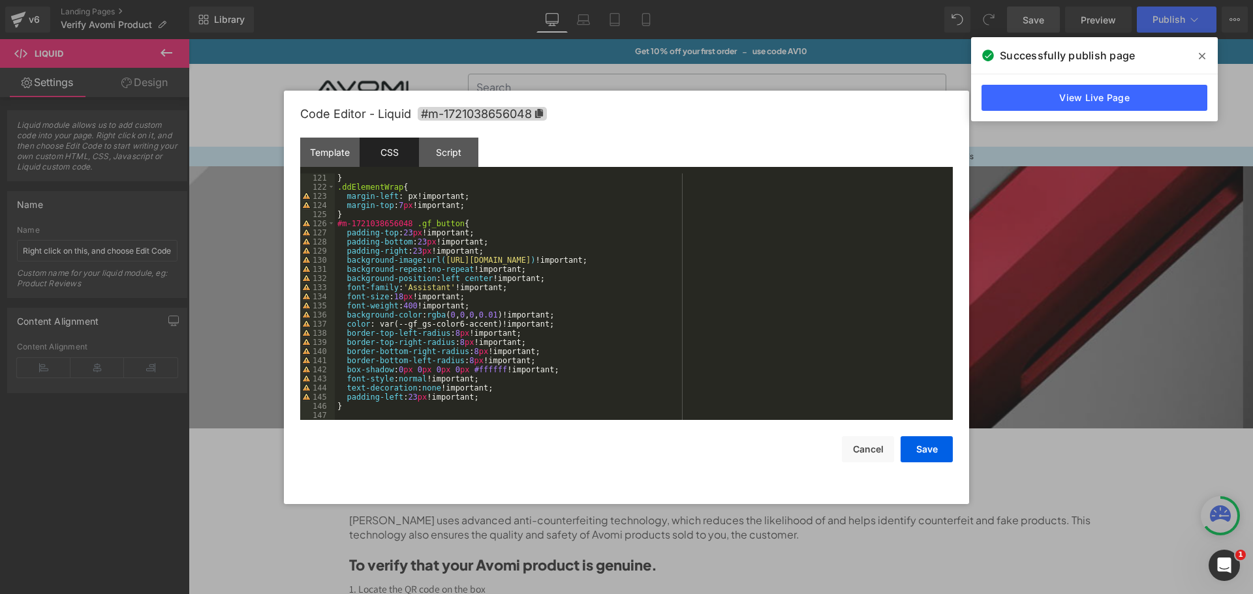
scroll to position [1096, 0]
click at [916, 446] on button "Save" at bounding box center [926, 449] width 52 height 26
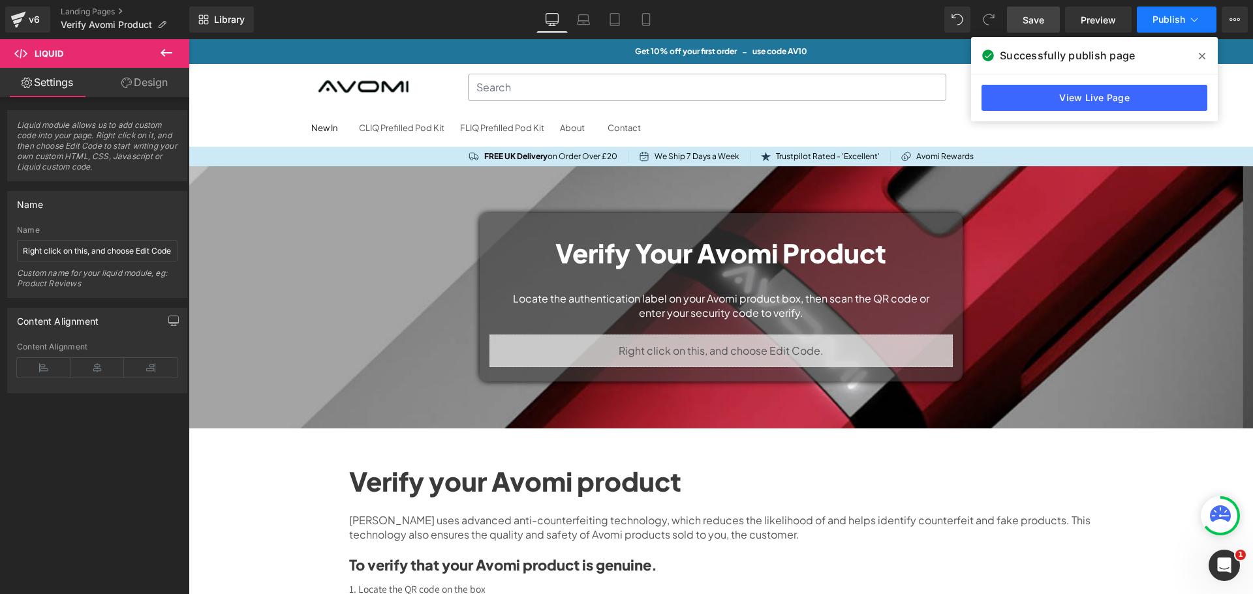
click at [1164, 29] on button "Publish" at bounding box center [1176, 20] width 80 height 26
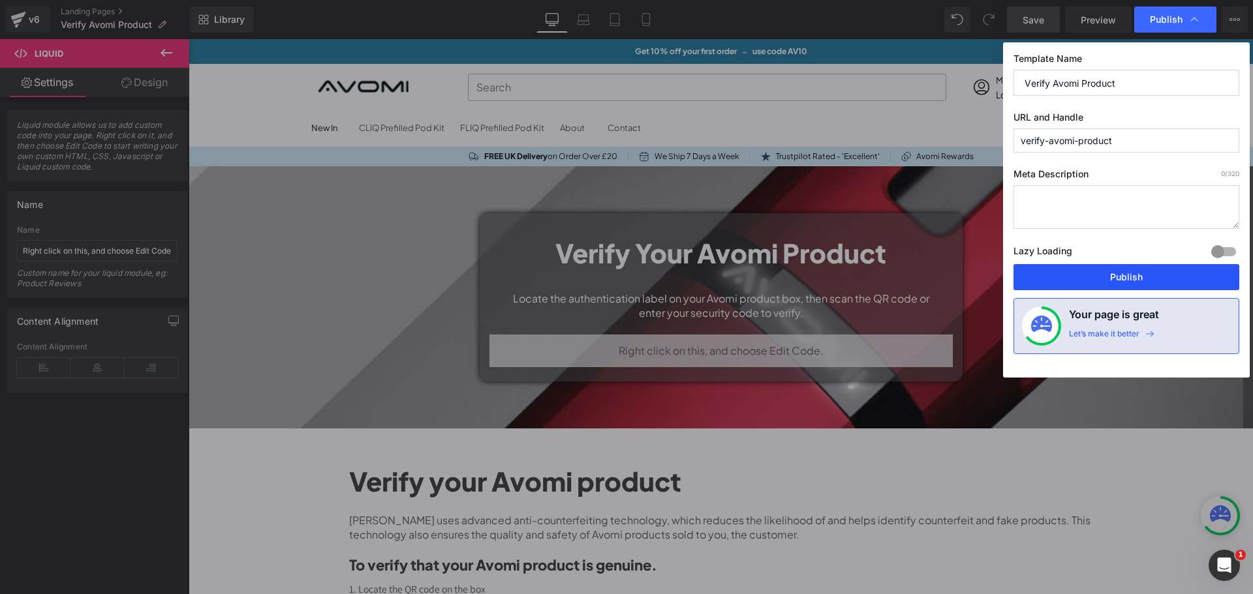
click at [1109, 282] on button "Publish" at bounding box center [1126, 277] width 226 height 26
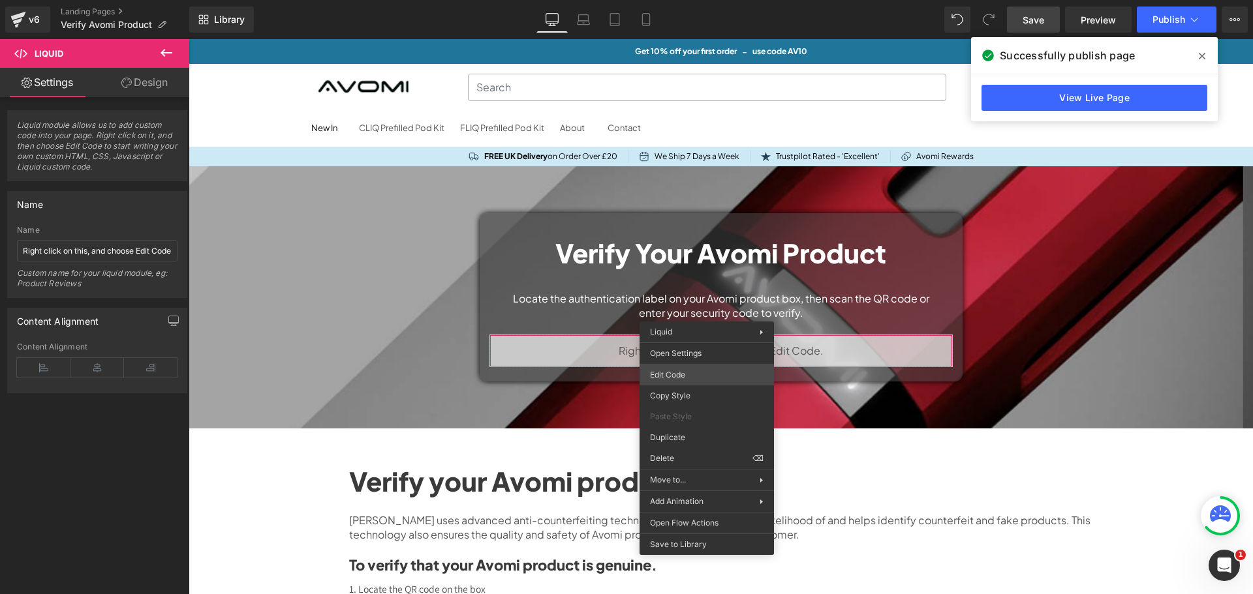
click at [685, 0] on div "Liquid You are previewing how the Live Preset 0 will restyle your page. You can…" at bounding box center [626, 0] width 1253 height 0
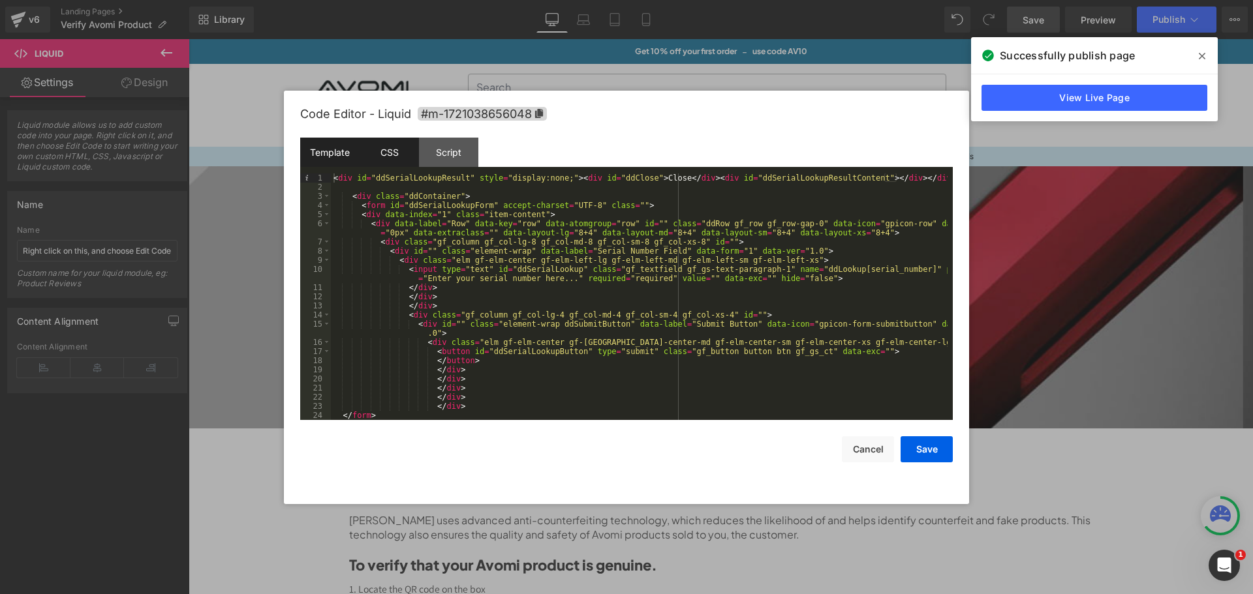
click at [382, 145] on div "CSS" at bounding box center [388, 152] width 59 height 29
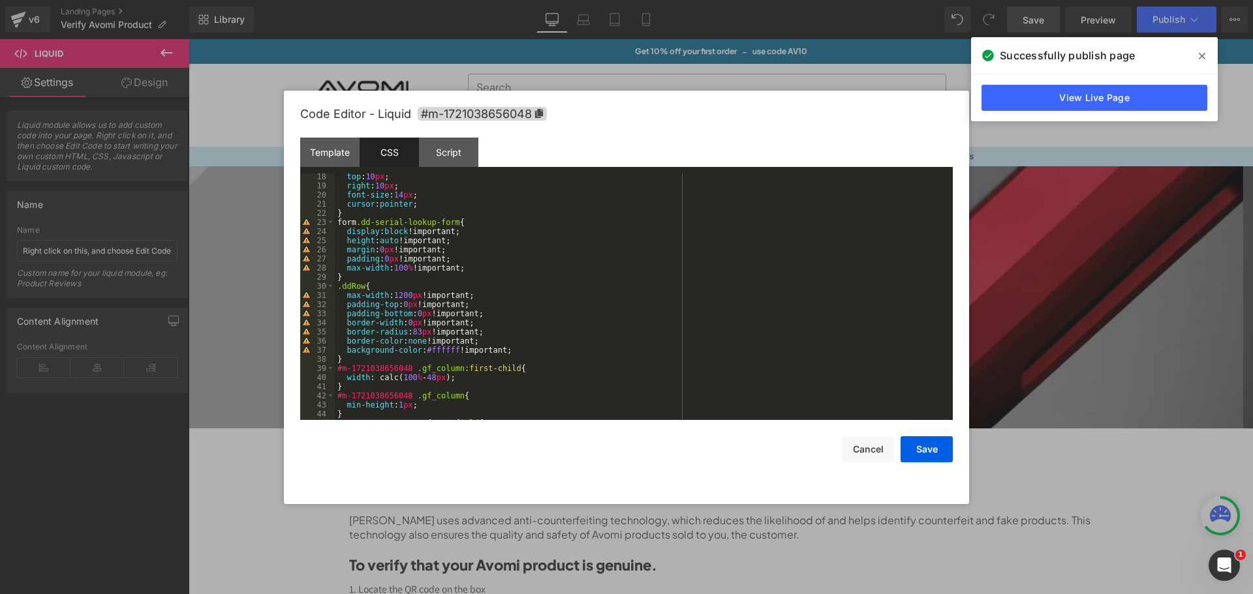
scroll to position [196, 0]
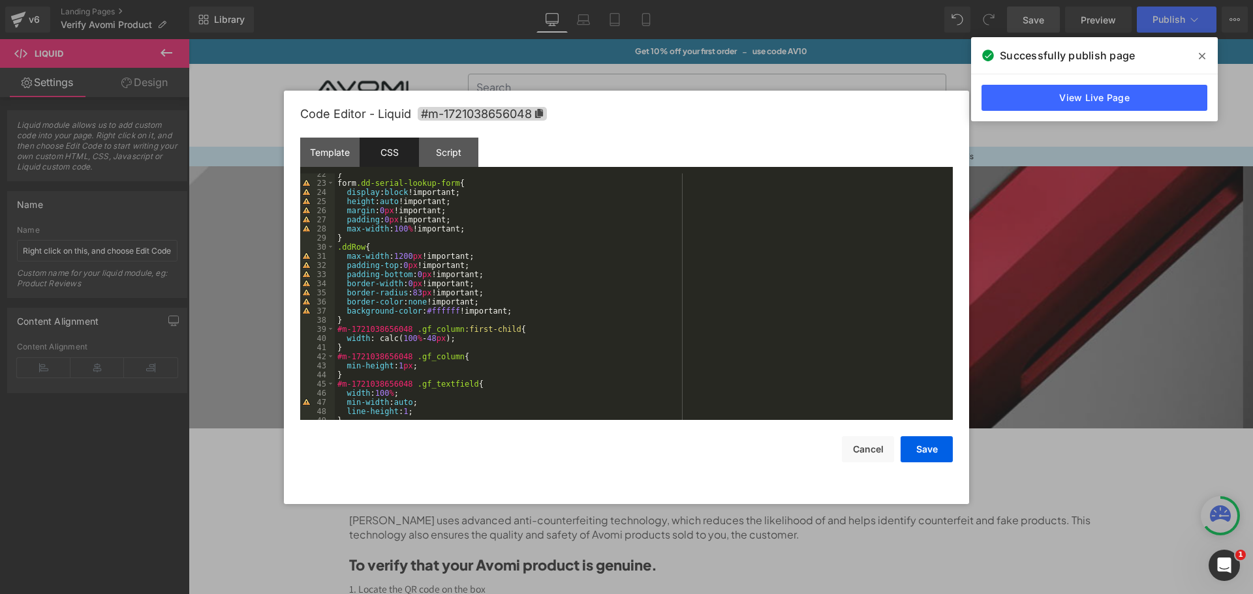
click at [418, 294] on div "} form .dd-serial-lookup-form { display : block !important; height : auto !impo…" at bounding box center [641, 302] width 613 height 265
click at [920, 448] on button "Save" at bounding box center [926, 449] width 52 height 26
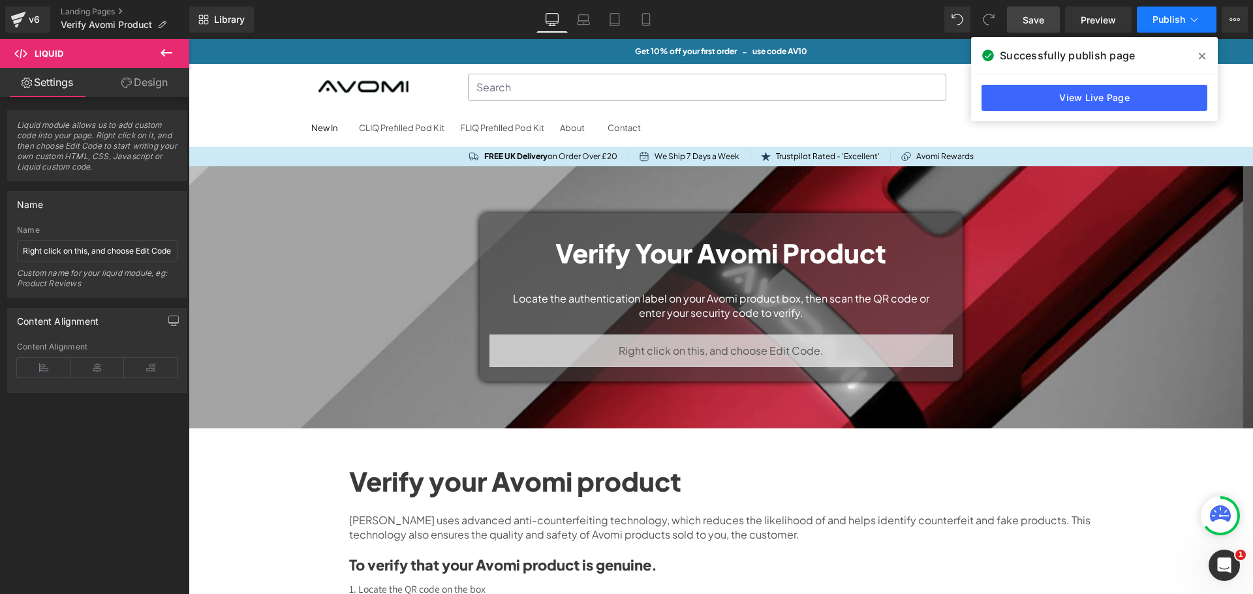
click at [1164, 26] on button "Publish" at bounding box center [1176, 20] width 80 height 26
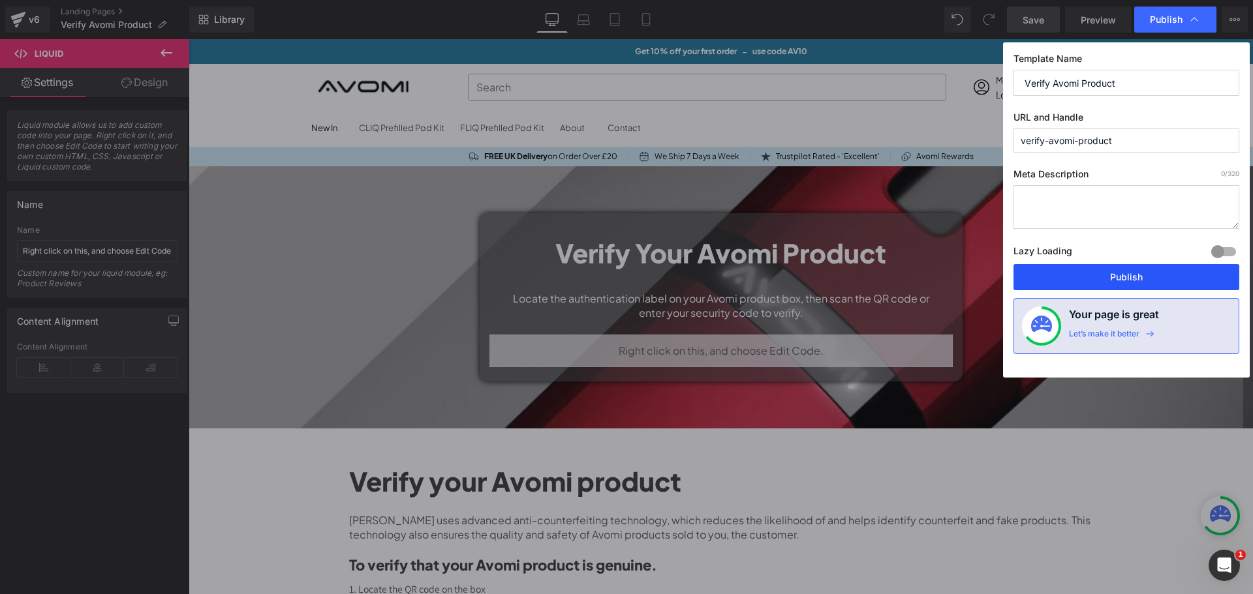
click at [1165, 275] on button "Publish" at bounding box center [1126, 277] width 226 height 26
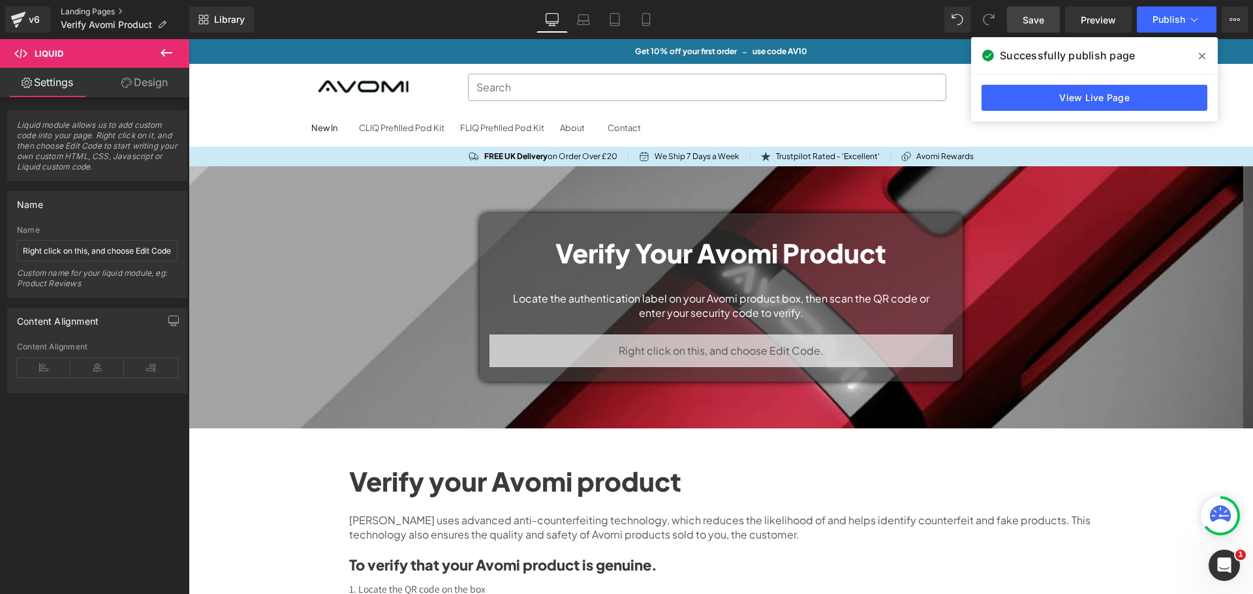
click at [80, 13] on link "Landing Pages" at bounding box center [125, 12] width 129 height 10
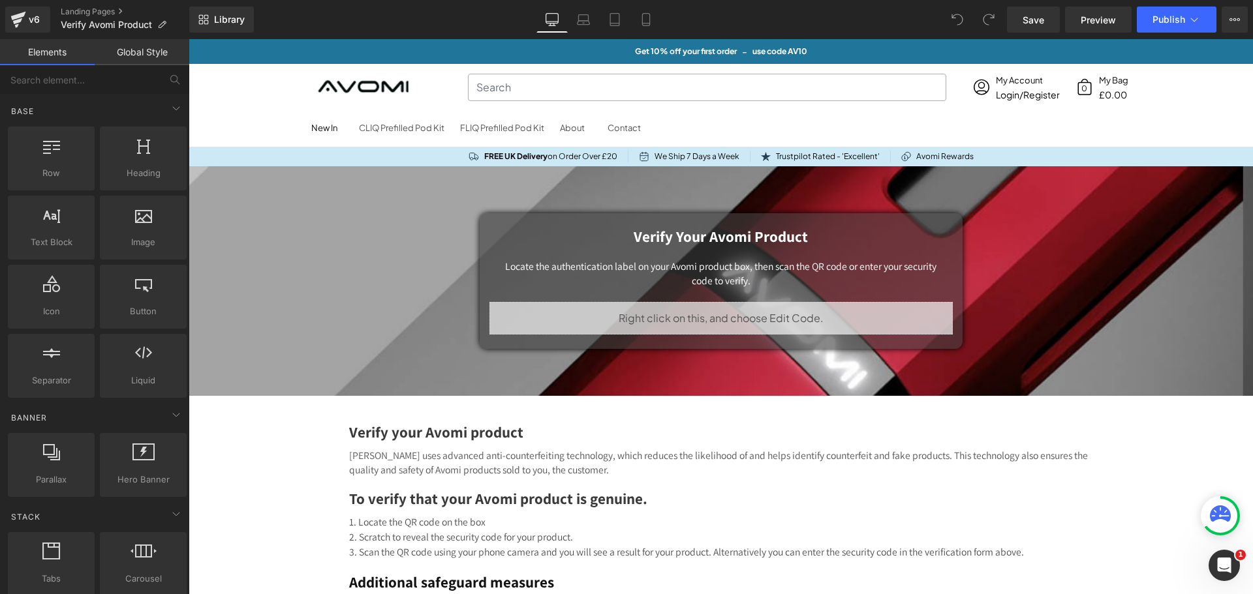
click at [751, 320] on div "Liquid" at bounding box center [720, 318] width 463 height 33
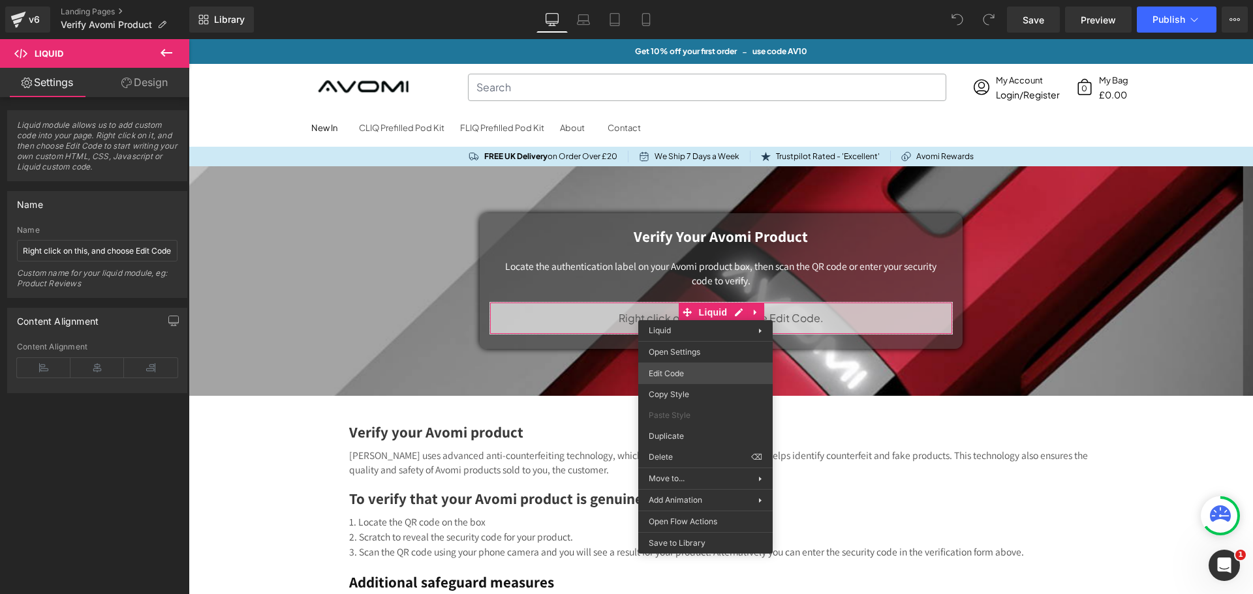
click at [678, 0] on div "You are previewing how the will restyle your page. You can not edit Elements in…" at bounding box center [626, 0] width 1253 height 0
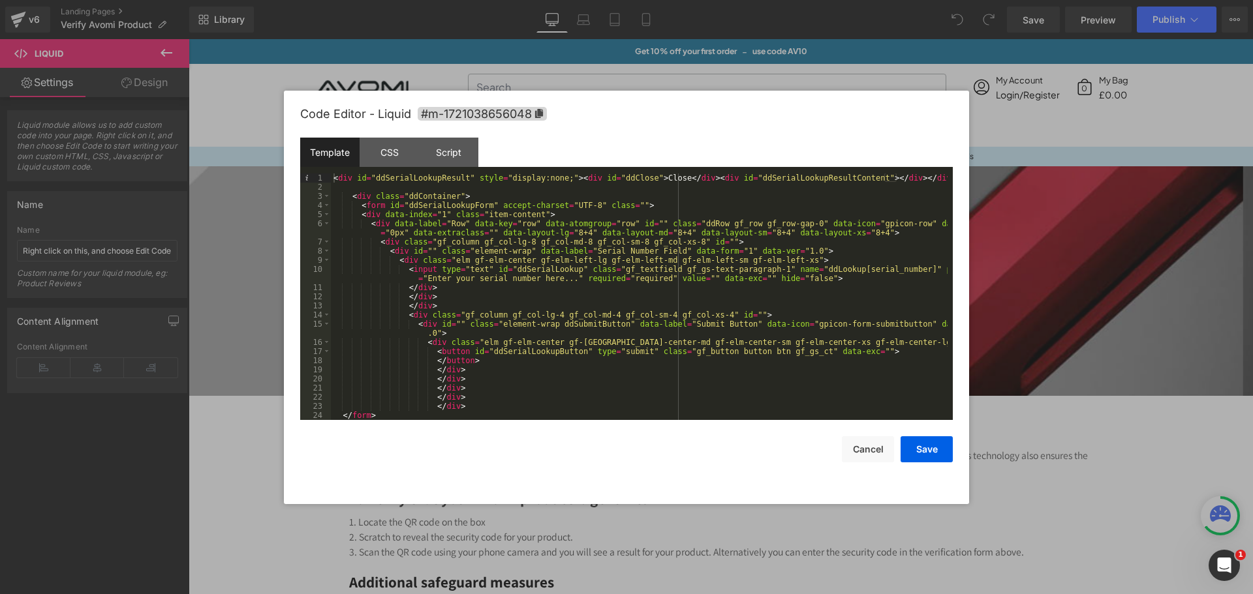
scroll to position [9, 0]
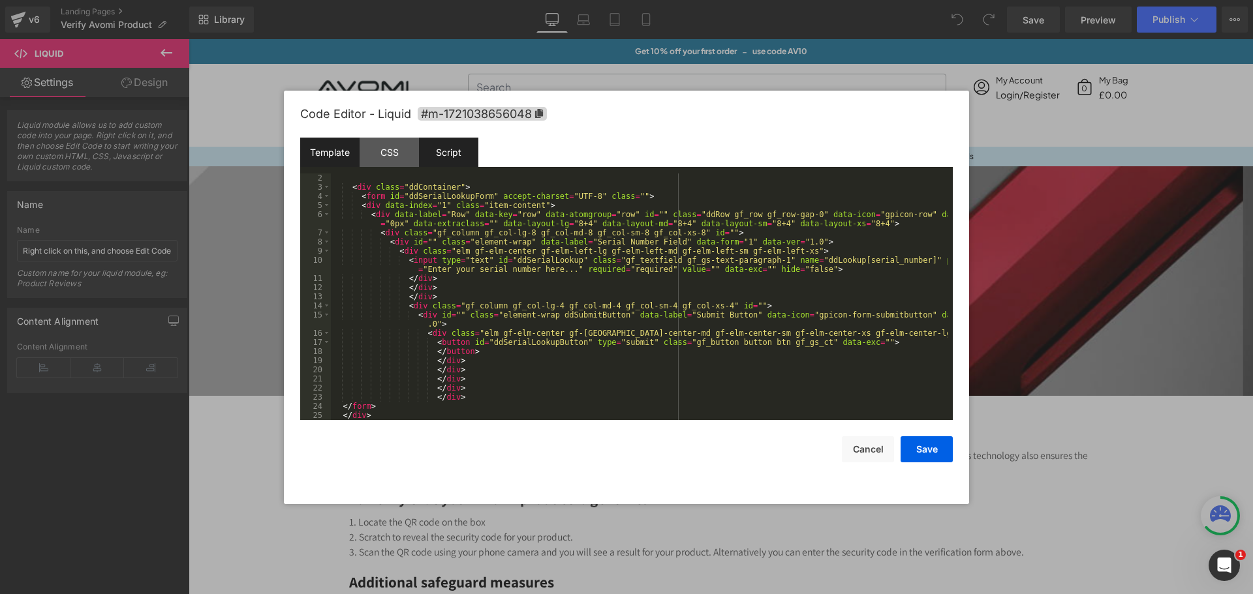
click at [455, 157] on div "Script" at bounding box center [448, 152] width 59 height 29
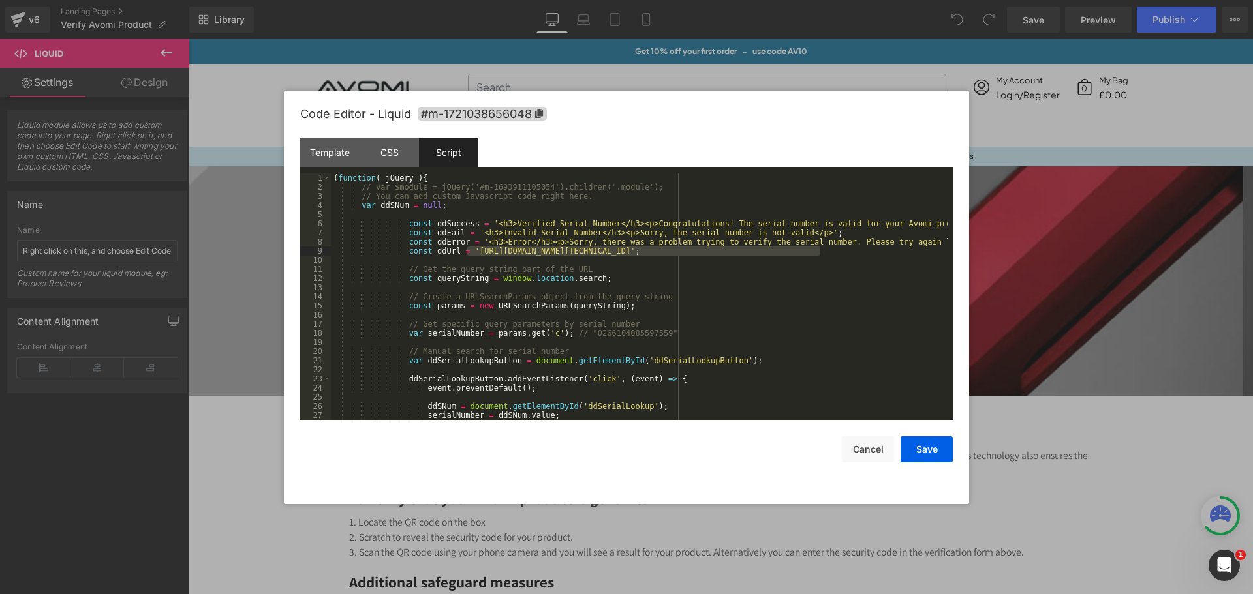
drag, startPoint x: 466, startPoint y: 251, endPoint x: 819, endPoint y: 249, distance: 352.3
click at [819, 249] on div "( function ( jQuery ) { // var $module = jQuery('#m-1693911105054').children('.…" at bounding box center [639, 306] width 616 height 265
click at [863, 450] on button "Cancel" at bounding box center [868, 449] width 52 height 26
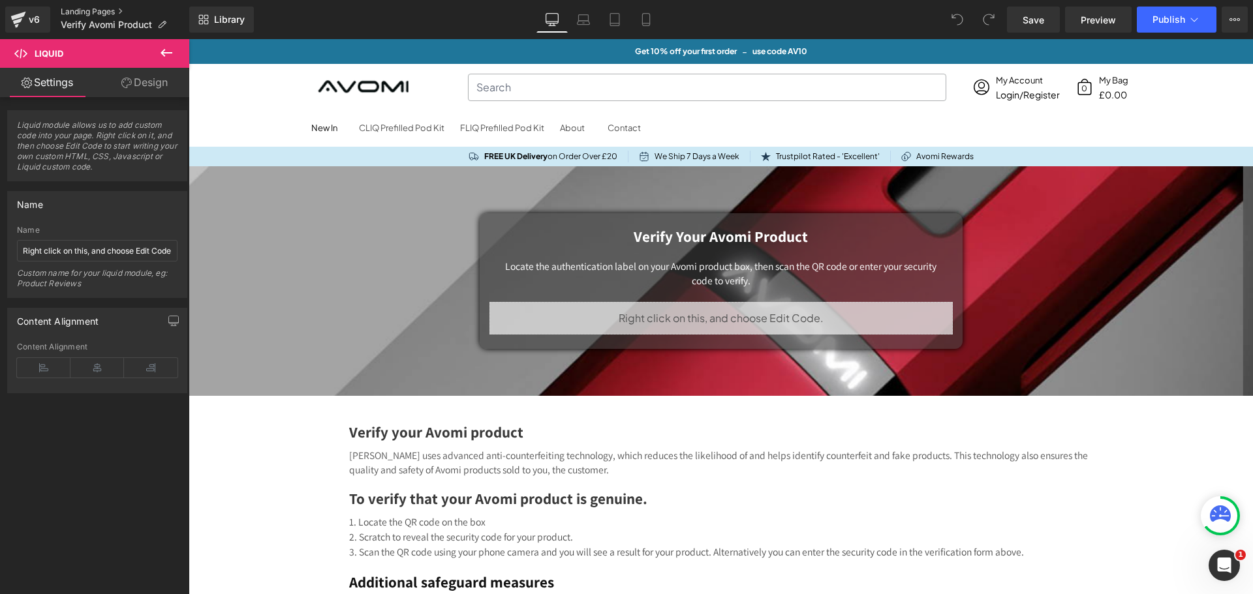
click at [82, 7] on link "Landing Pages" at bounding box center [125, 12] width 129 height 10
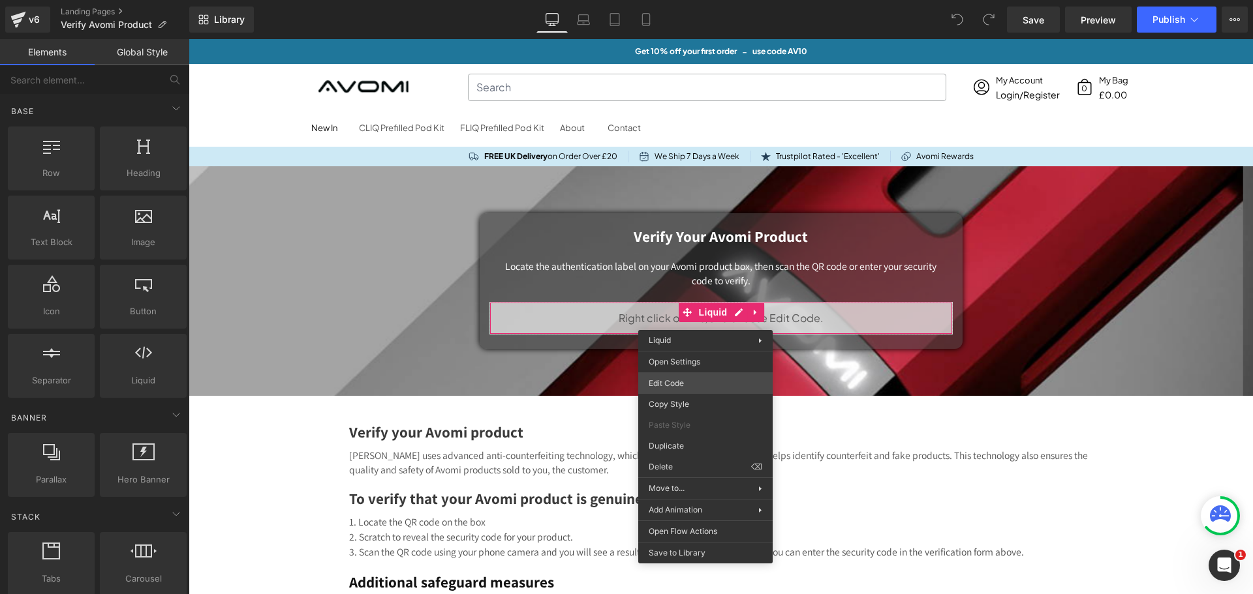
click at [701, 0] on div "You are previewing how the will restyle your page. You can not edit Elements in…" at bounding box center [626, 0] width 1253 height 0
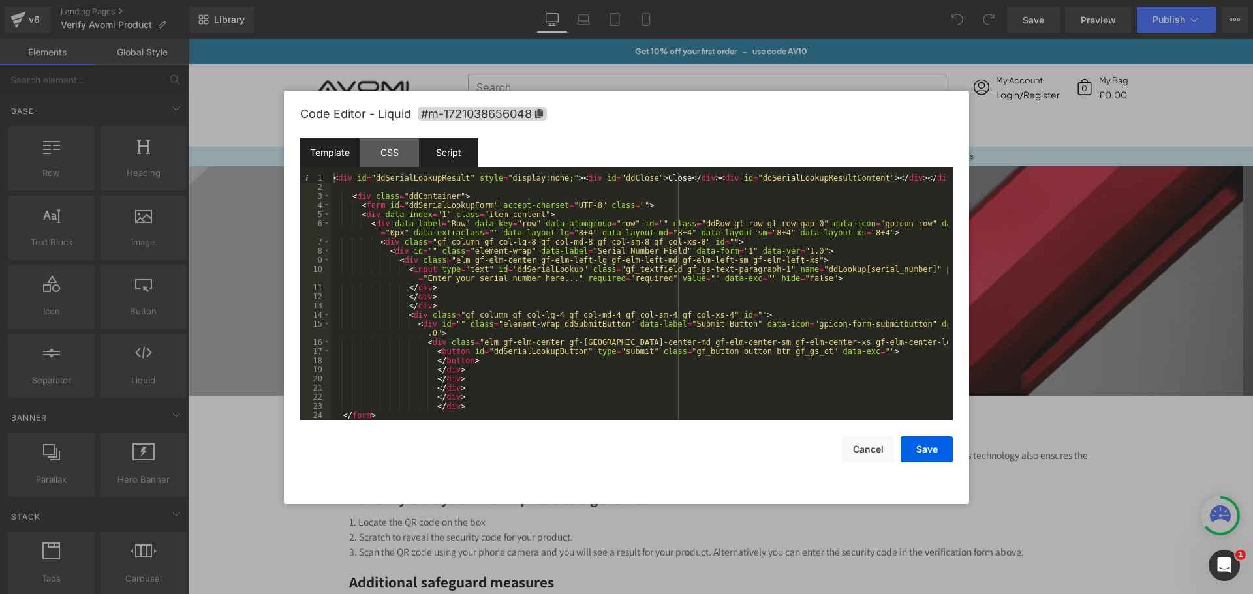
click at [447, 164] on div "Script" at bounding box center [448, 152] width 59 height 29
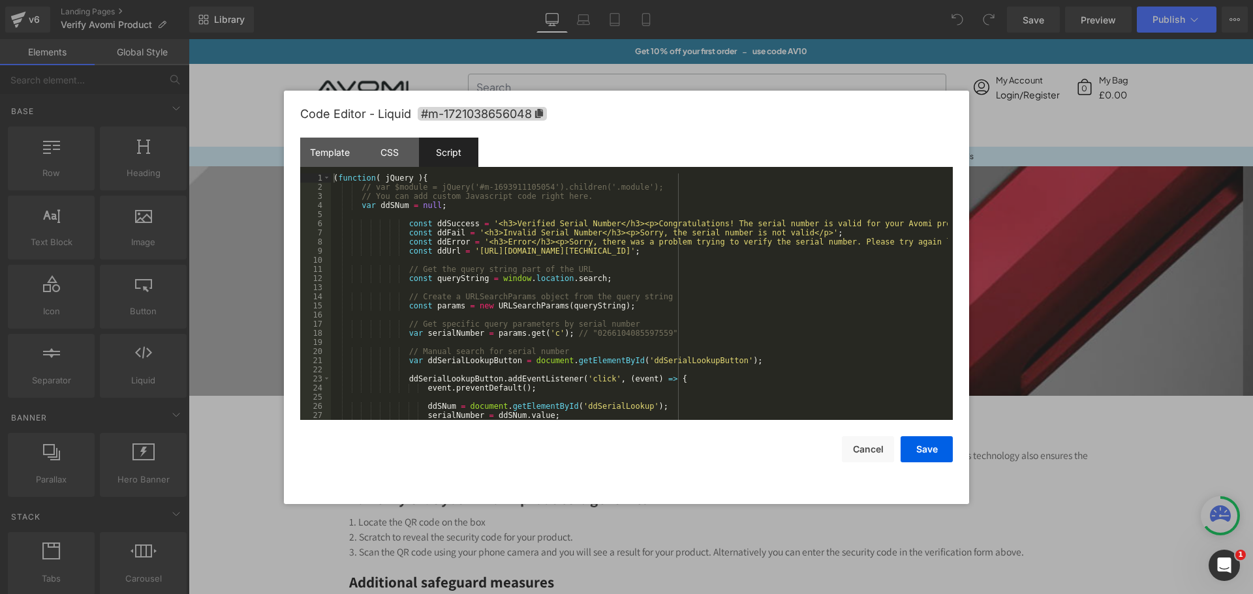
click at [571, 281] on div "( function ( jQuery ) { // var $module = jQuery('#m-1693911105054').children('.…" at bounding box center [639, 306] width 616 height 265
drag, startPoint x: 466, startPoint y: 251, endPoint x: 820, endPoint y: 249, distance: 353.6
click at [820, 249] on div "( function ( jQuery ) { // var $module = jQuery('#m-1693911105054').children('.…" at bounding box center [639, 306] width 616 height 265
click at [851, 245] on div "( function ( jQuery ) { // var $module = jQuery('#m-1693911105054').children('.…" at bounding box center [639, 306] width 616 height 265
click at [861, 453] on button "Cancel" at bounding box center [868, 449] width 52 height 26
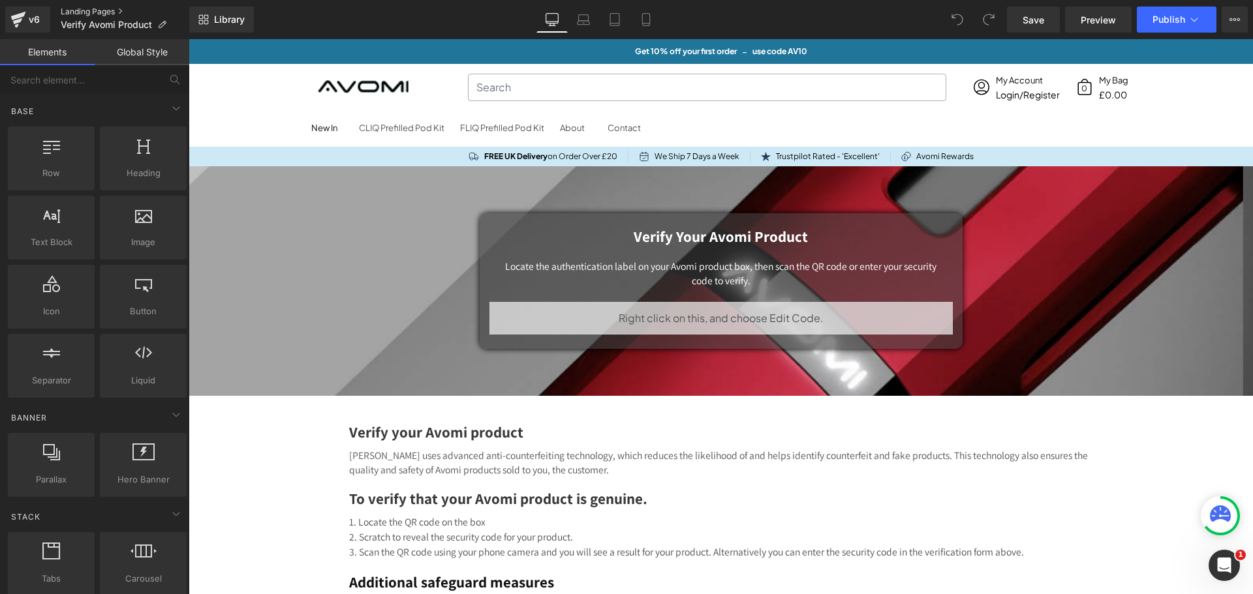
click at [99, 9] on link "Landing Pages" at bounding box center [125, 12] width 129 height 10
